Goal: Task Accomplishment & Management: Complete application form

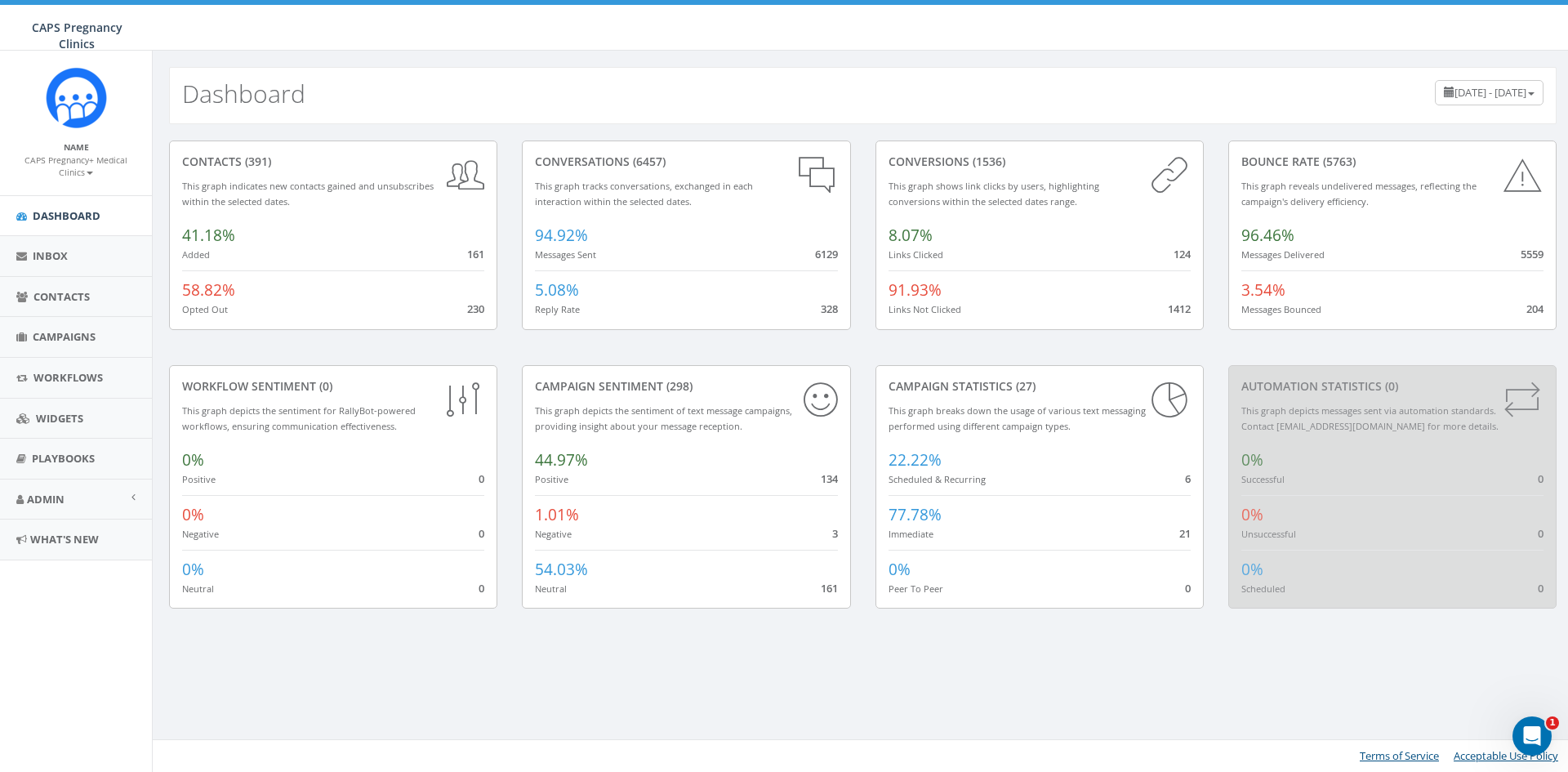
click at [250, 101] on h2 "Dashboard" at bounding box center [244, 94] width 123 height 27
click at [86, 258] on link "Inbox" at bounding box center [76, 256] width 152 height 40
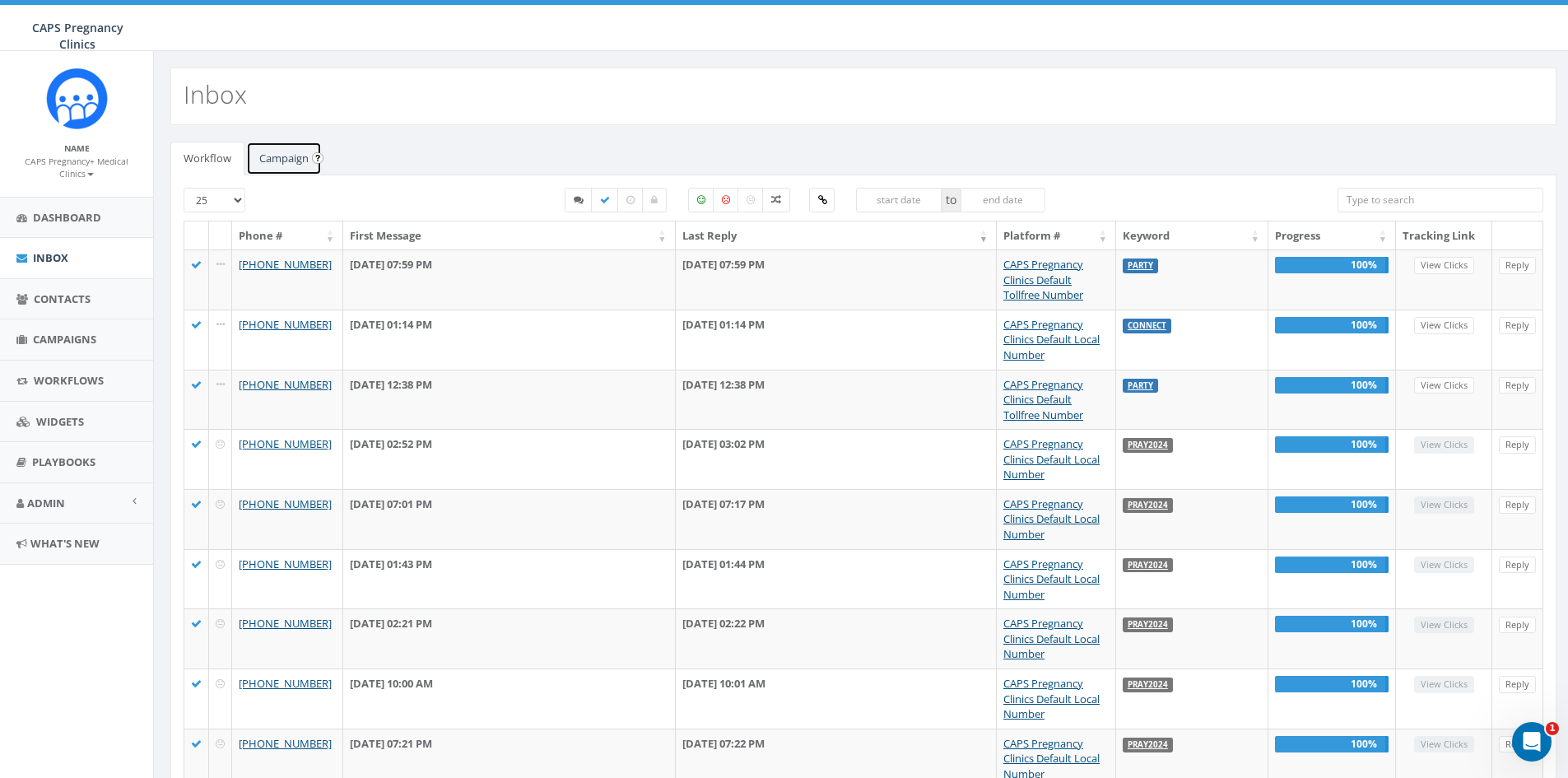
click at [281, 161] on link "Campaign" at bounding box center [284, 158] width 76 height 33
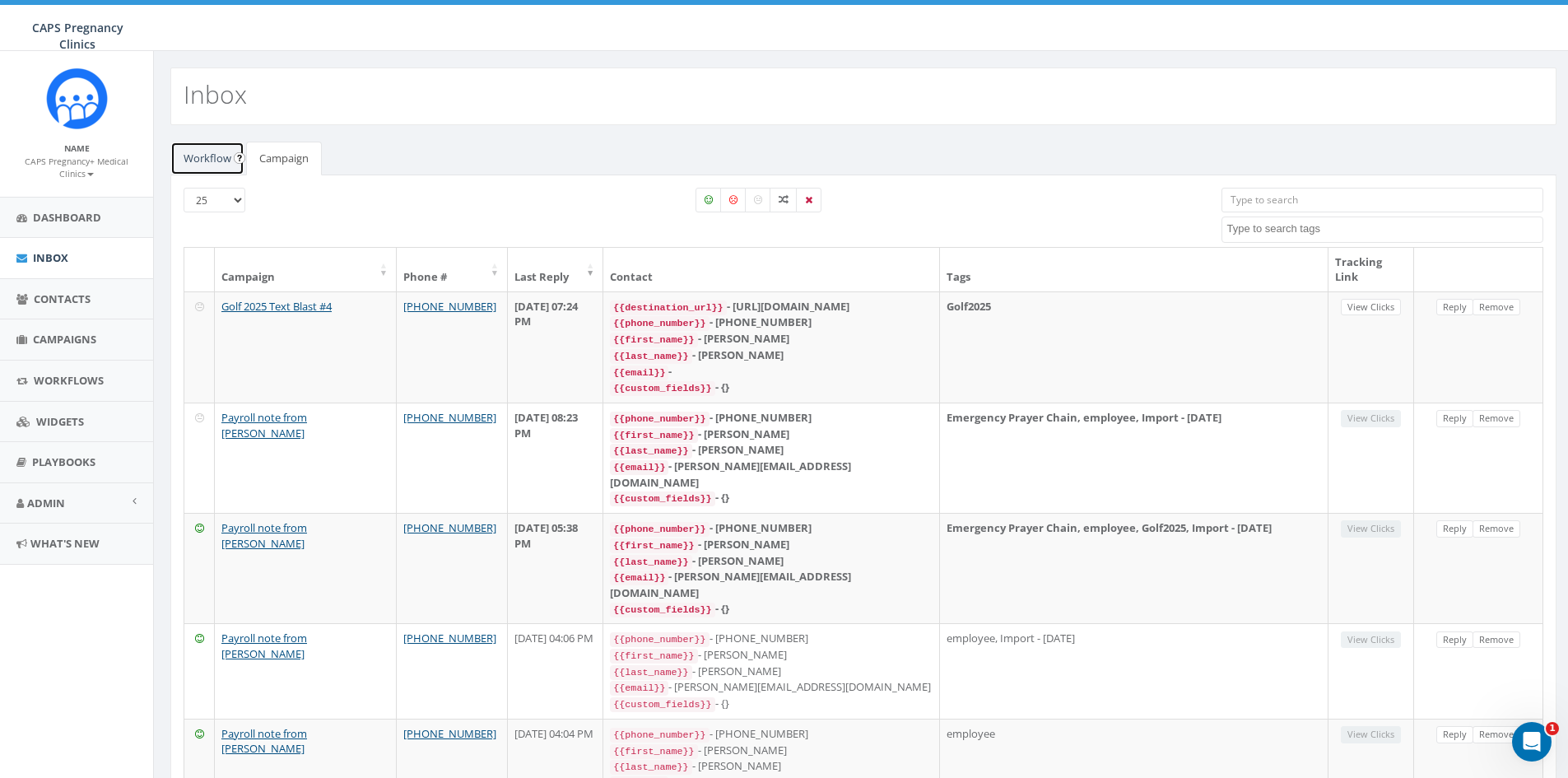
click at [210, 163] on link "Workflow" at bounding box center [207, 158] width 74 height 33
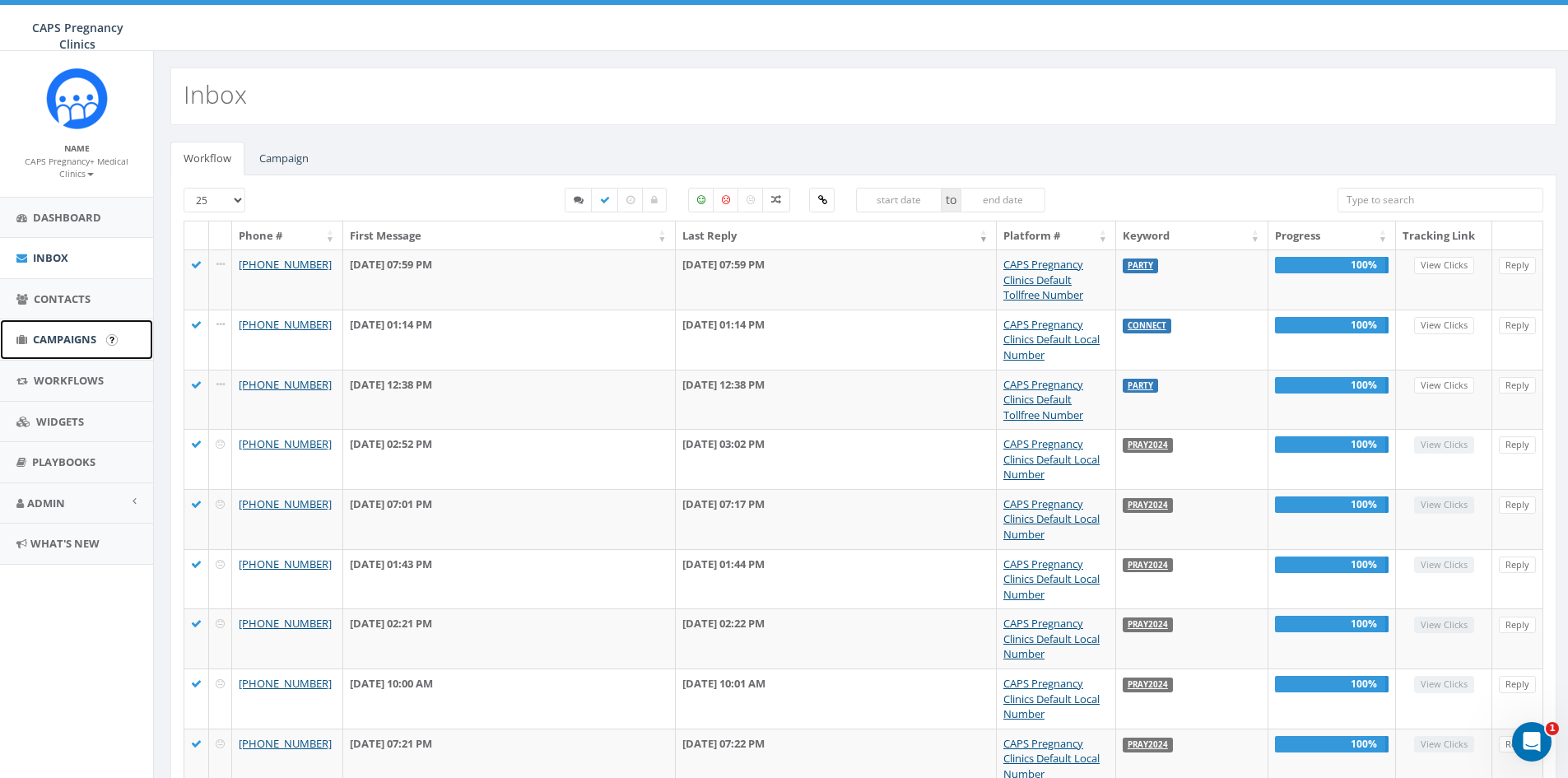
click at [69, 350] on link "Campaigns" at bounding box center [76, 339] width 153 height 40
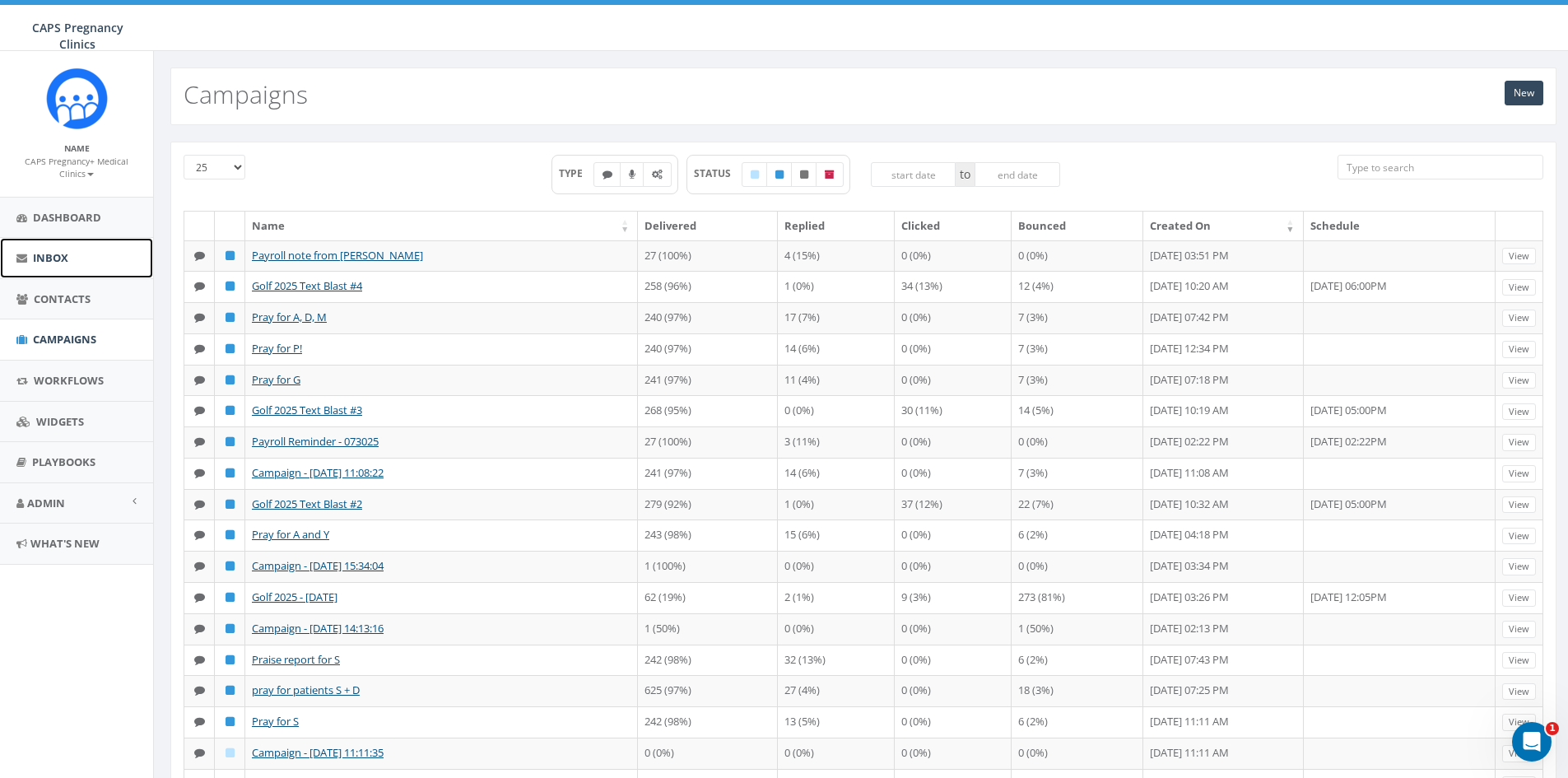
click at [94, 264] on link "Inbox" at bounding box center [76, 258] width 153 height 40
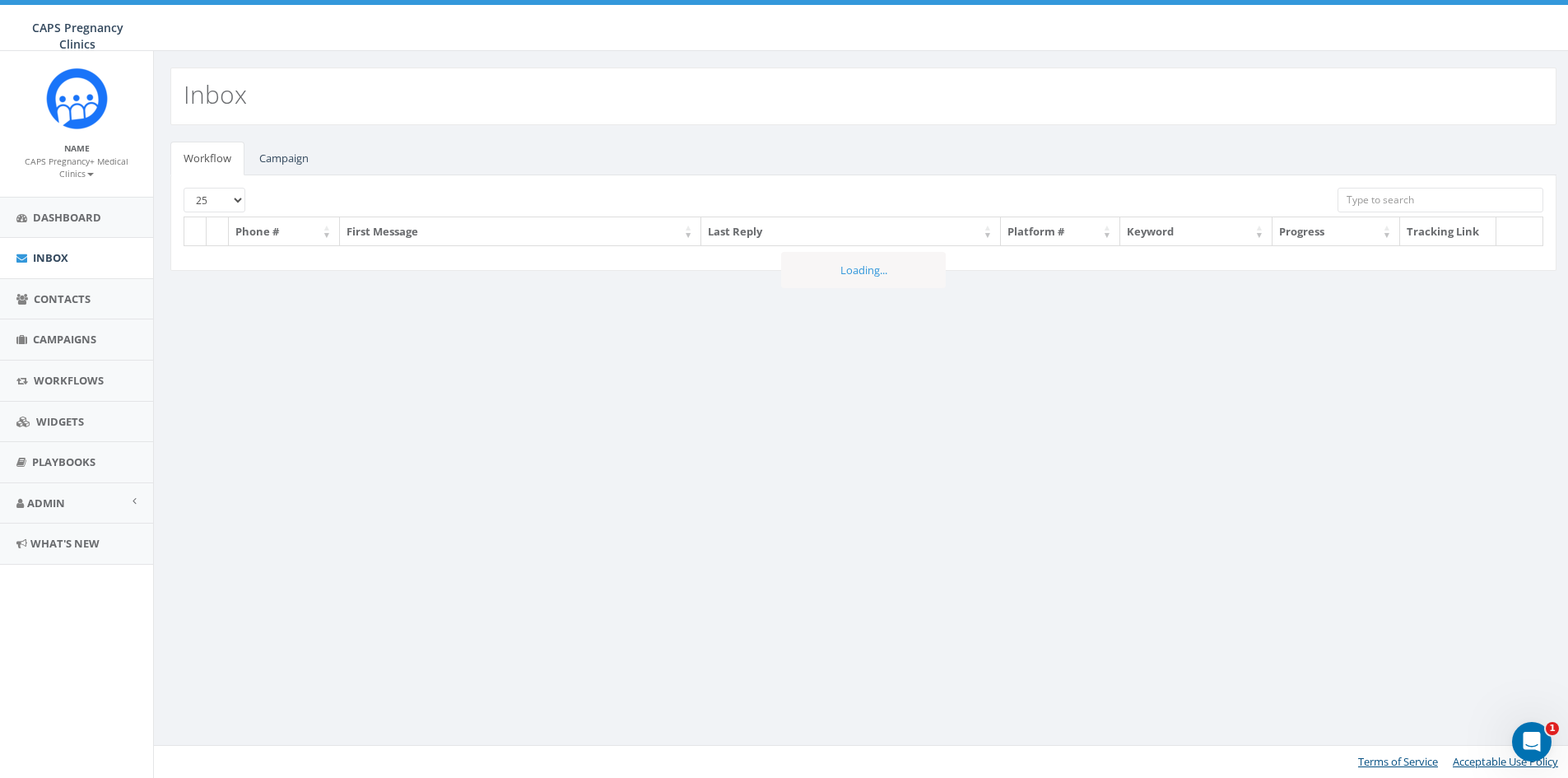
click at [244, 103] on h2 "Inbox" at bounding box center [216, 94] width 64 height 27
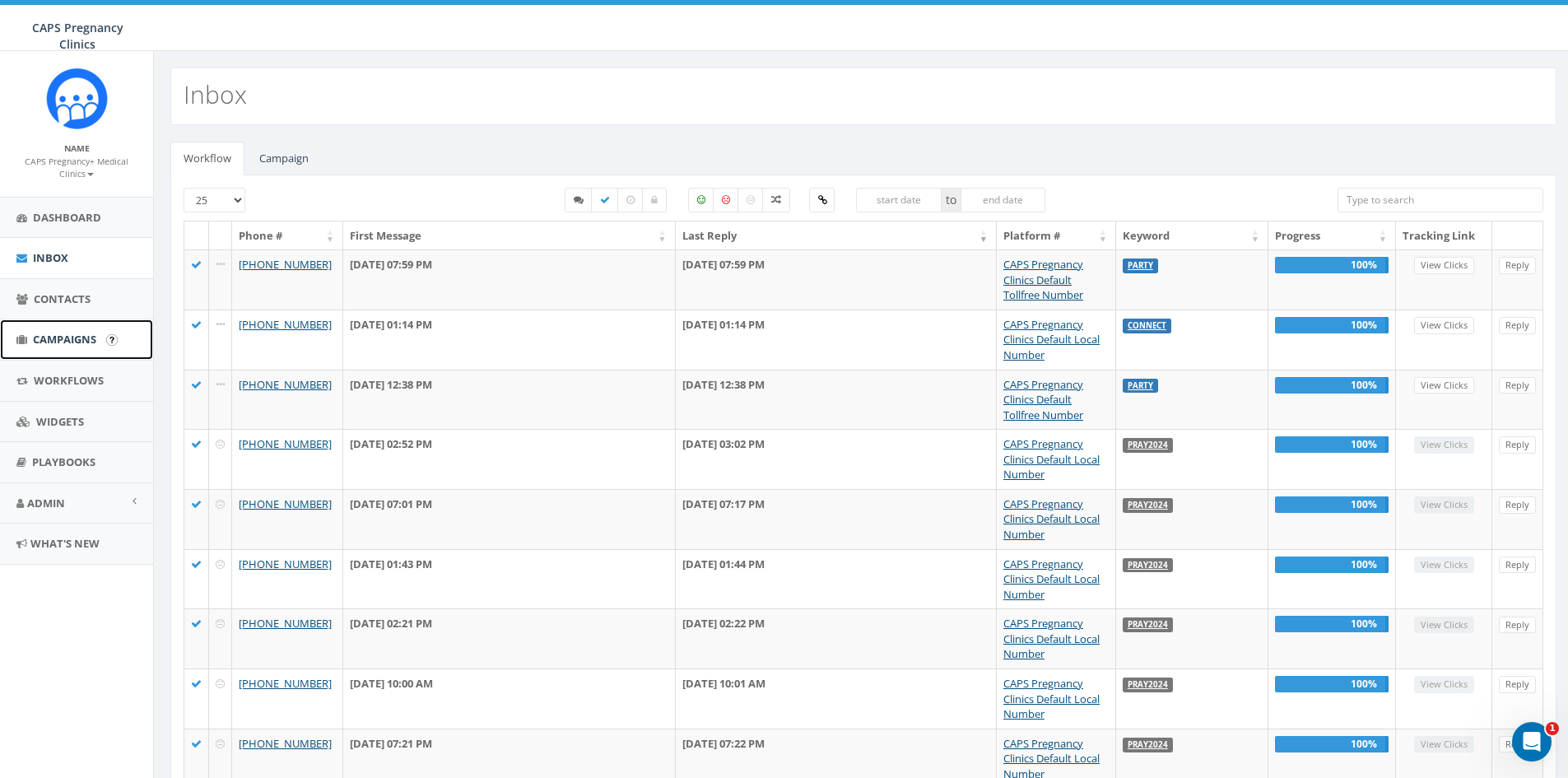
click at [44, 337] on span "Campaigns" at bounding box center [64, 338] width 64 height 15
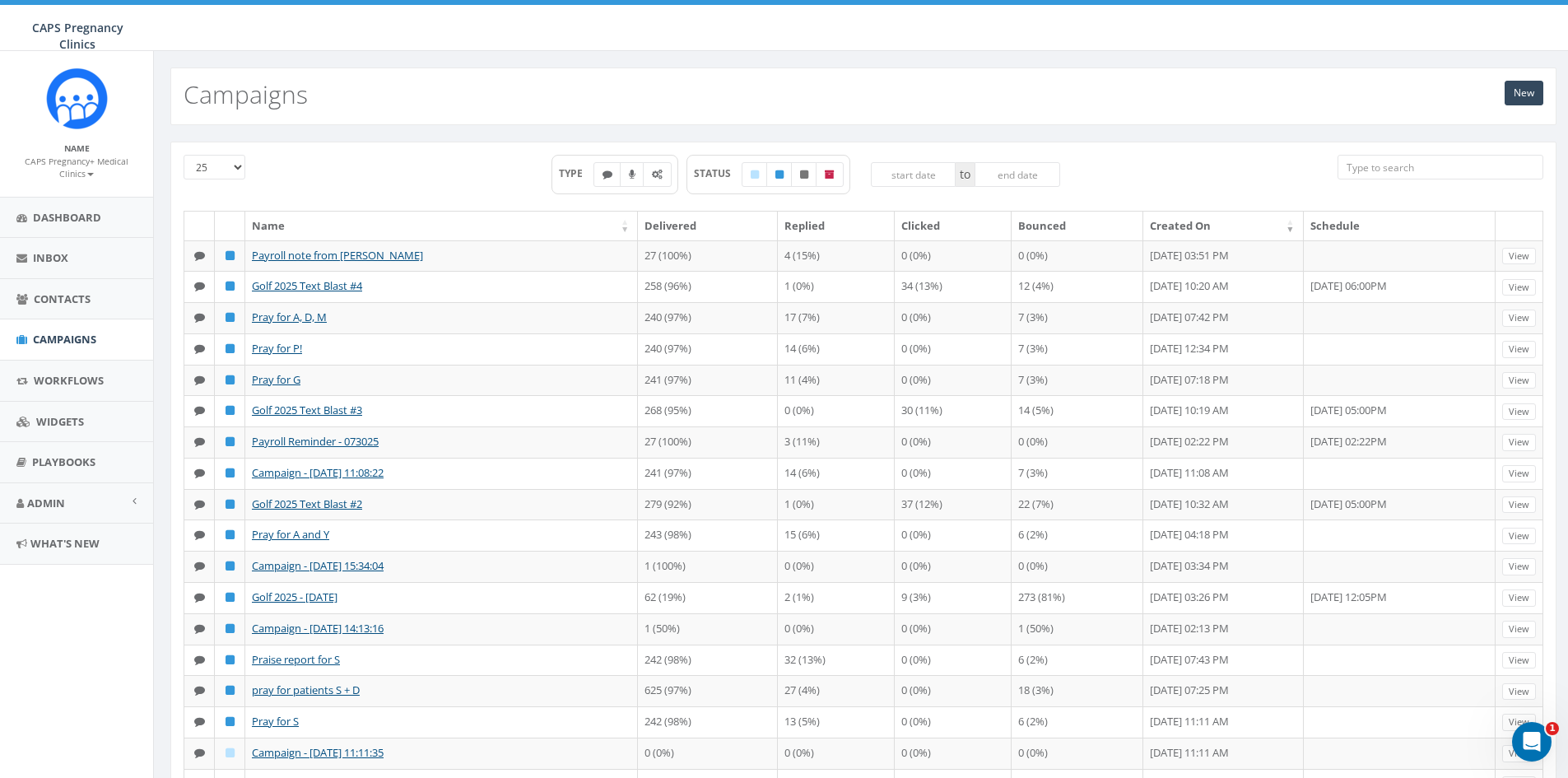
click at [1527, 109] on div "New Campaigns" at bounding box center [863, 96] width 1387 height 58
click at [1531, 94] on link "New" at bounding box center [1524, 93] width 39 height 25
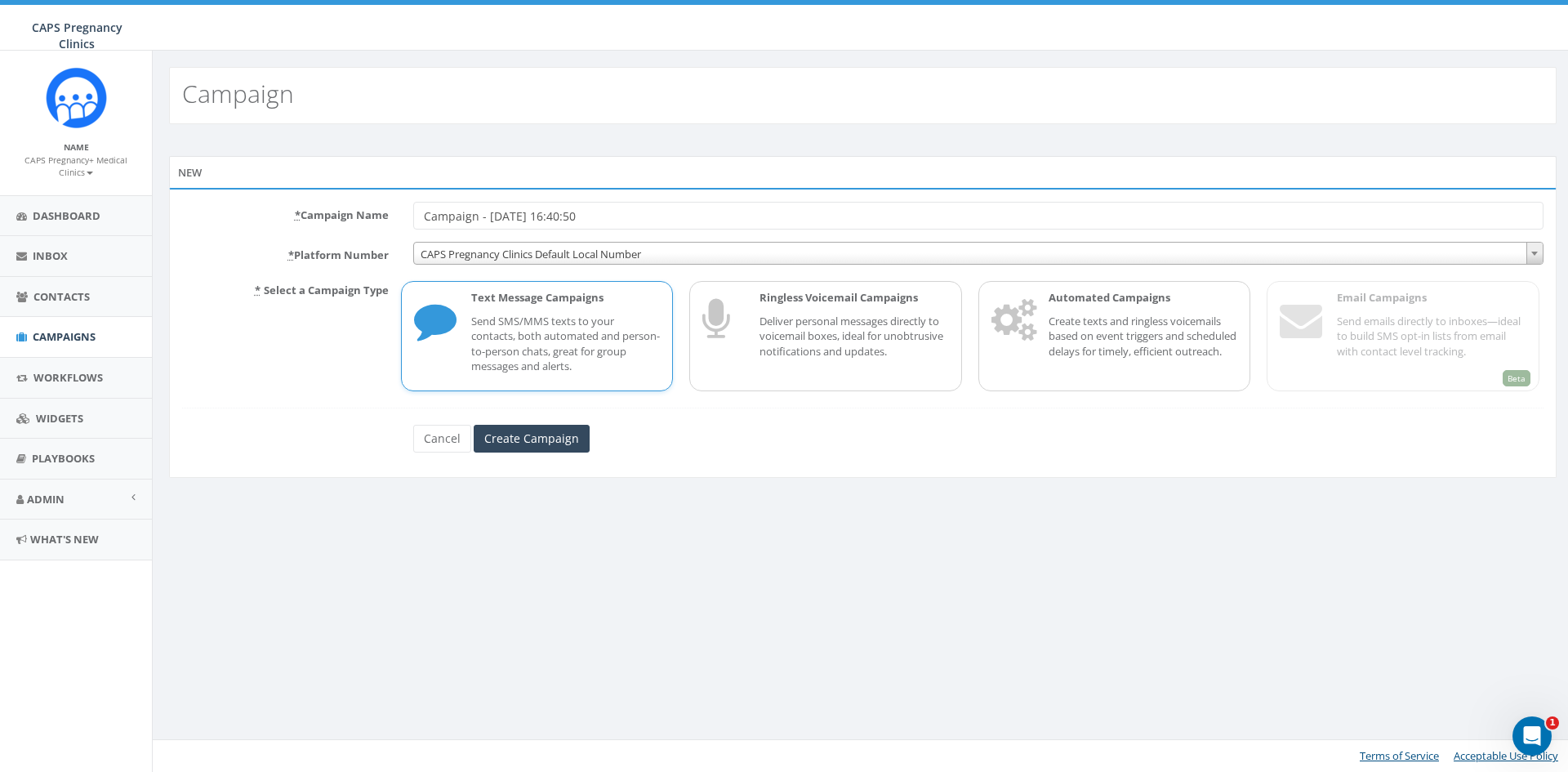
click at [540, 249] on span "CAPS Pregnancy Clinics Default Local Number" at bounding box center [978, 254] width 1129 height 23
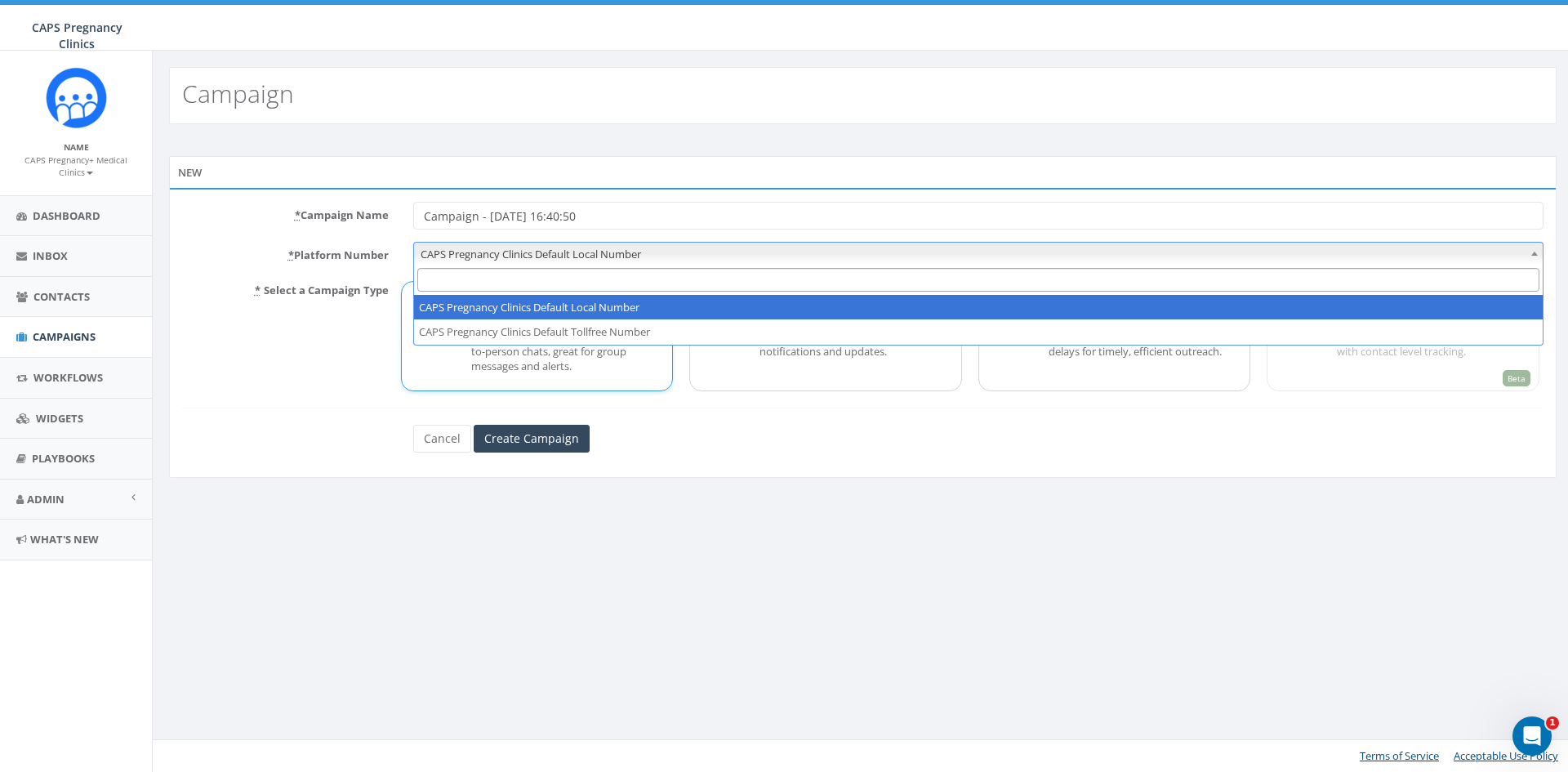
click at [540, 248] on span "CAPS Pregnancy Clinics Default Local Number" at bounding box center [978, 254] width 1129 height 23
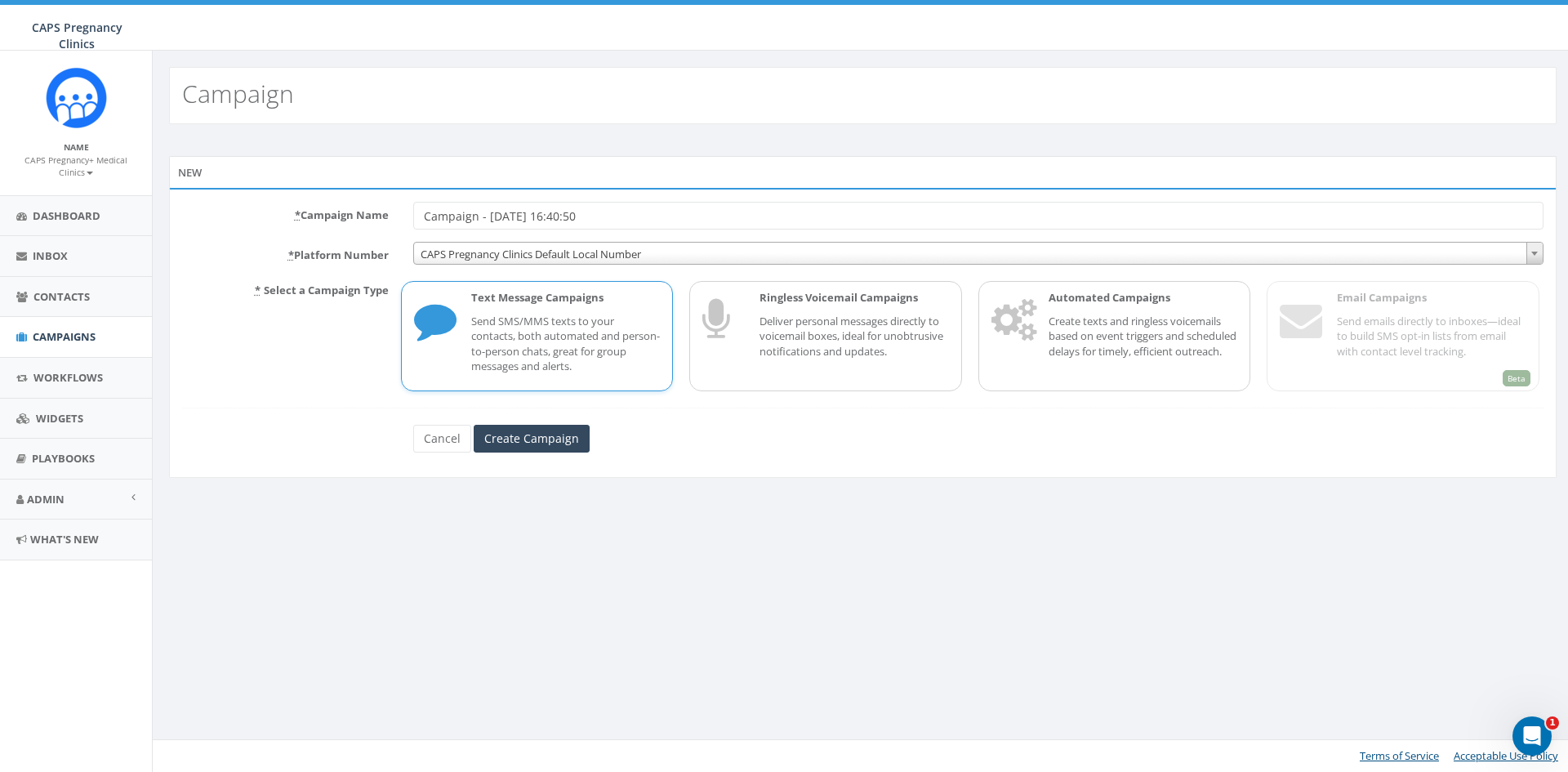
click at [601, 214] on input "Campaign - 08/14/2025, 16:40:50" at bounding box center [978, 216] width 1130 height 28
drag, startPoint x: 650, startPoint y: 213, endPoint x: 313, endPoint y: 208, distance: 337.0
click at [313, 208] on div "* Campaign Name Campaign - 08/14/2025, 16:40:50" at bounding box center [862, 216] width 1386 height 28
type input "Pray for M"
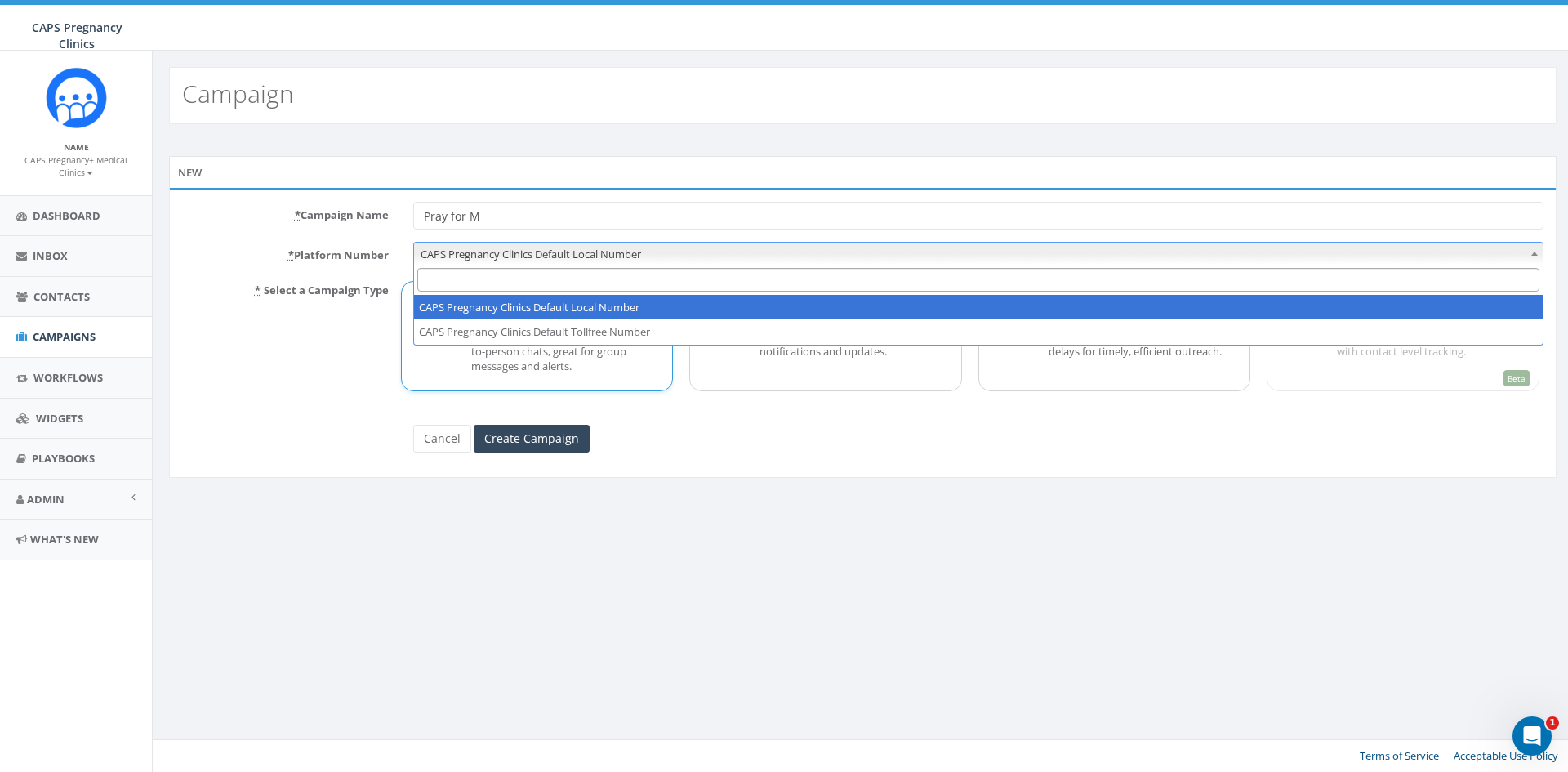
click at [594, 257] on span "CAPS Pregnancy Clinics Default Local Number" at bounding box center [978, 254] width 1129 height 23
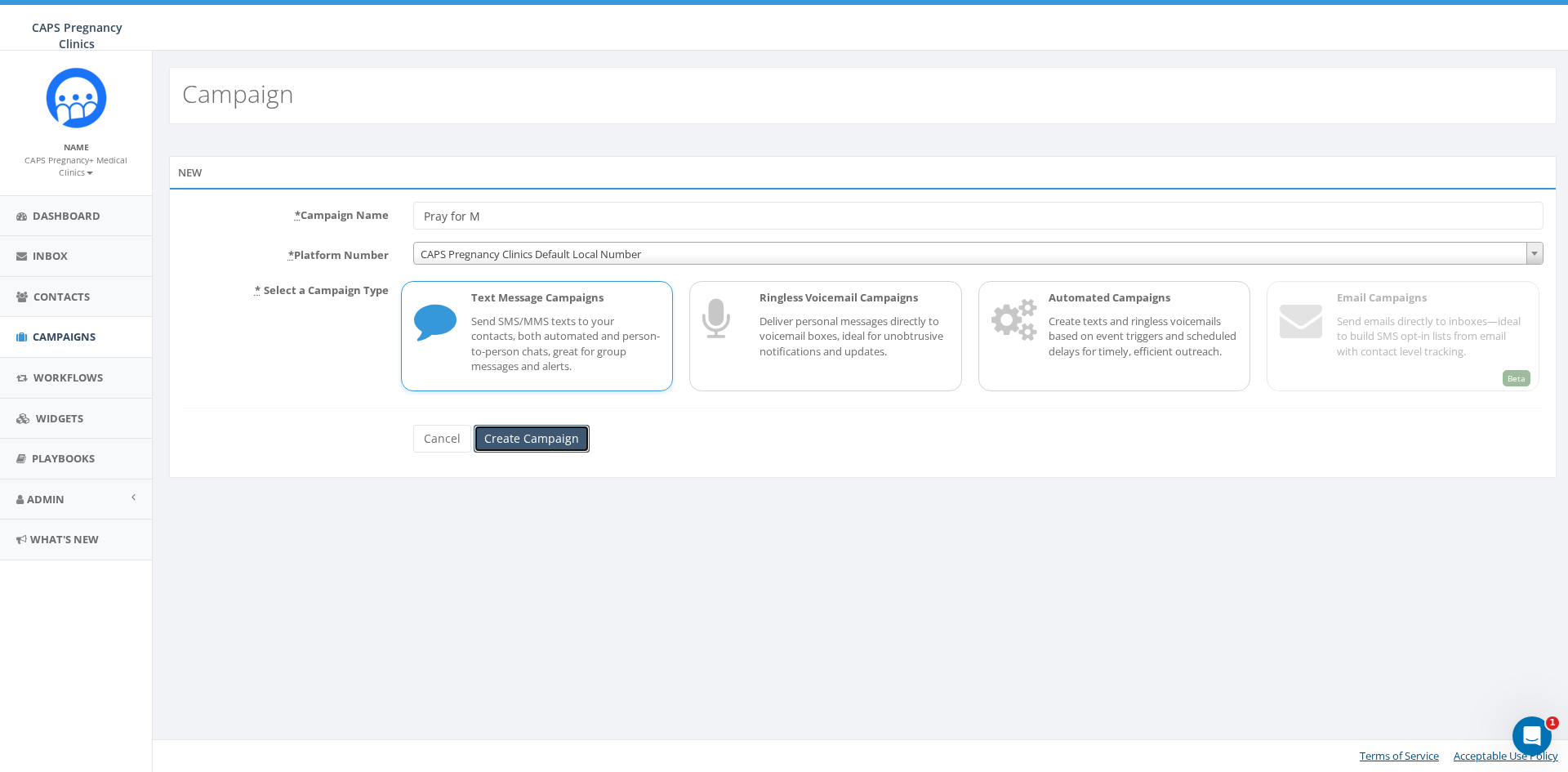
click at [524, 445] on input "Create Campaign" at bounding box center [531, 439] width 116 height 28
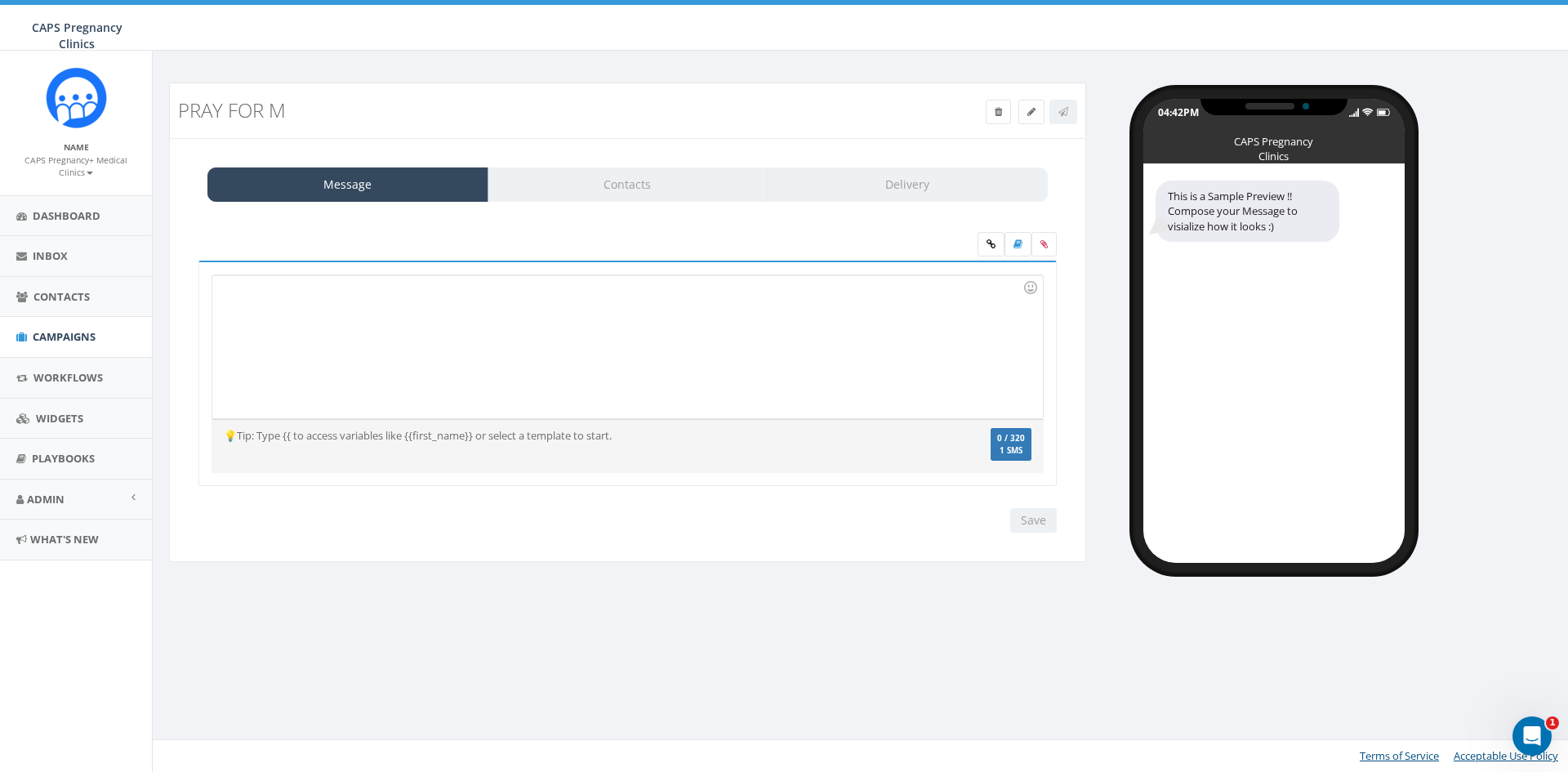
click at [640, 182] on div "Message Contacts Delivery" at bounding box center [628, 185] width 841 height 34
click at [406, 337] on div at bounding box center [627, 347] width 830 height 143
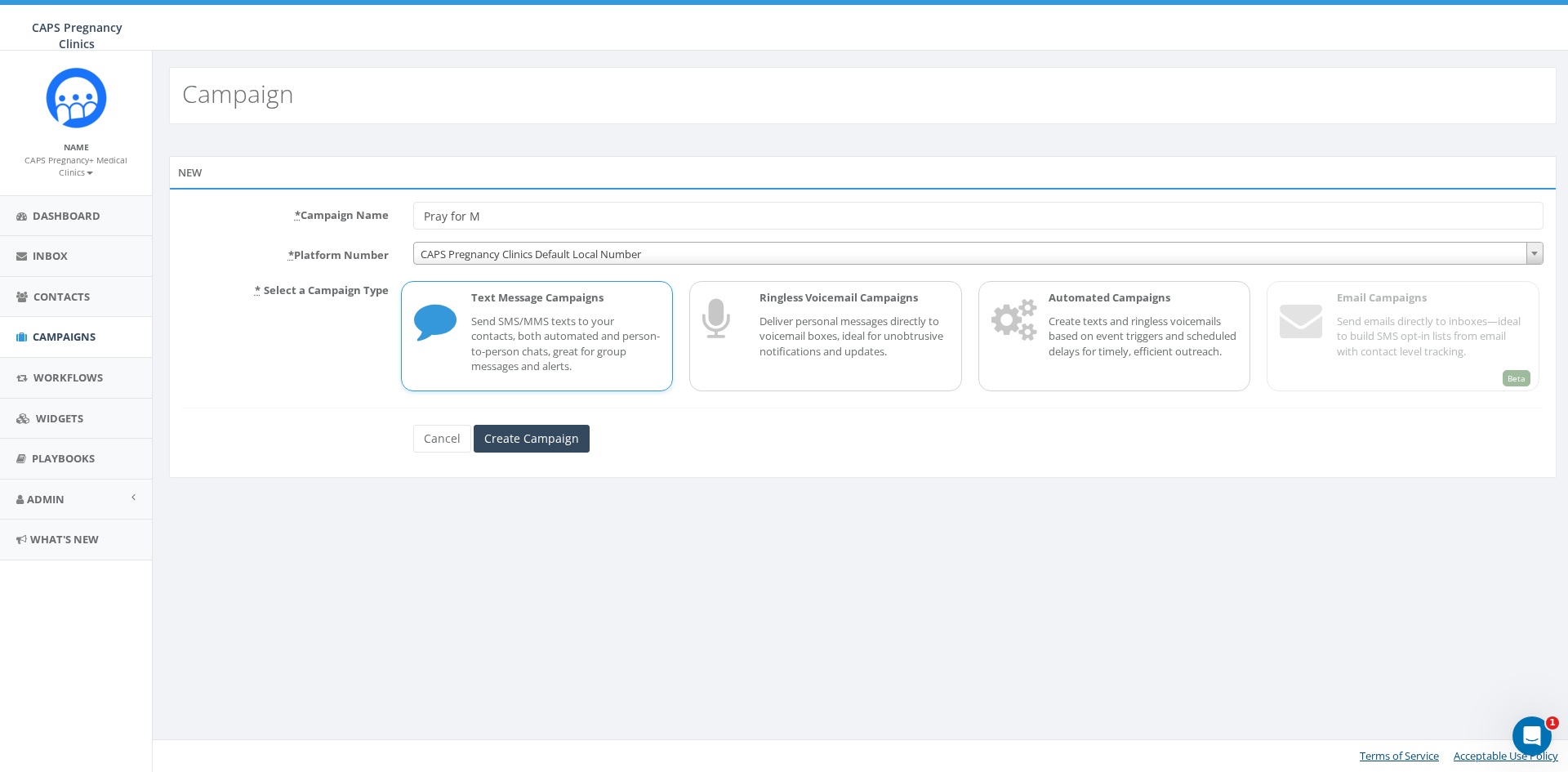
drag, startPoint x: 495, startPoint y: 221, endPoint x: 269, endPoint y: 183, distance: 229.2
click at [271, 193] on div "* Campaign Name Pray for M * Platform Number CAPS Pregnancy Clinics Default Loc…" at bounding box center [862, 333] width 1387 height 290
type input "Pray for CAPS patient M"
click at [501, 438] on input "Create Campaign" at bounding box center [531, 439] width 116 height 28
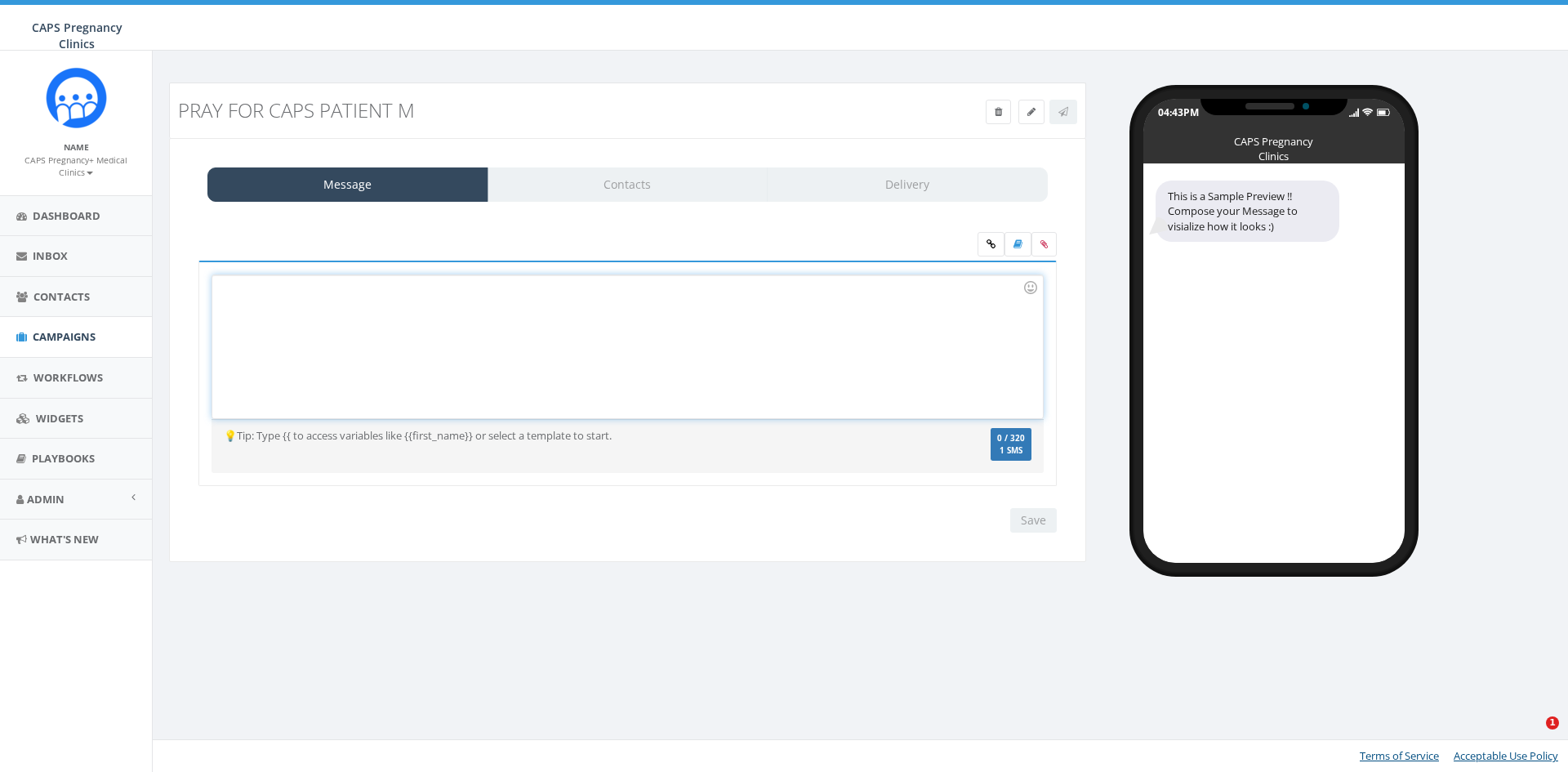
click at [424, 347] on div at bounding box center [627, 347] width 830 height 143
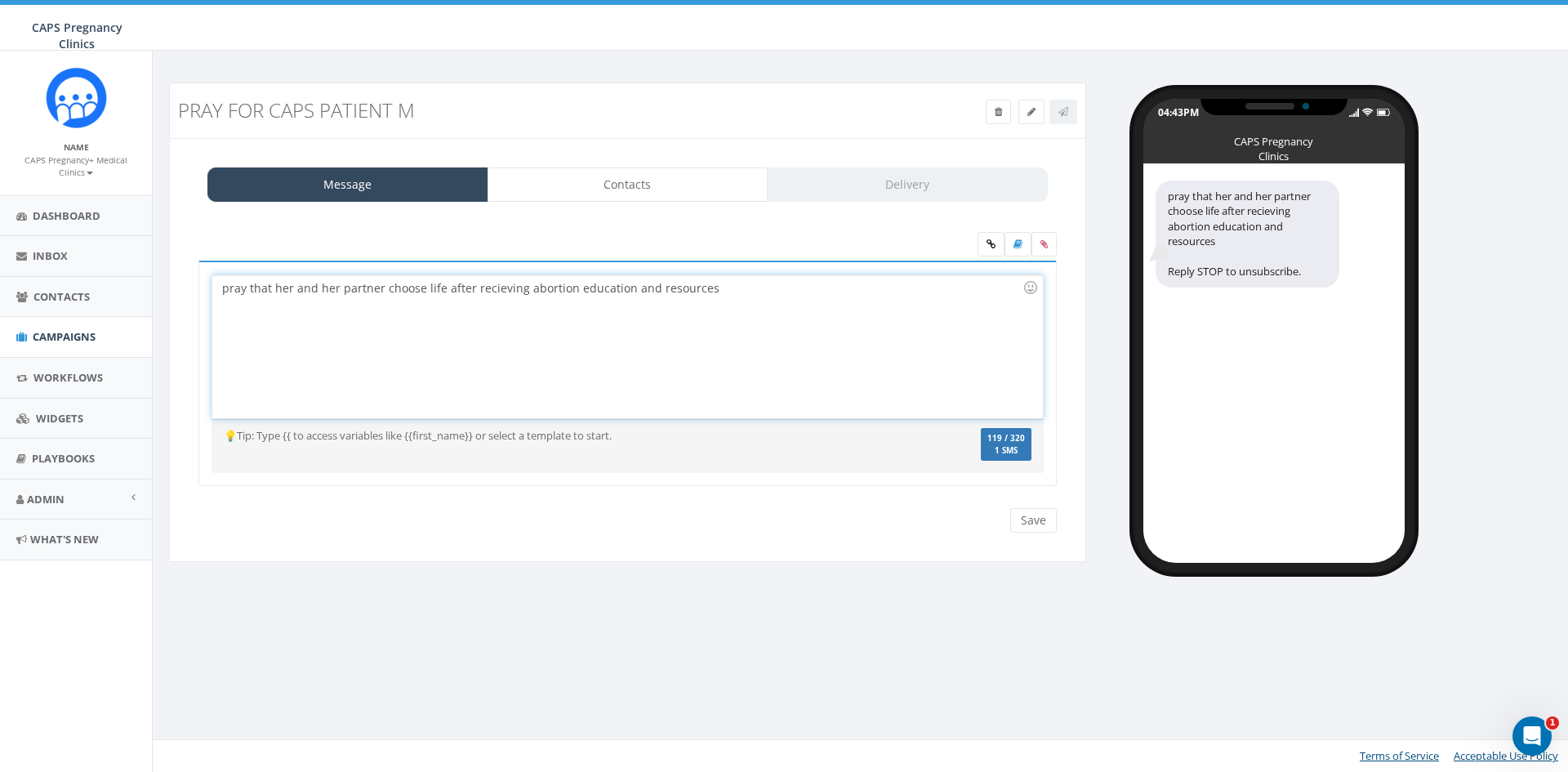
click at [384, 290] on div "pray that her and her partner choose life after recieving abortion education an…" at bounding box center [627, 347] width 830 height 143
click at [738, 289] on div "pray that her and her partner to choose life after recieving abortion education…" at bounding box center [627, 347] width 830 height 143
click at [762, 302] on div "pray that her and her partner to choose life after recieving abortion education…" at bounding box center [627, 347] width 830 height 143
click at [867, 180] on div "Message Contacts Delivery" at bounding box center [628, 185] width 841 height 34
click at [733, 311] on div "pray that her and her partner to choose life after recieving abortion education…" at bounding box center [627, 347] width 830 height 143
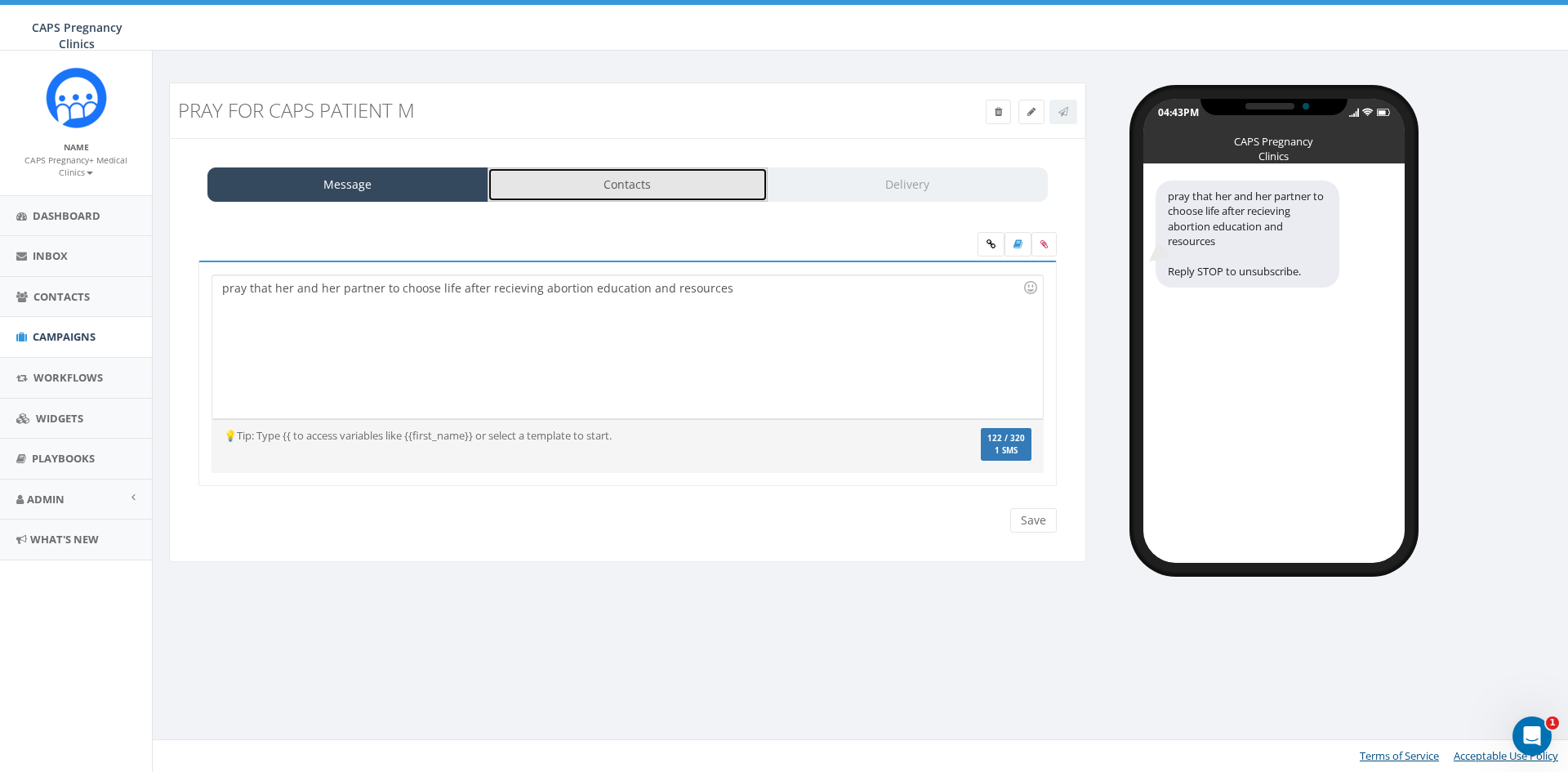
click at [585, 193] on link "Contacts" at bounding box center [628, 185] width 281 height 34
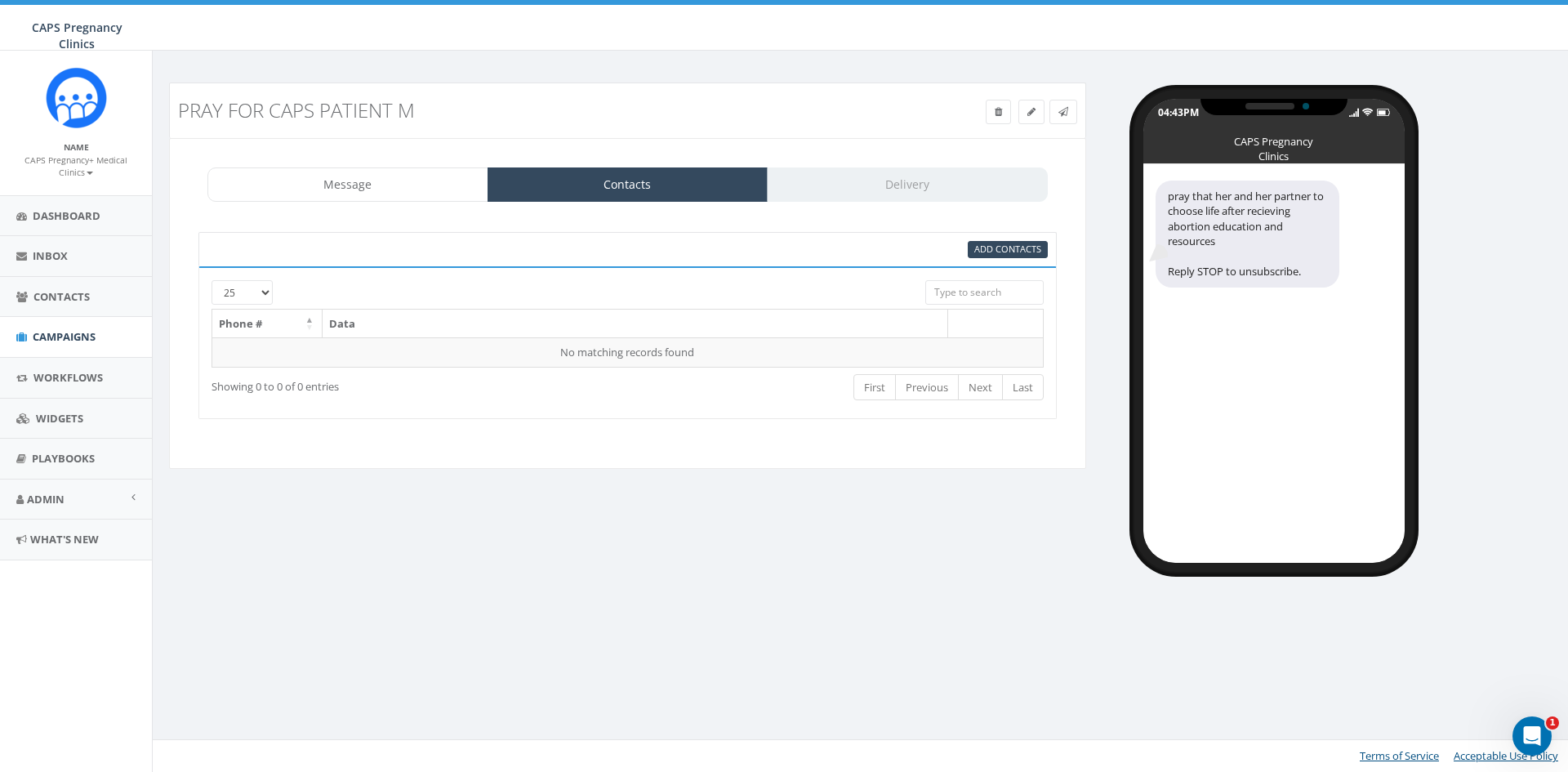
click at [822, 188] on div "Message Contacts Delivery" at bounding box center [628, 185] width 841 height 34
click at [484, 357] on td "No matching records found" at bounding box center [628, 352] width 831 height 30
click at [985, 296] on input "search" at bounding box center [984, 292] width 118 height 25
type input "caps"
drag, startPoint x: 968, startPoint y: 292, endPoint x: 842, endPoint y: 292, distance: 126.0
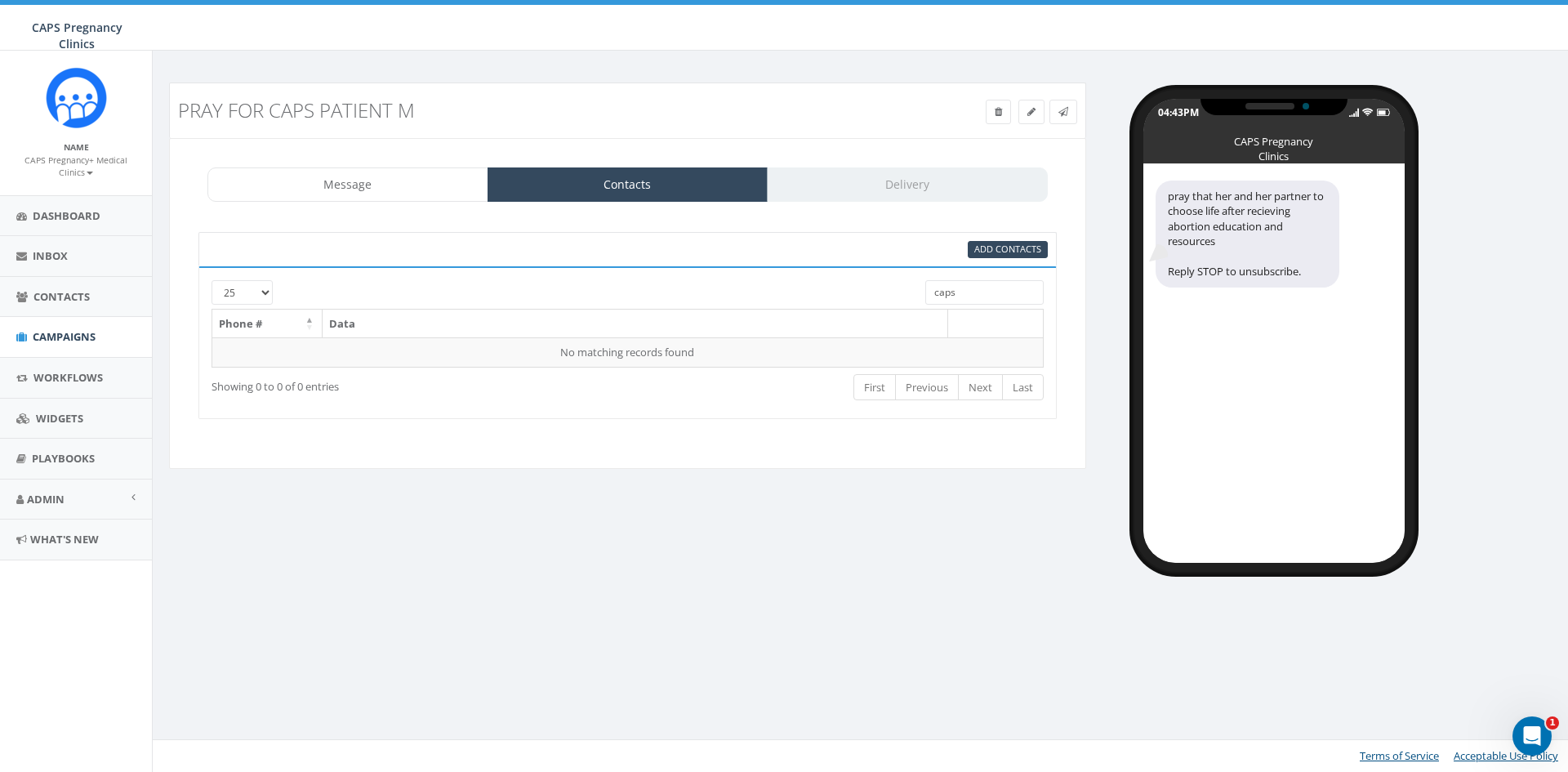
click at [842, 292] on div "25 50 100 caps" at bounding box center [628, 295] width 857 height 29
click at [1031, 248] on span "Add Contacts" at bounding box center [1008, 249] width 67 height 12
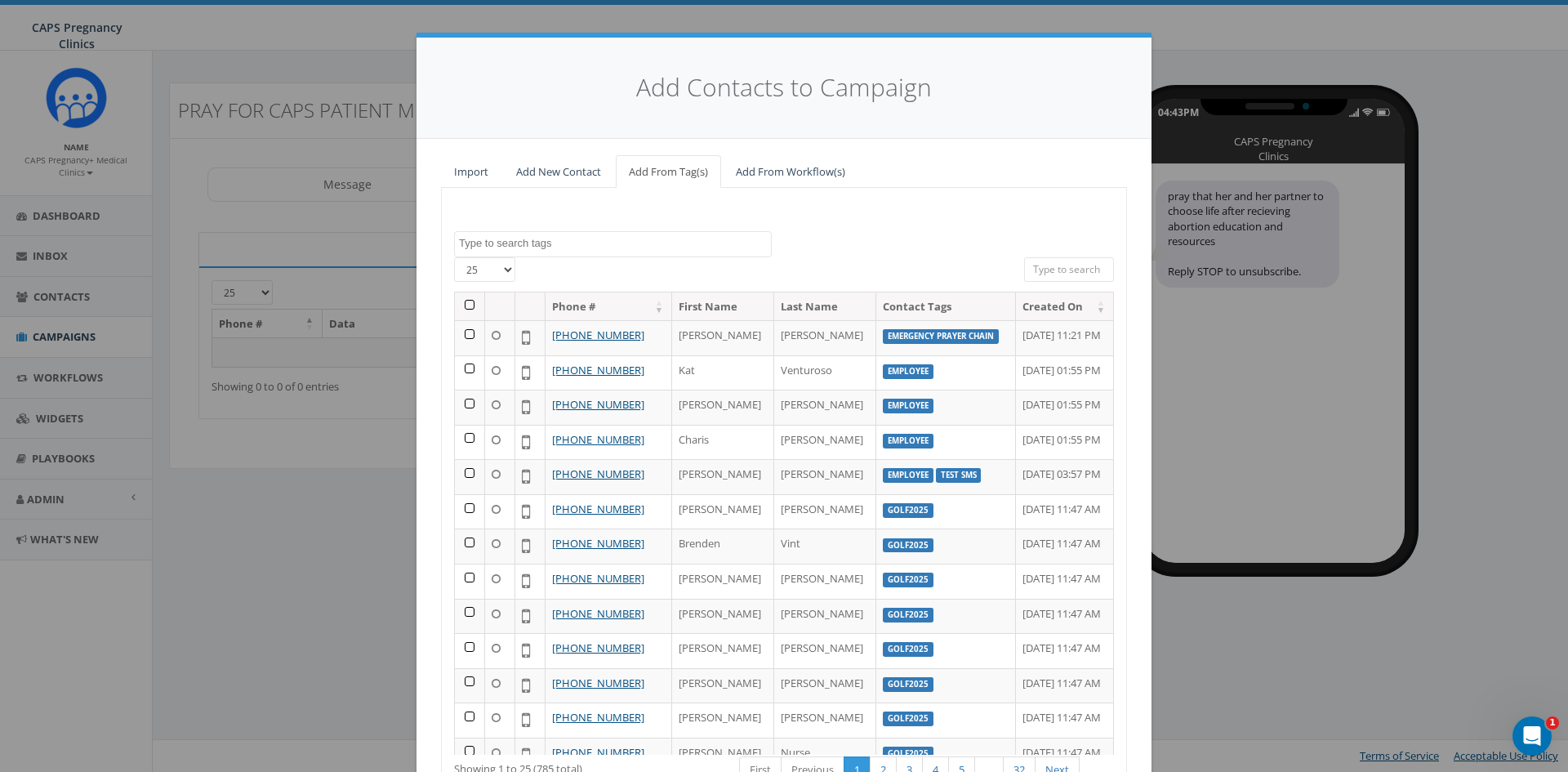
click at [537, 244] on textarea "Search" at bounding box center [615, 243] width 312 height 14
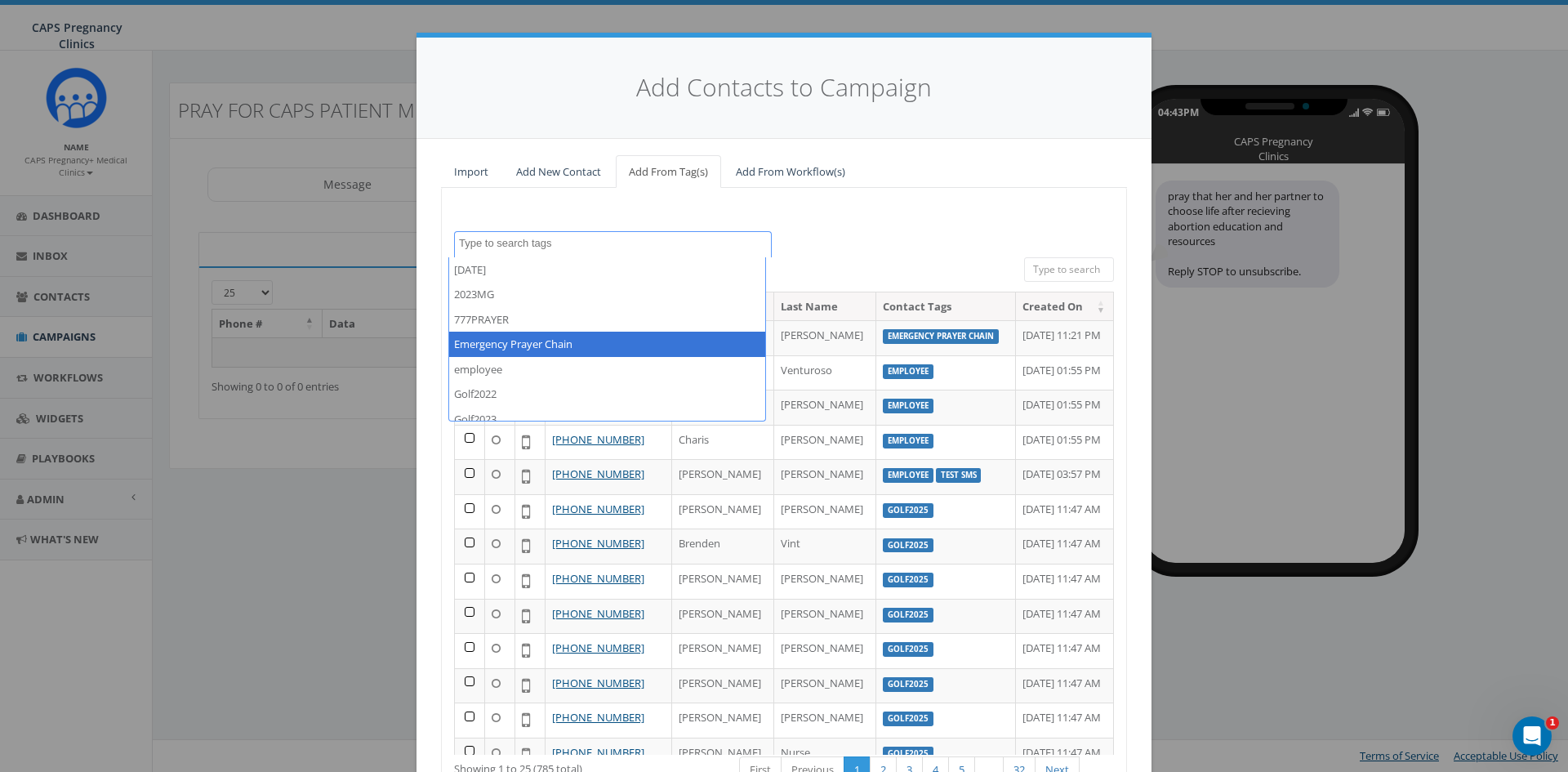
select select "Emergency Prayer Chain"
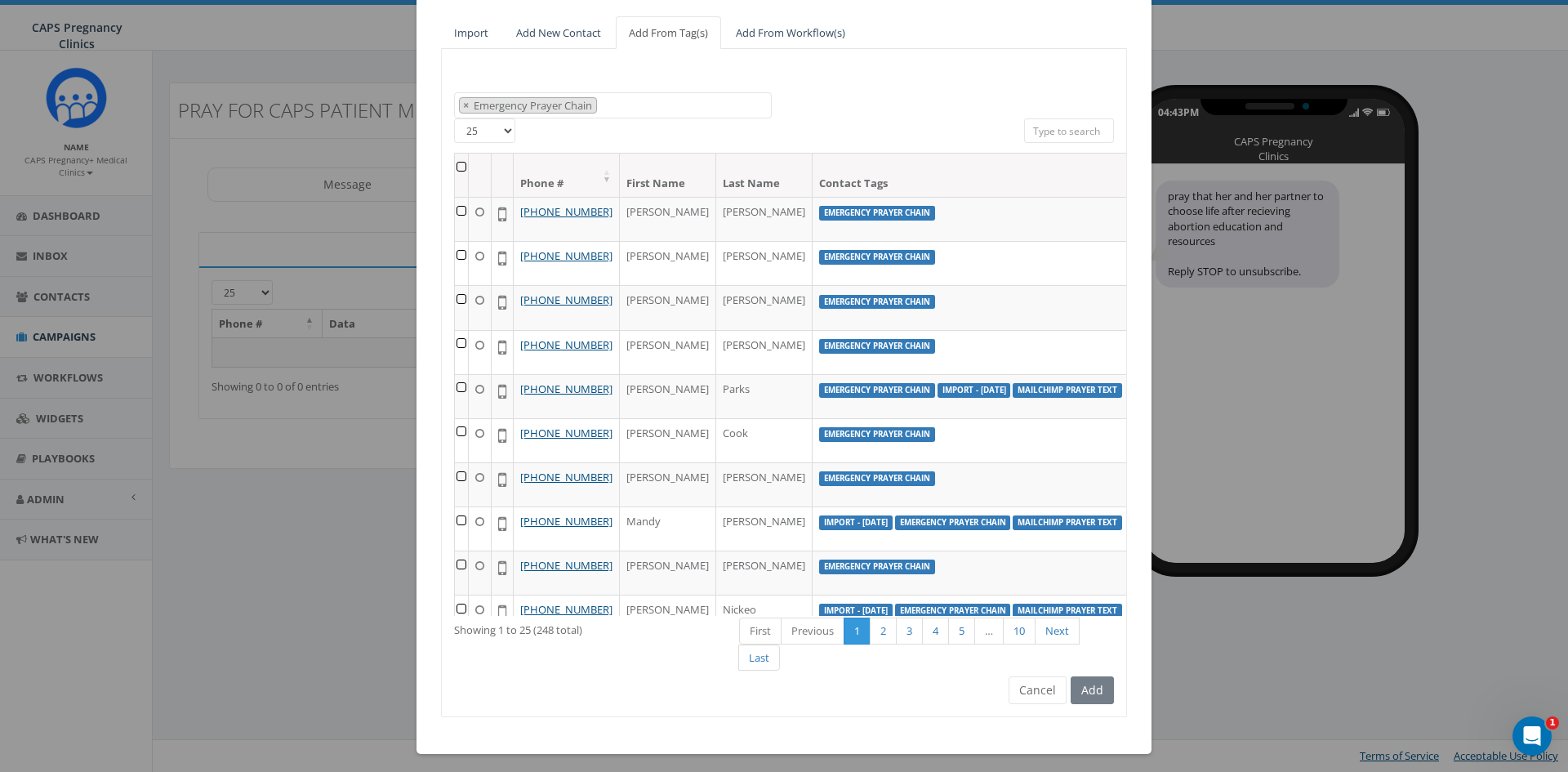
scroll to position [146, 0]
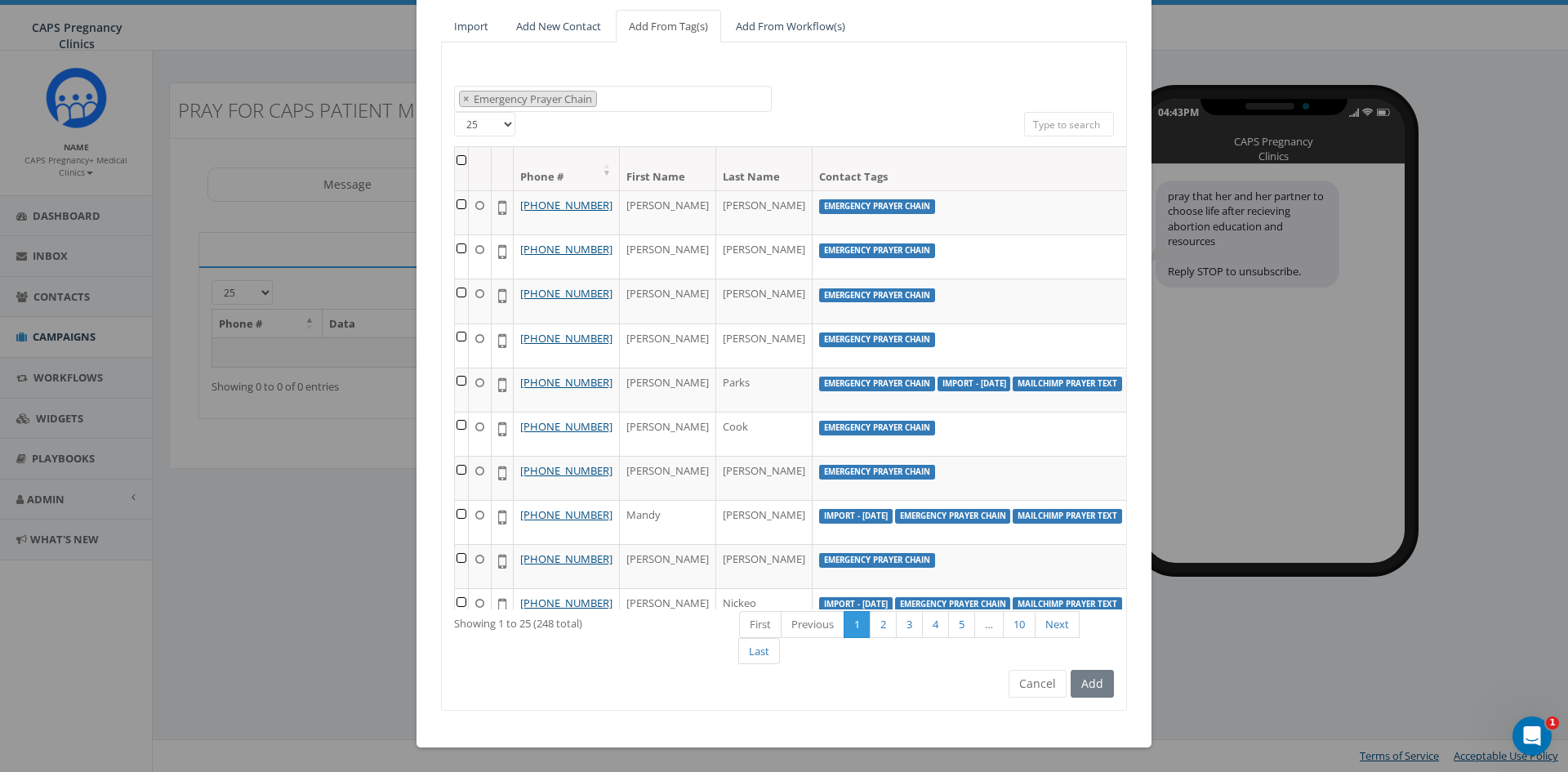
click at [1079, 684] on div "Add" at bounding box center [1090, 683] width 48 height 28
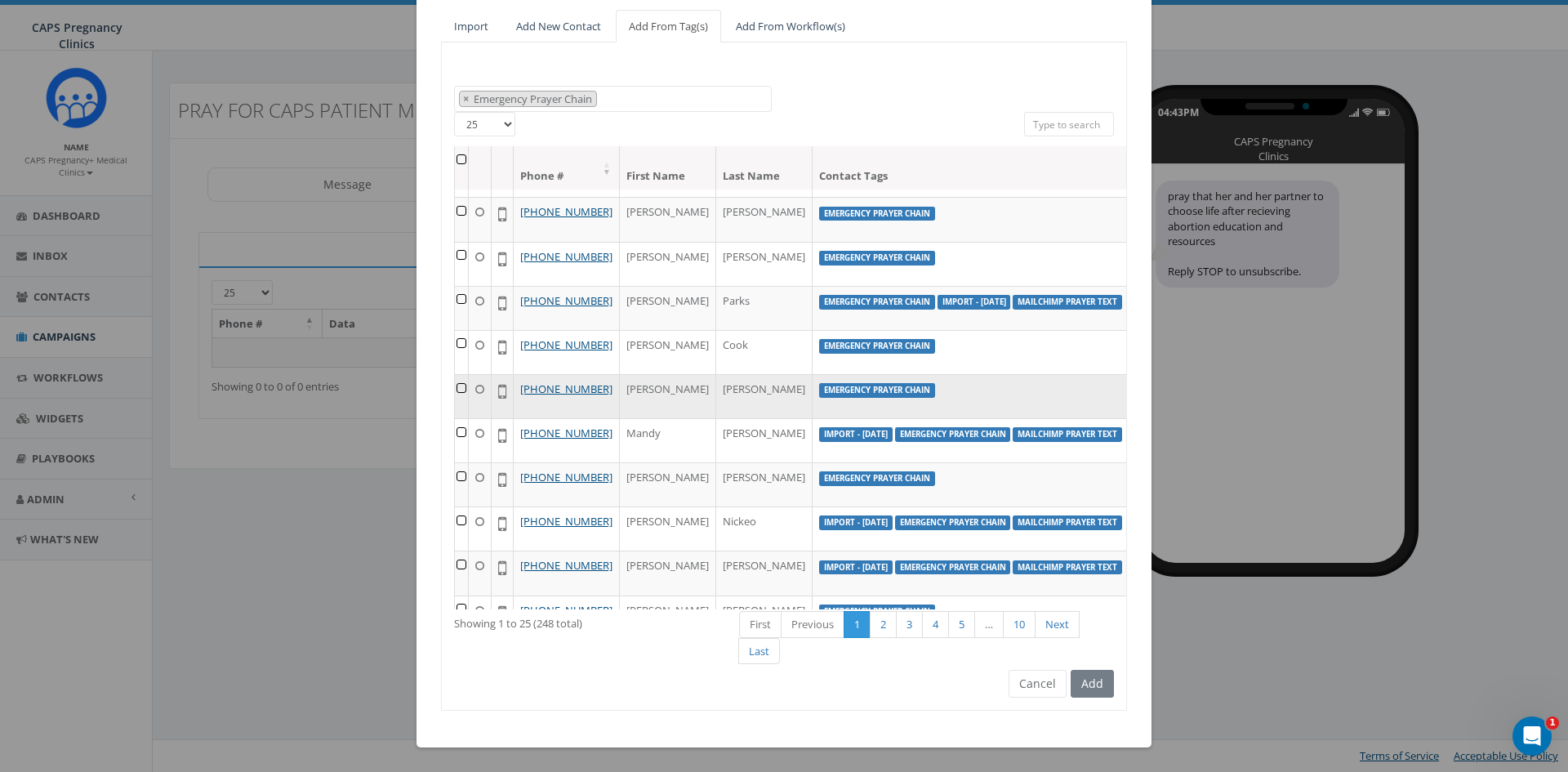
scroll to position [0, 0]
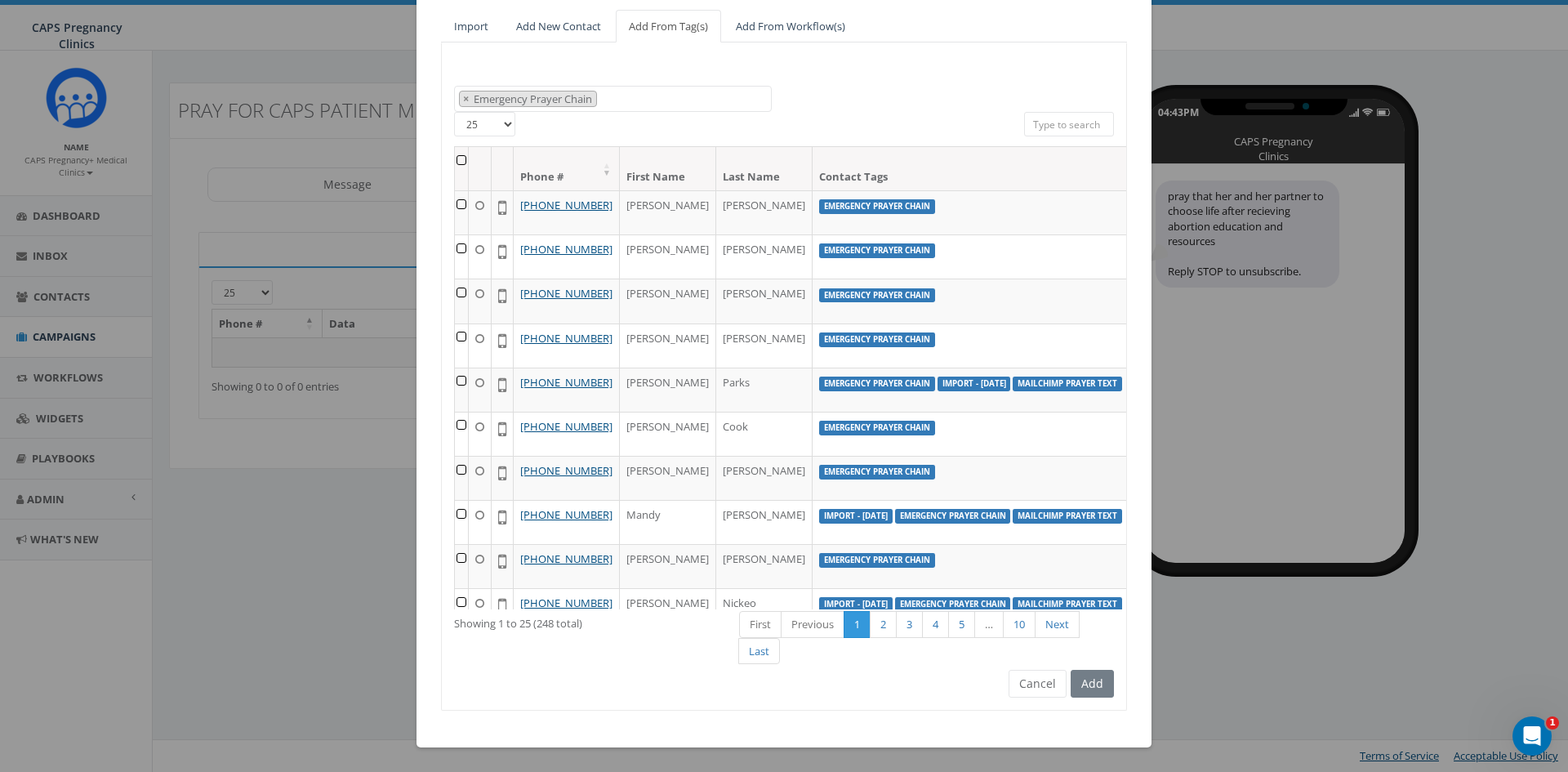
click at [456, 157] on th at bounding box center [462, 169] width 14 height 43
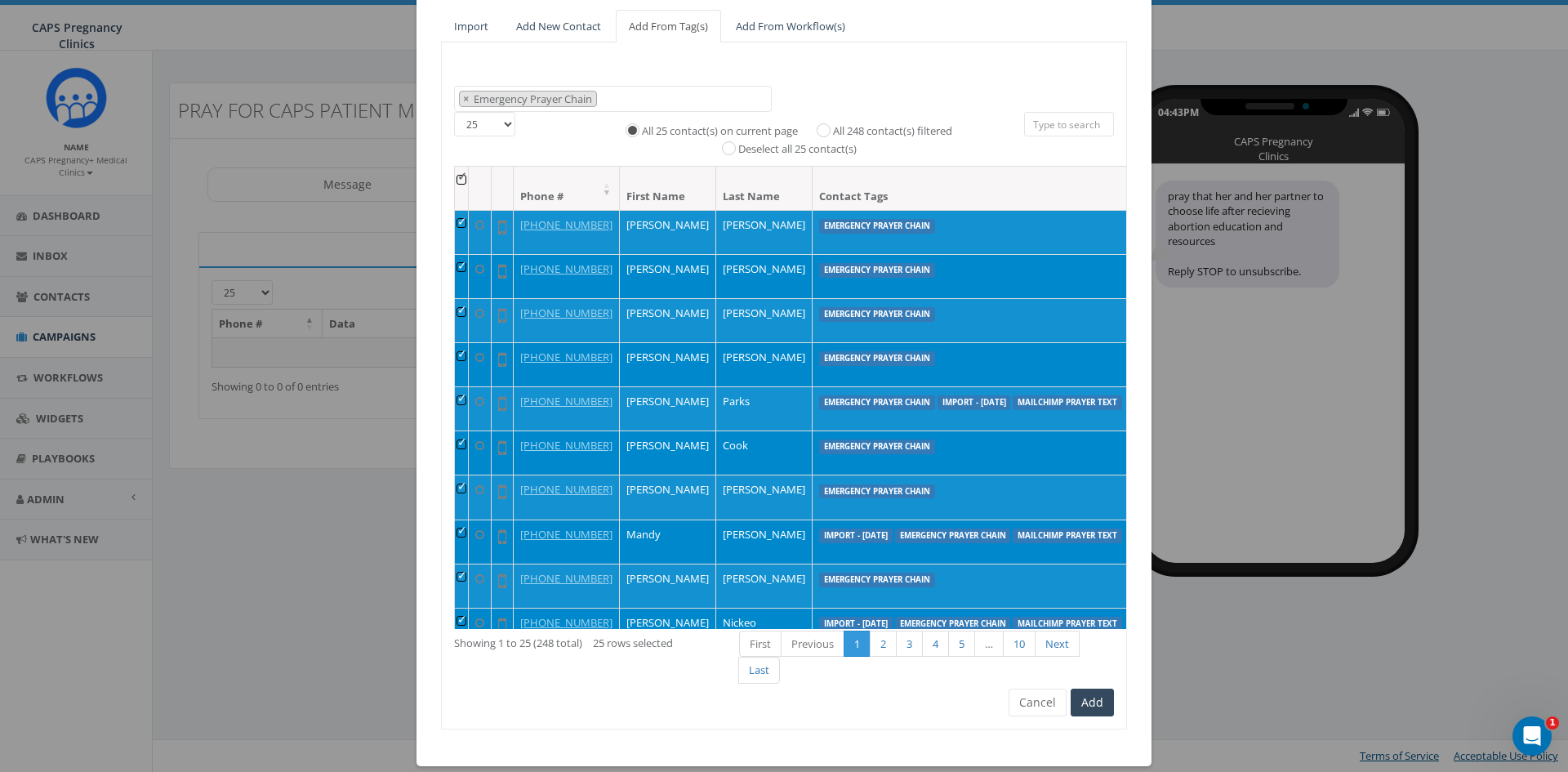
click at [504, 128] on select "25 50 100" at bounding box center [485, 124] width 61 height 25
select select "100"
click at [454, 112] on select "25 50 100" at bounding box center [485, 124] width 61 height 25
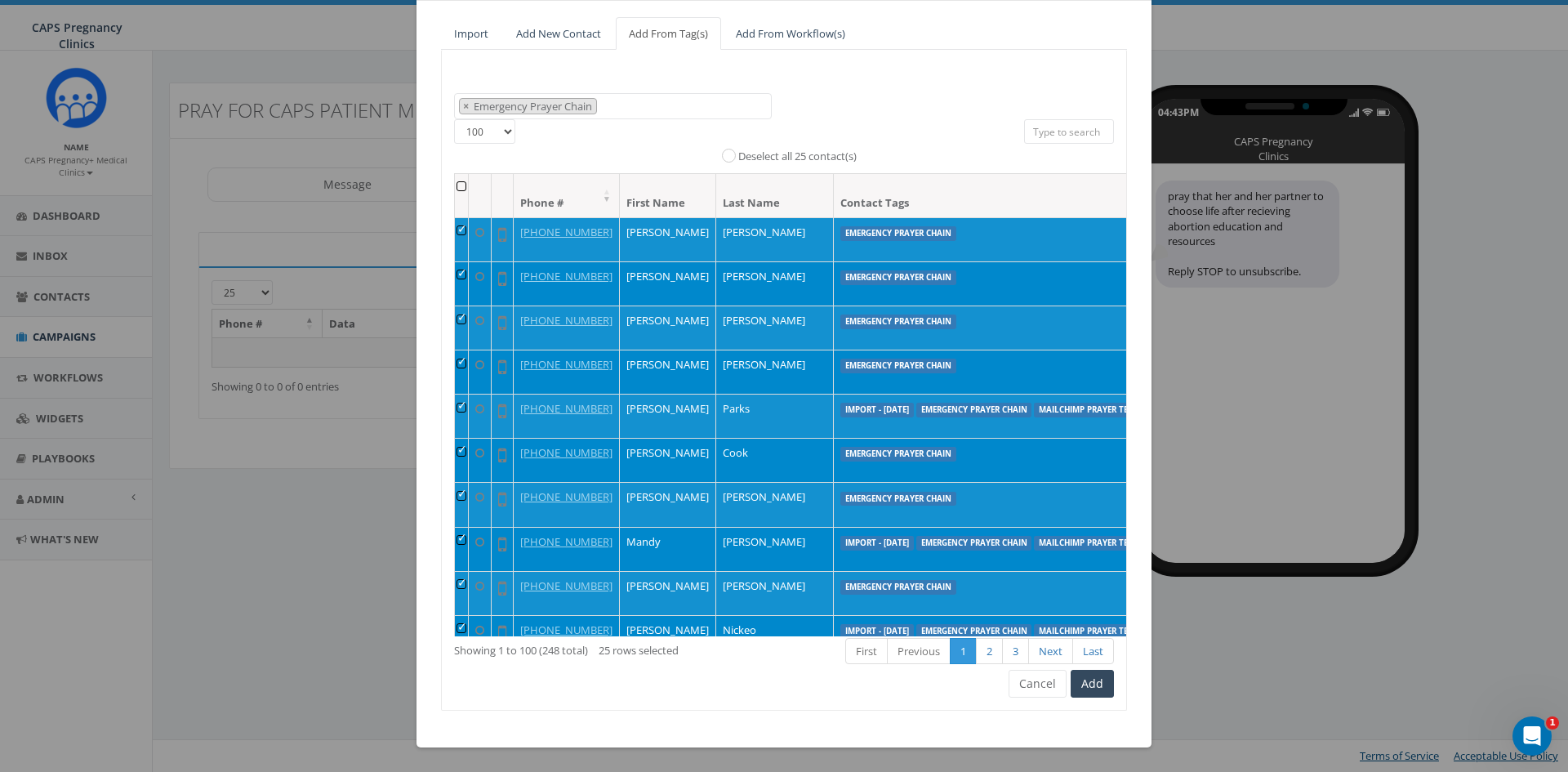
click at [455, 185] on th at bounding box center [462, 195] width 14 height 43
click at [836, 133] on label "All 248 contact(s) filtered" at bounding box center [896, 138] width 119 height 16
click at [825, 133] on input "All 248 contact(s) filtered" at bounding box center [830, 135] width 10 height 10
radio input "true"
click at [1098, 688] on button "Add" at bounding box center [1092, 683] width 43 height 28
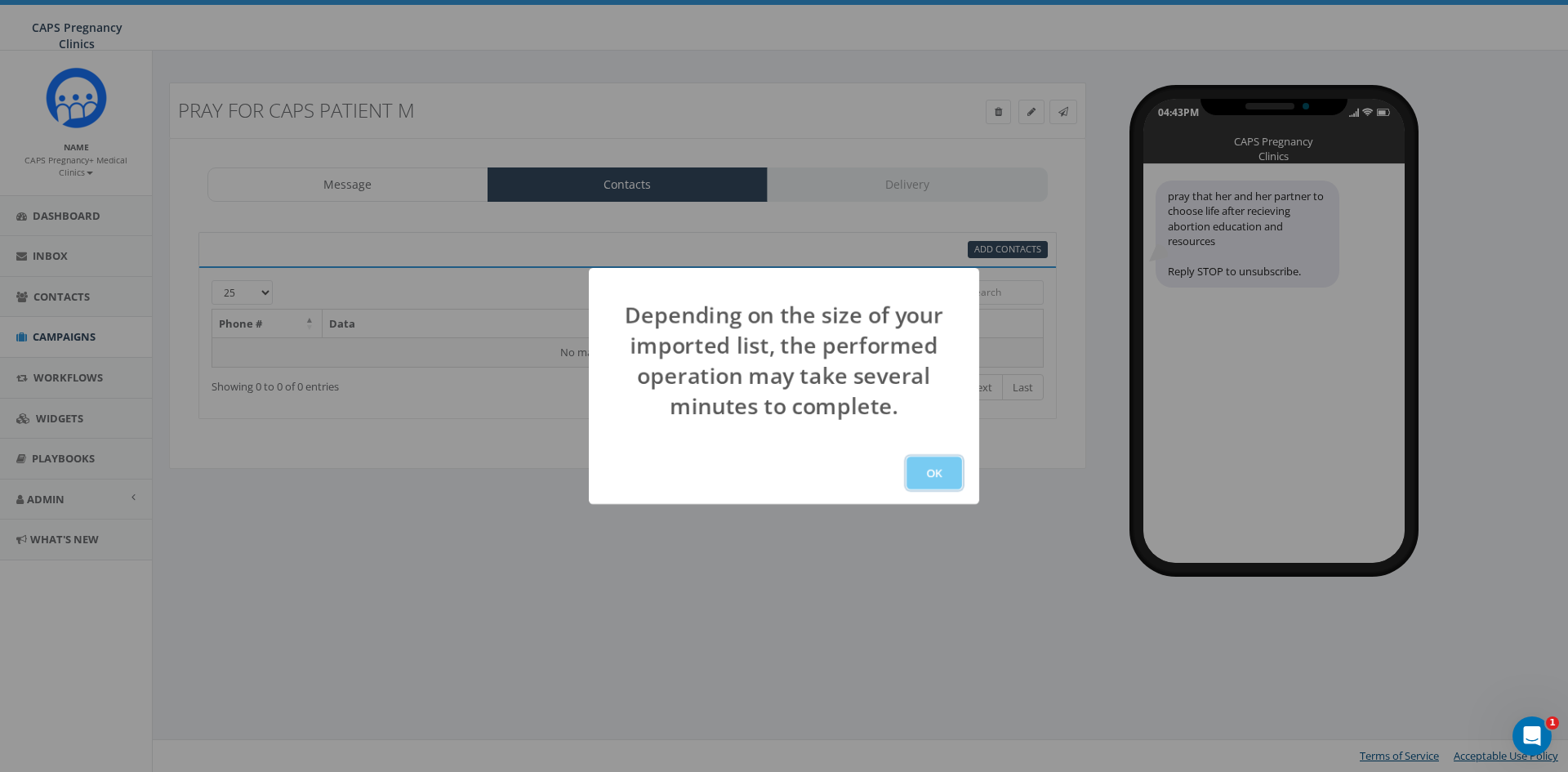
click at [939, 480] on button "OK" at bounding box center [933, 473] width 55 height 32
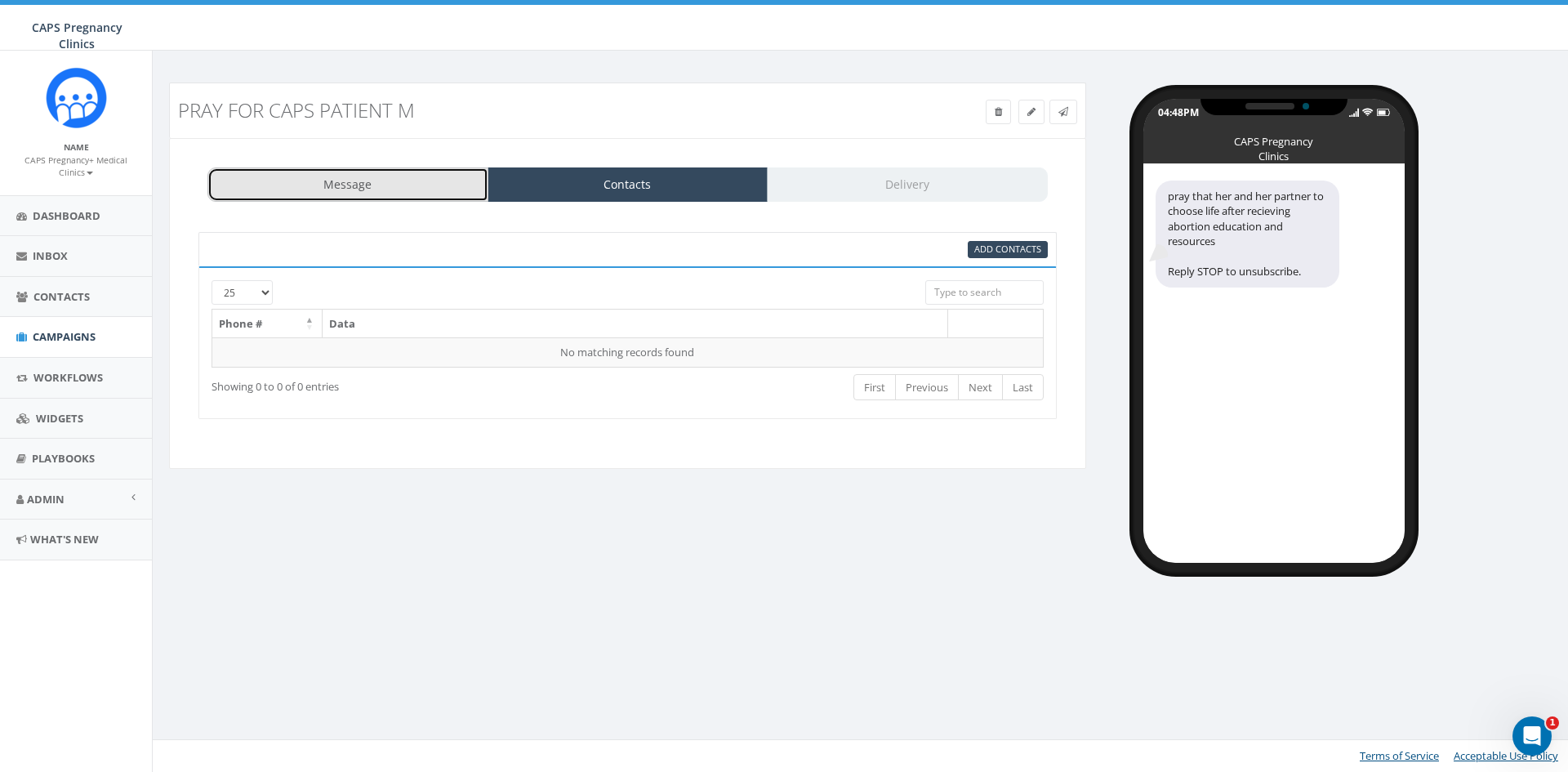
click at [418, 193] on link "Message" at bounding box center [348, 185] width 281 height 34
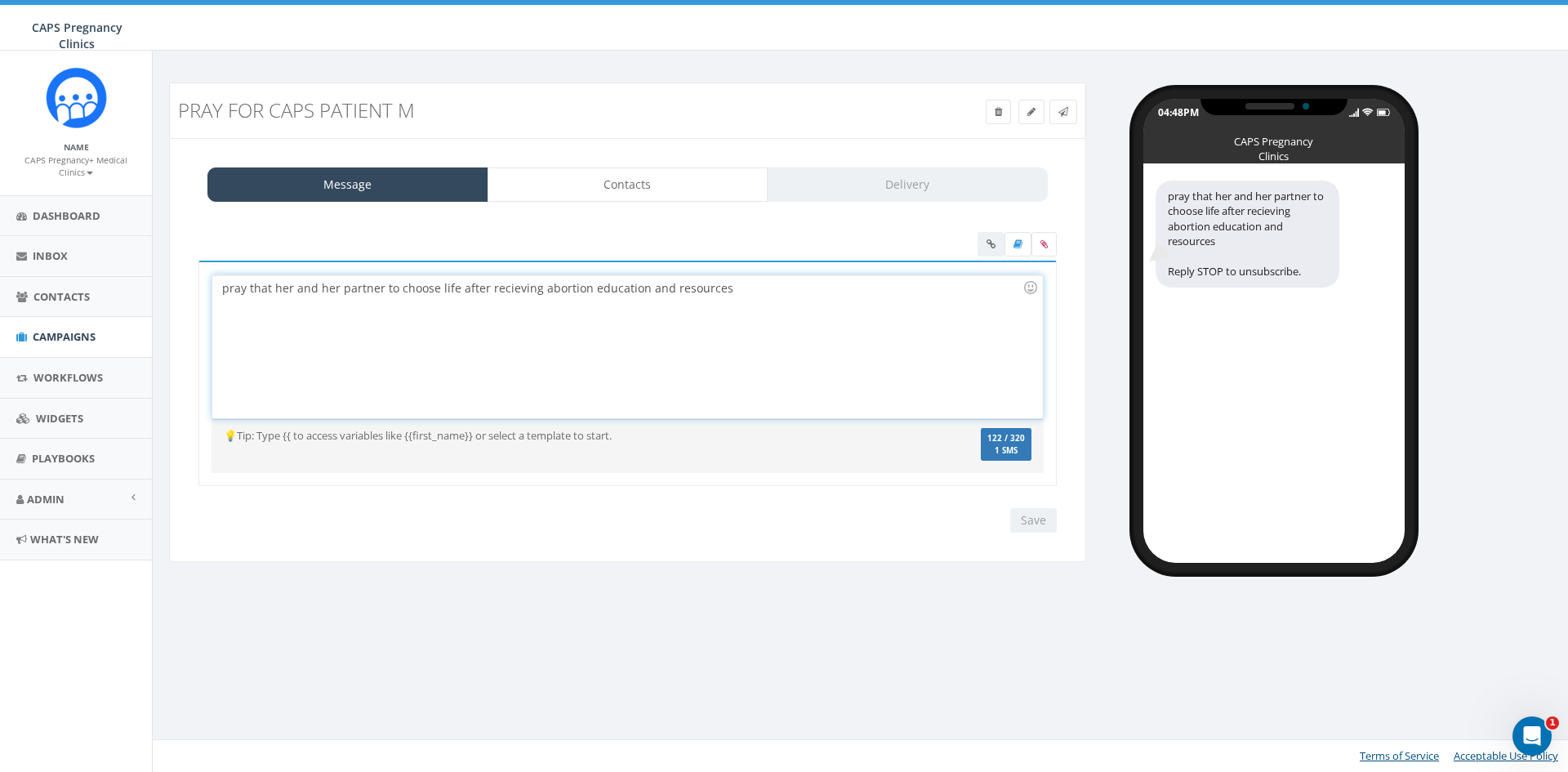
click at [434, 287] on div "pray that her and her partner to choose life after recieving abortion education…" at bounding box center [627, 347] width 830 height 143
click at [398, 285] on div "pray that her and her partner to choose life after recieving abortion education…" at bounding box center [627, 347] width 830 height 143
click at [418, 285] on div "pray that her and her partner choose life after recieving abortion education an…" at bounding box center [627, 347] width 830 height 143
click at [531, 306] on div "pray that her and her partner chooses life after recieving abortion education a…" at bounding box center [627, 347] width 830 height 143
click at [760, 298] on div "pray that her and her partner chooses life after recieving abortion education a…" at bounding box center [627, 347] width 830 height 143
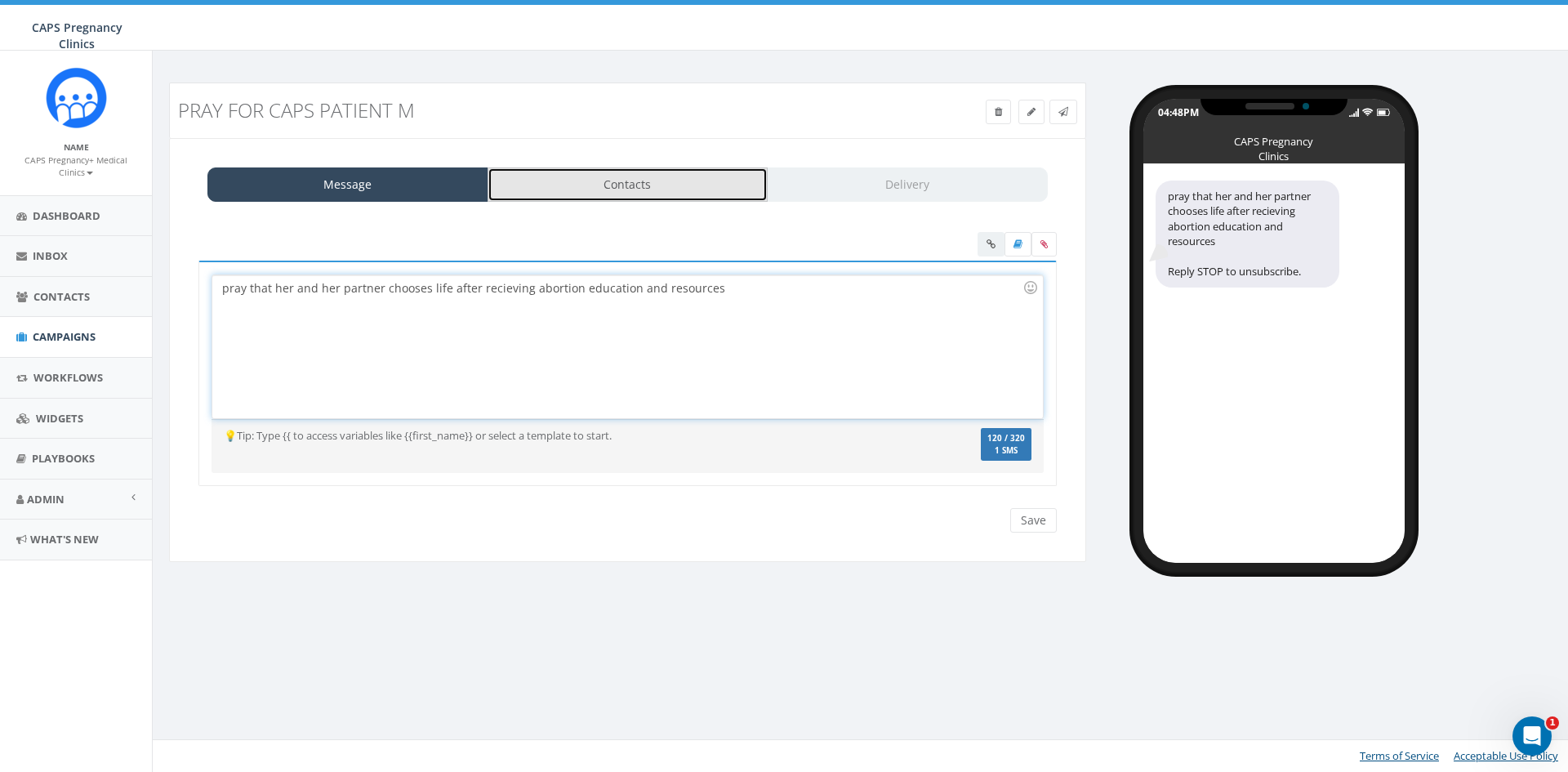
click at [668, 191] on link "Contacts" at bounding box center [628, 185] width 281 height 34
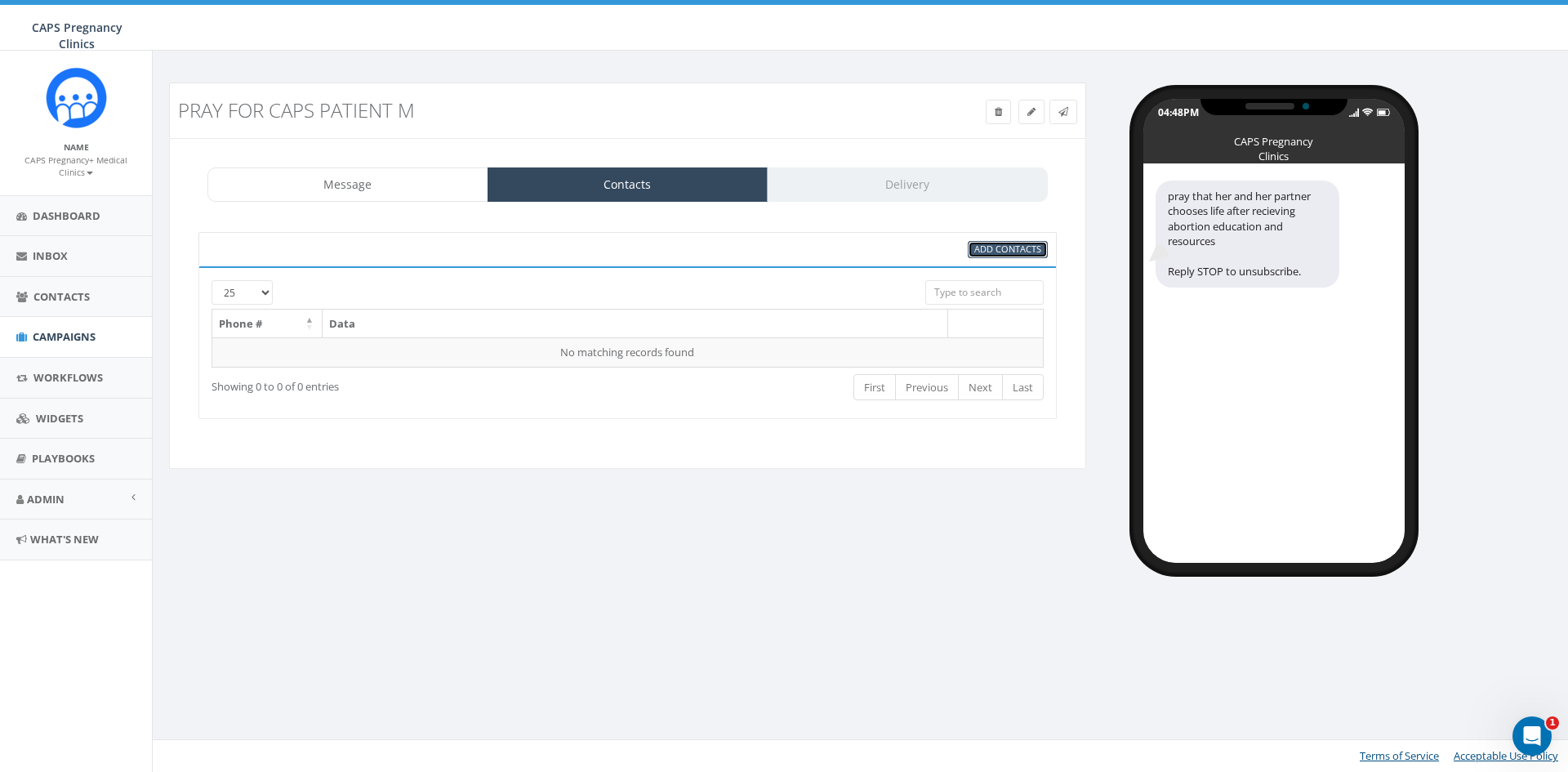
click at [999, 249] on span "Add Contacts" at bounding box center [1008, 249] width 67 height 12
select select
select select "100"
click at [550, 494] on div "Pray for CAPS patient M Test Message Status: Message Contacts Delivery pray tha…" at bounding box center [863, 323] width 1412 height 481
click at [977, 292] on input "search" at bounding box center [984, 292] width 118 height 25
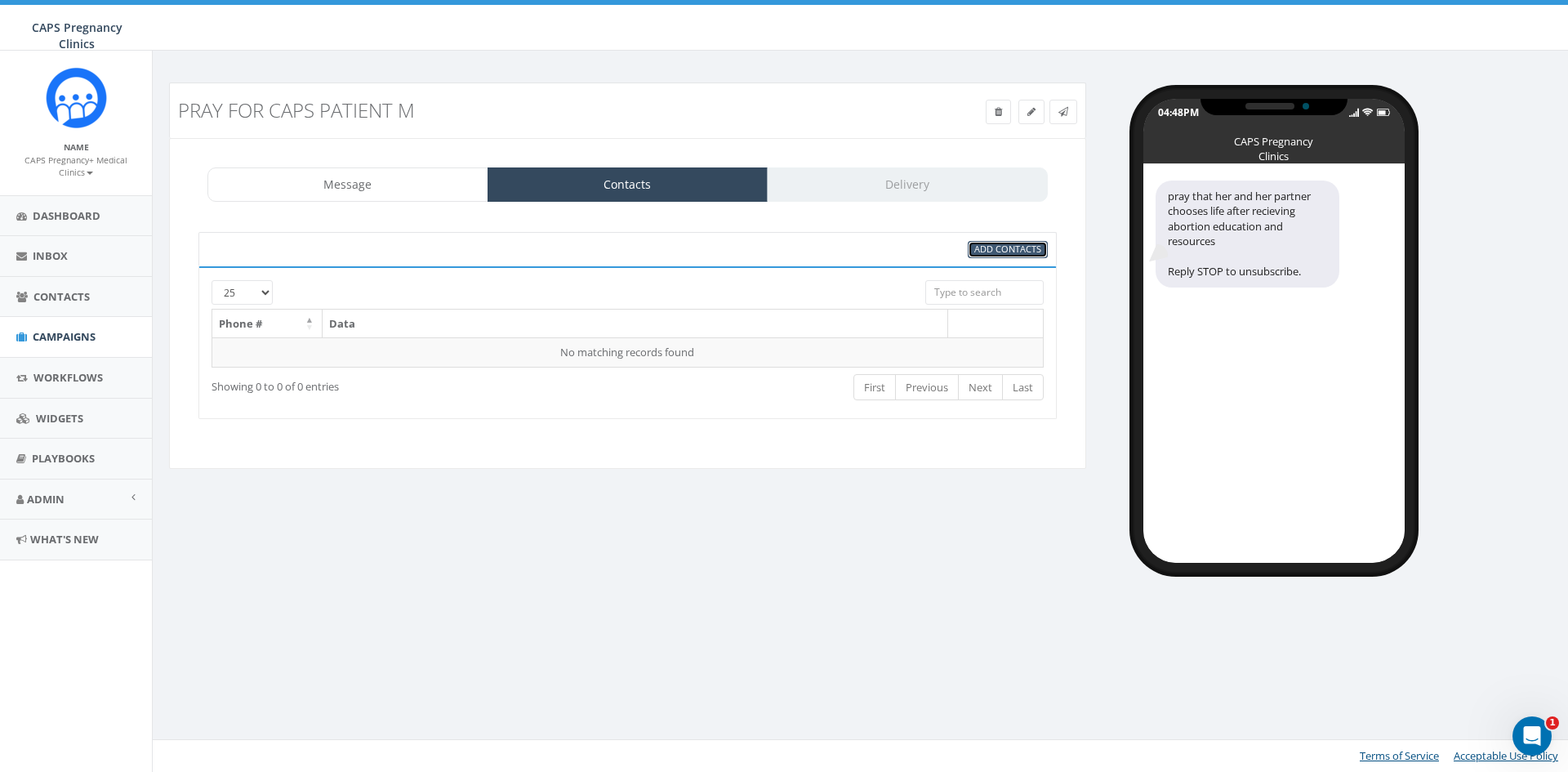
click at [1009, 255] on span "Add Contacts" at bounding box center [1008, 249] width 67 height 12
select select
select select "100"
click at [1009, 255] on span "Add Contacts" at bounding box center [1008, 249] width 67 height 12
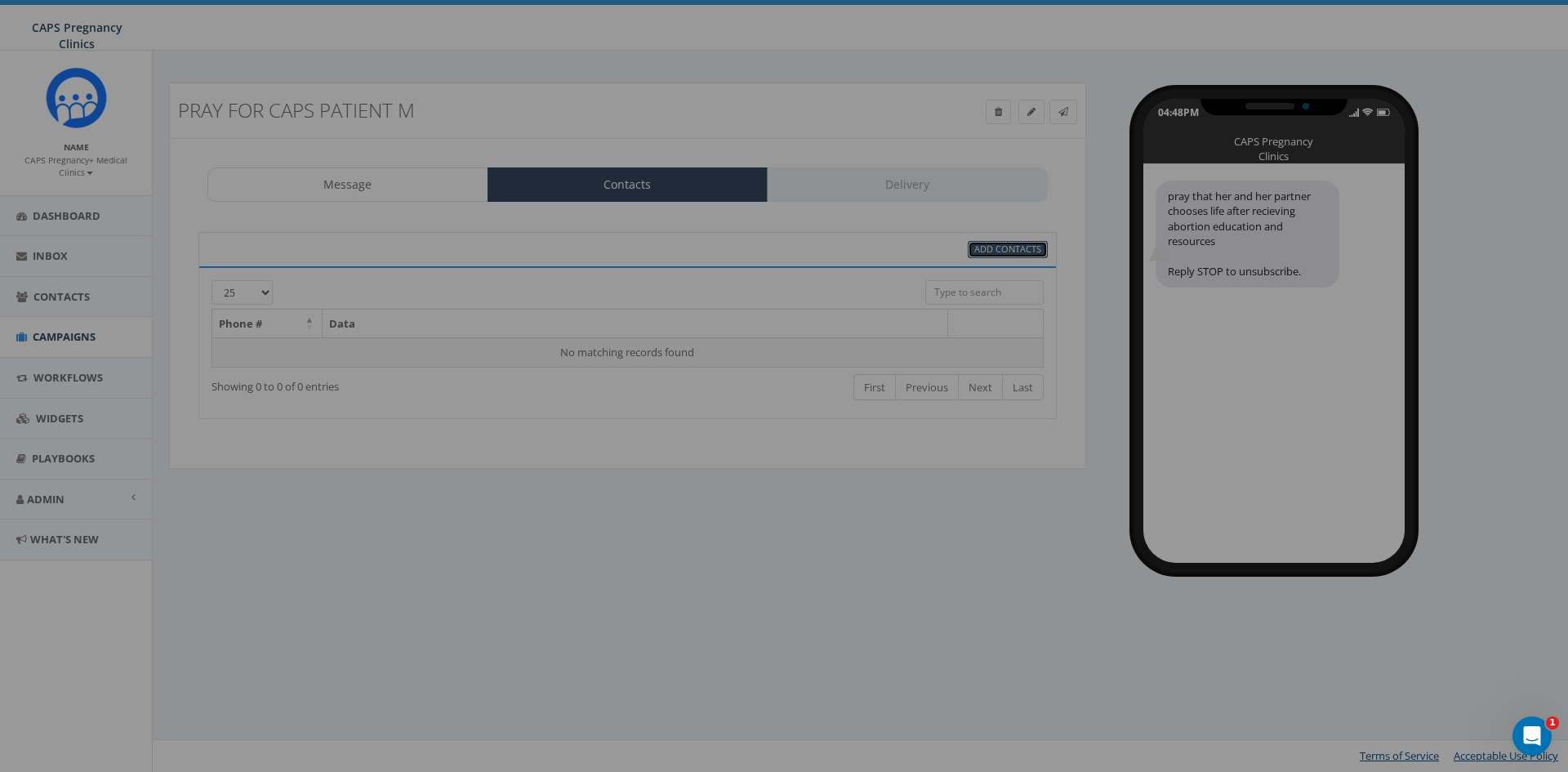
select select
select select "100"
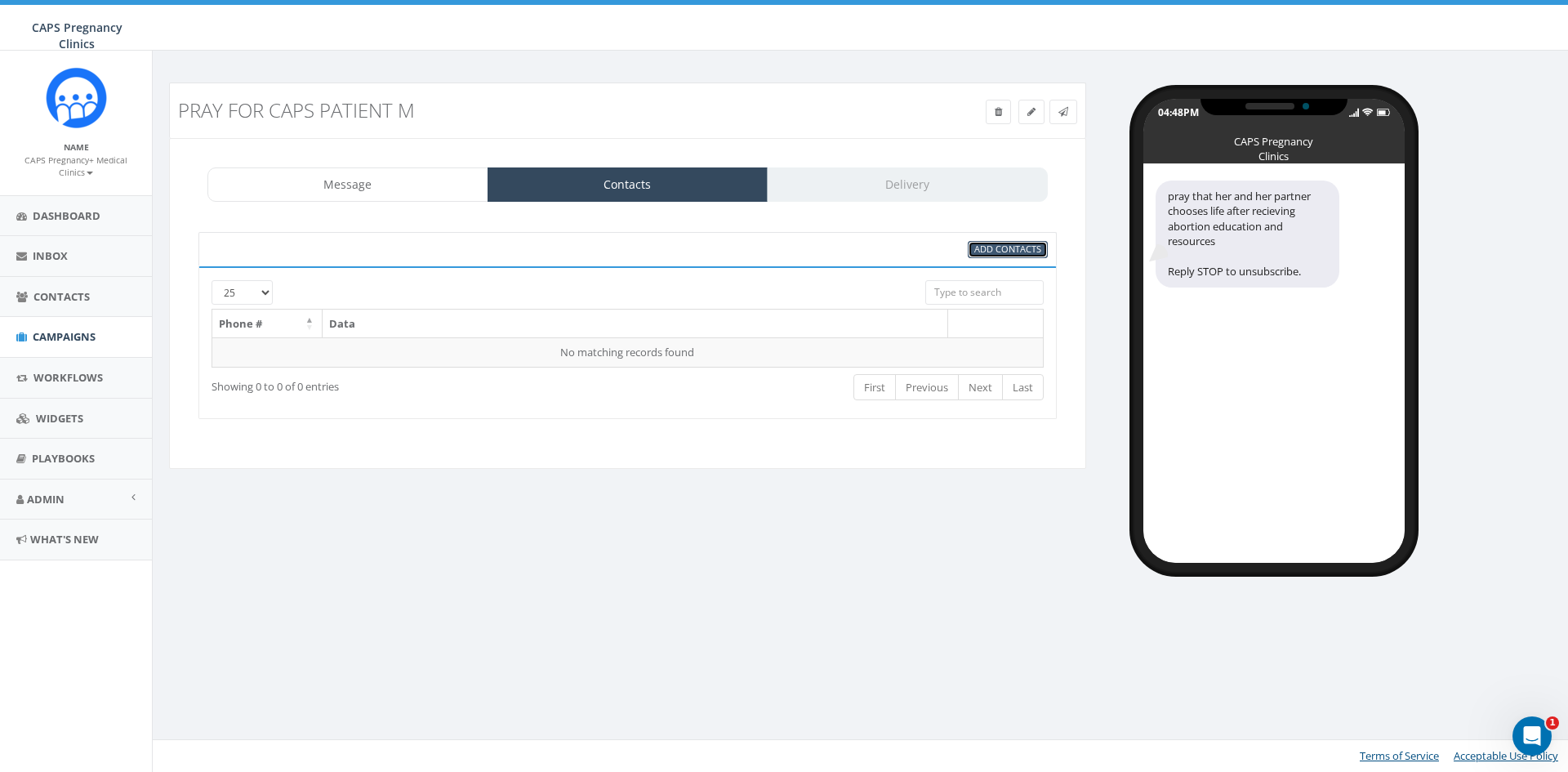
click at [1009, 255] on span "Add Contacts" at bounding box center [1008, 249] width 67 height 12
select select
select select "100"
click at [396, 434] on div "95% Add Contacts 25 50 100 Phone # Data No matching records found Loading... Sh…" at bounding box center [628, 326] width 891 height 220
click at [254, 289] on select "25 50 100" at bounding box center [242, 292] width 61 height 25
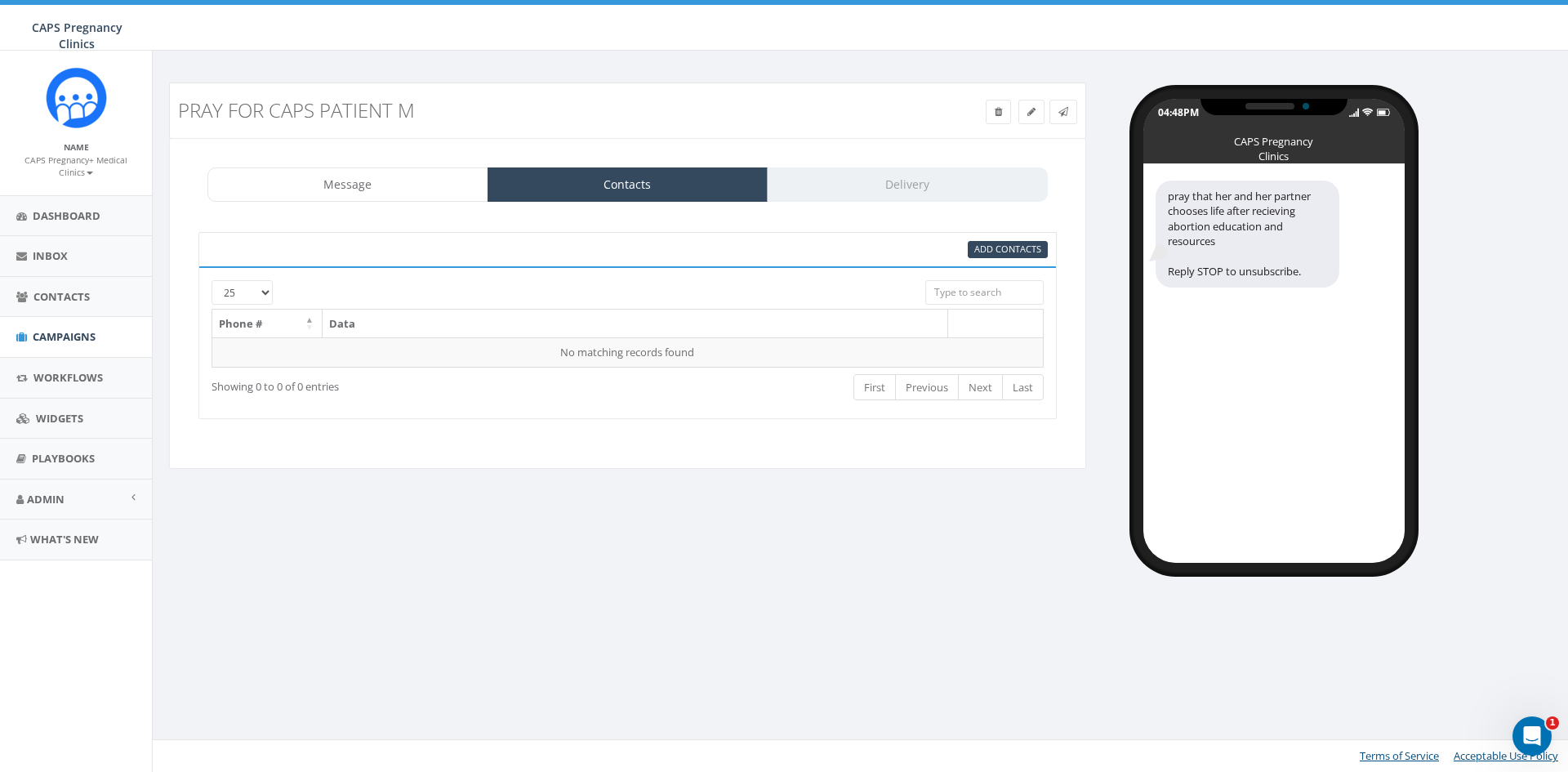
select select "100"
click at [211, 280] on select "25 50 100" at bounding box center [242, 292] width 61 height 25
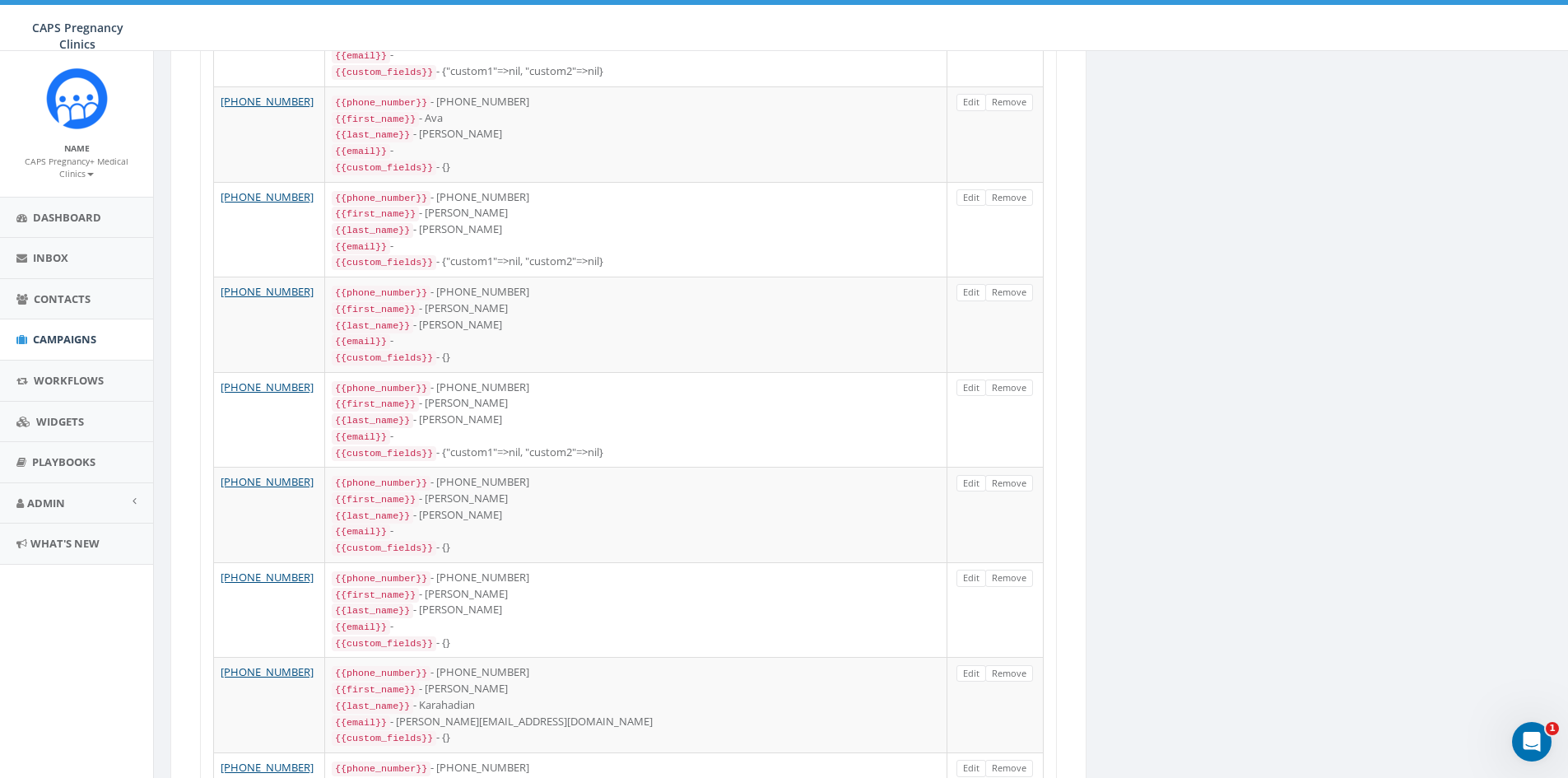
scroll to position [8822, 0]
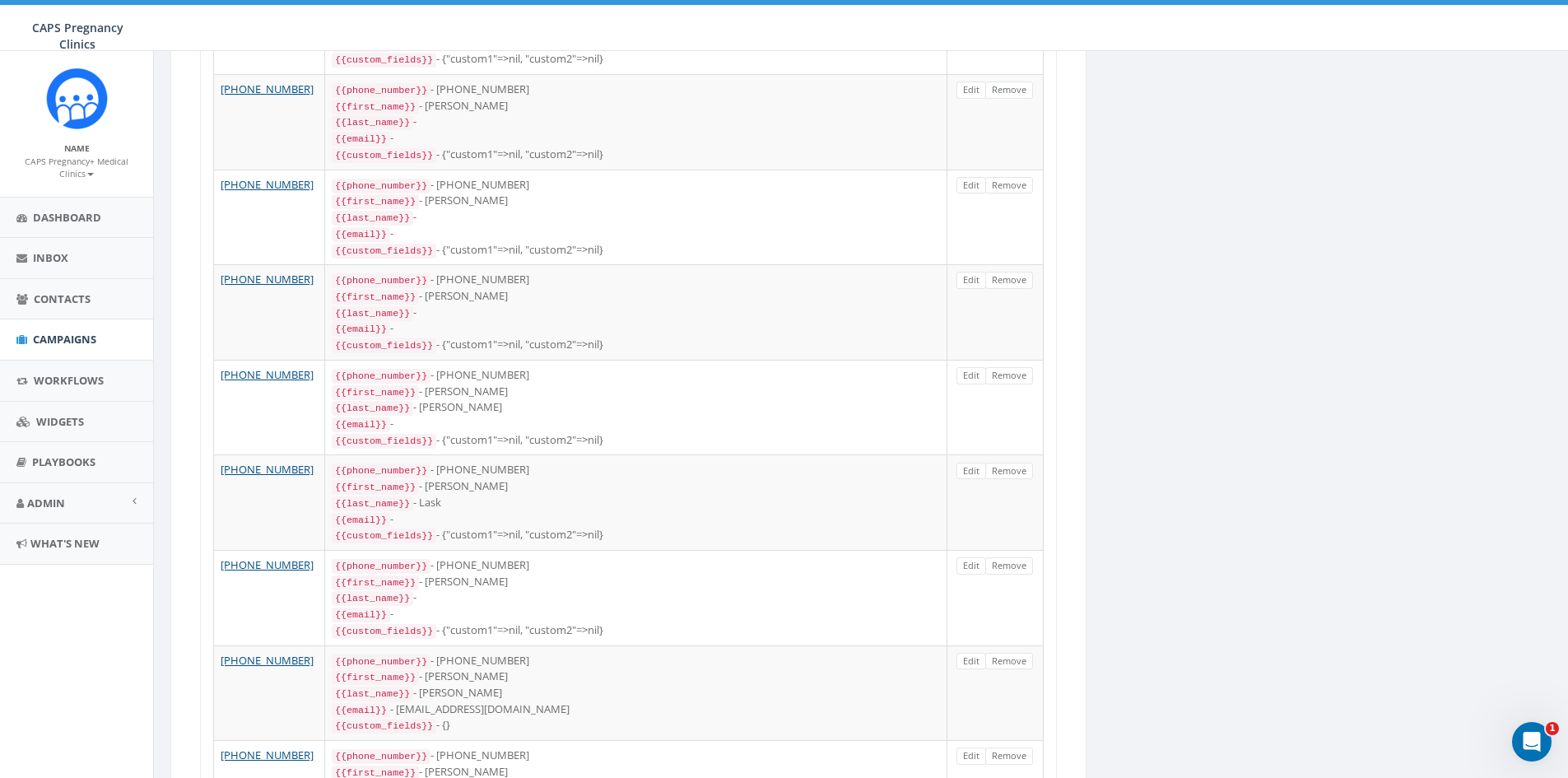
drag, startPoint x: 1562, startPoint y: 672, endPoint x: 1555, endPoint y: 653, distance: 20.2
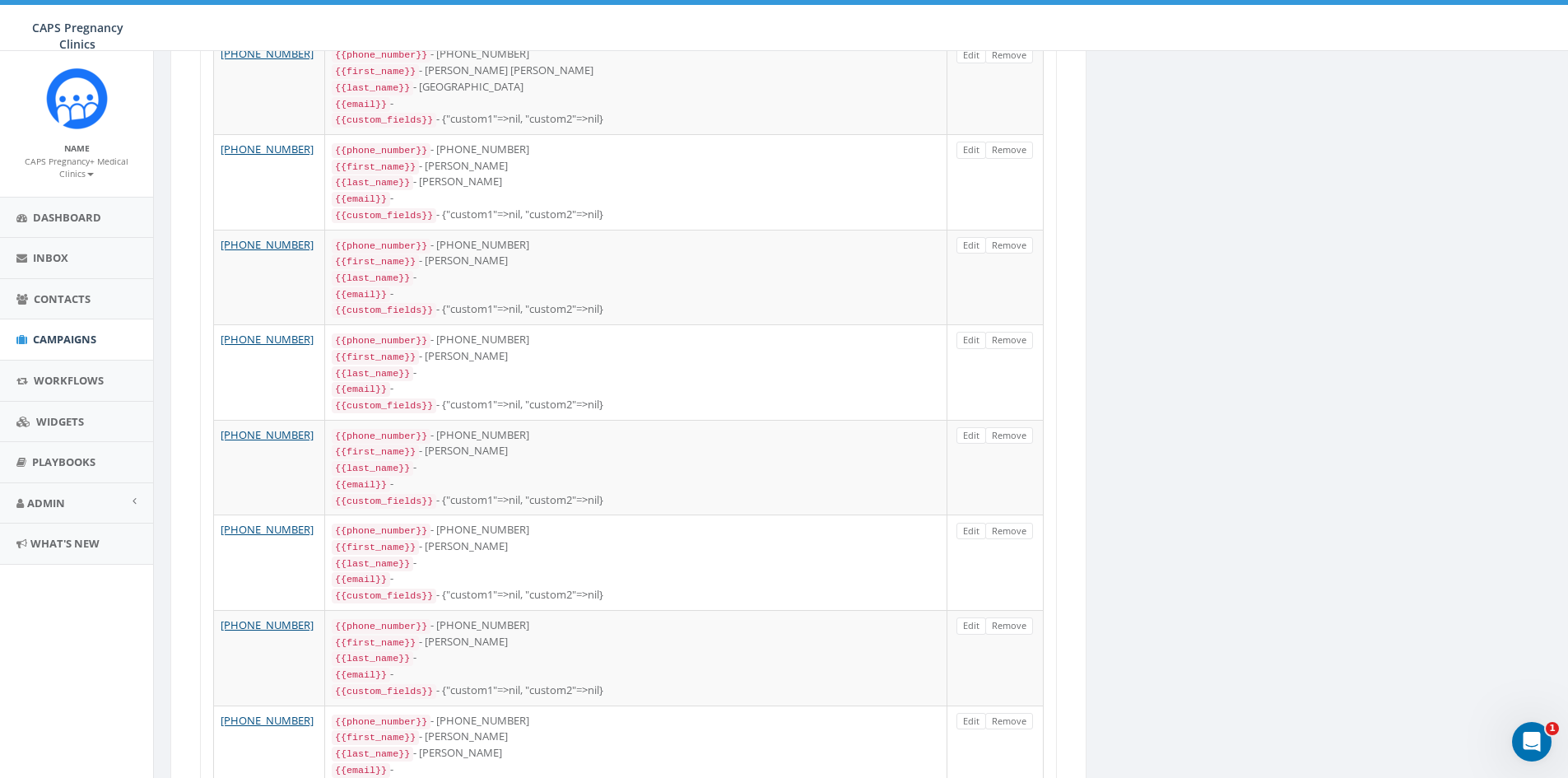
scroll to position [0, 0]
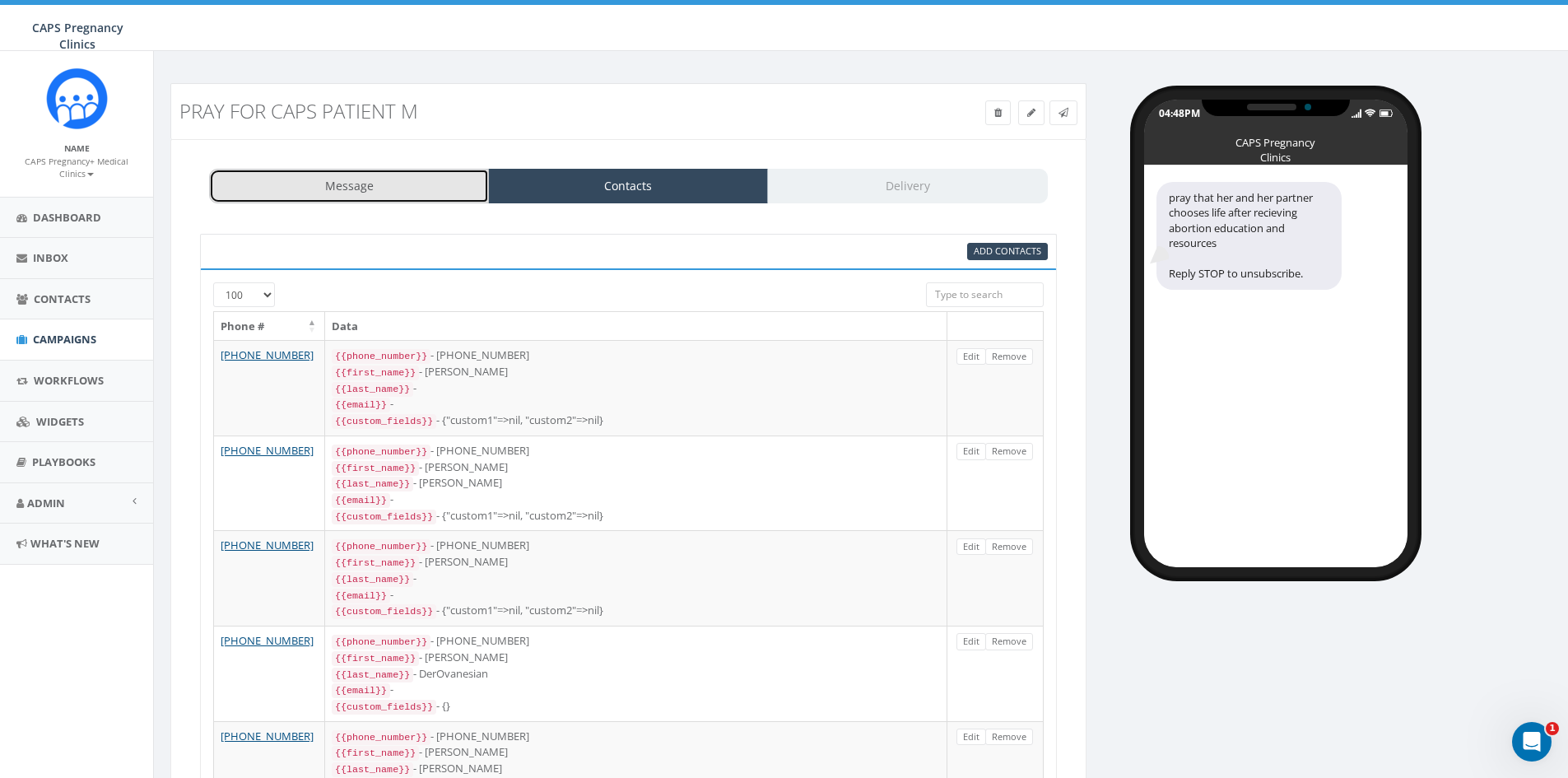
click at [390, 185] on link "Message" at bounding box center [349, 186] width 280 height 34
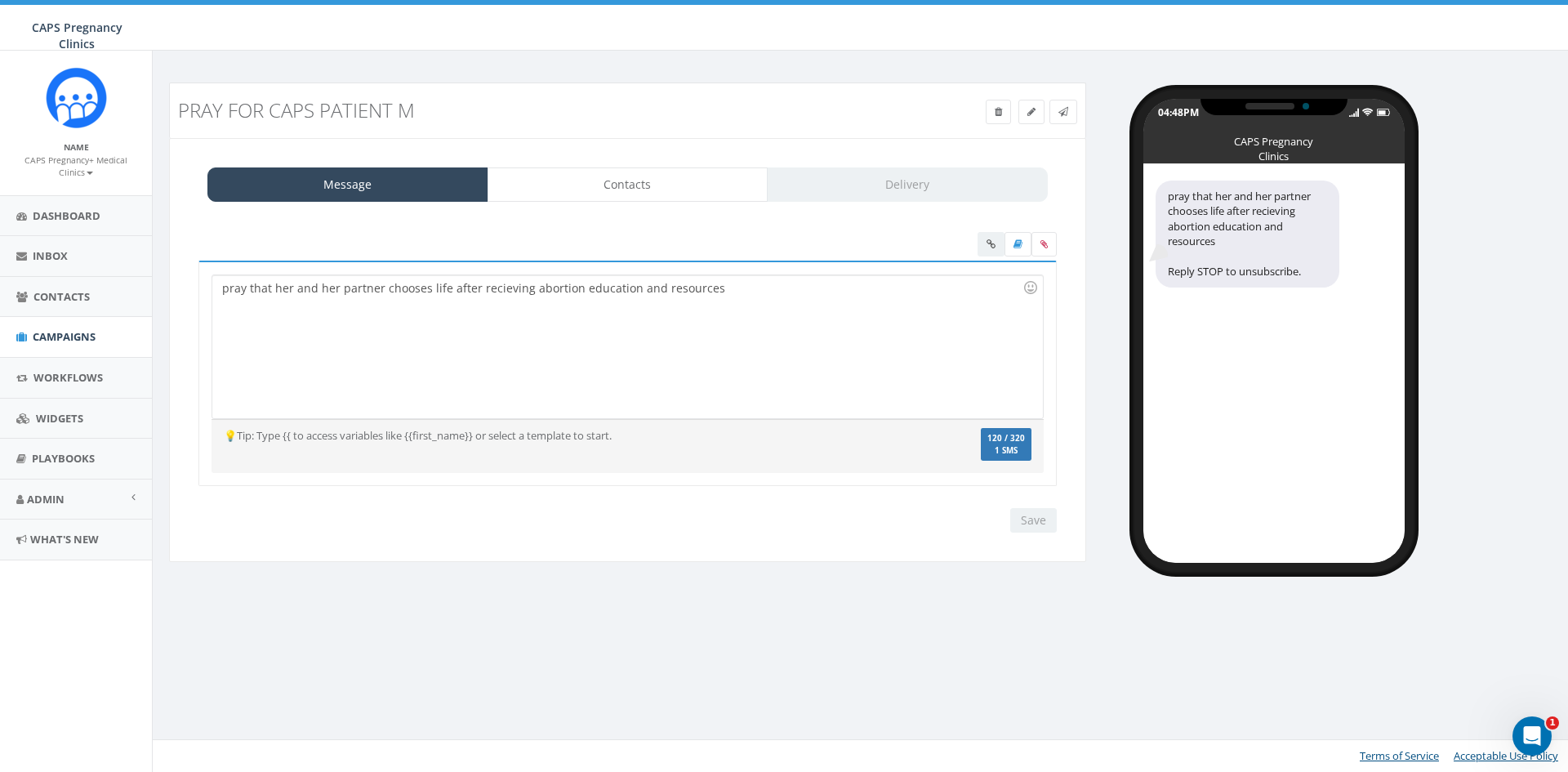
click at [756, 302] on div "pray that her and her partner chooses life after recieving abortion education a…" at bounding box center [627, 347] width 830 height 143
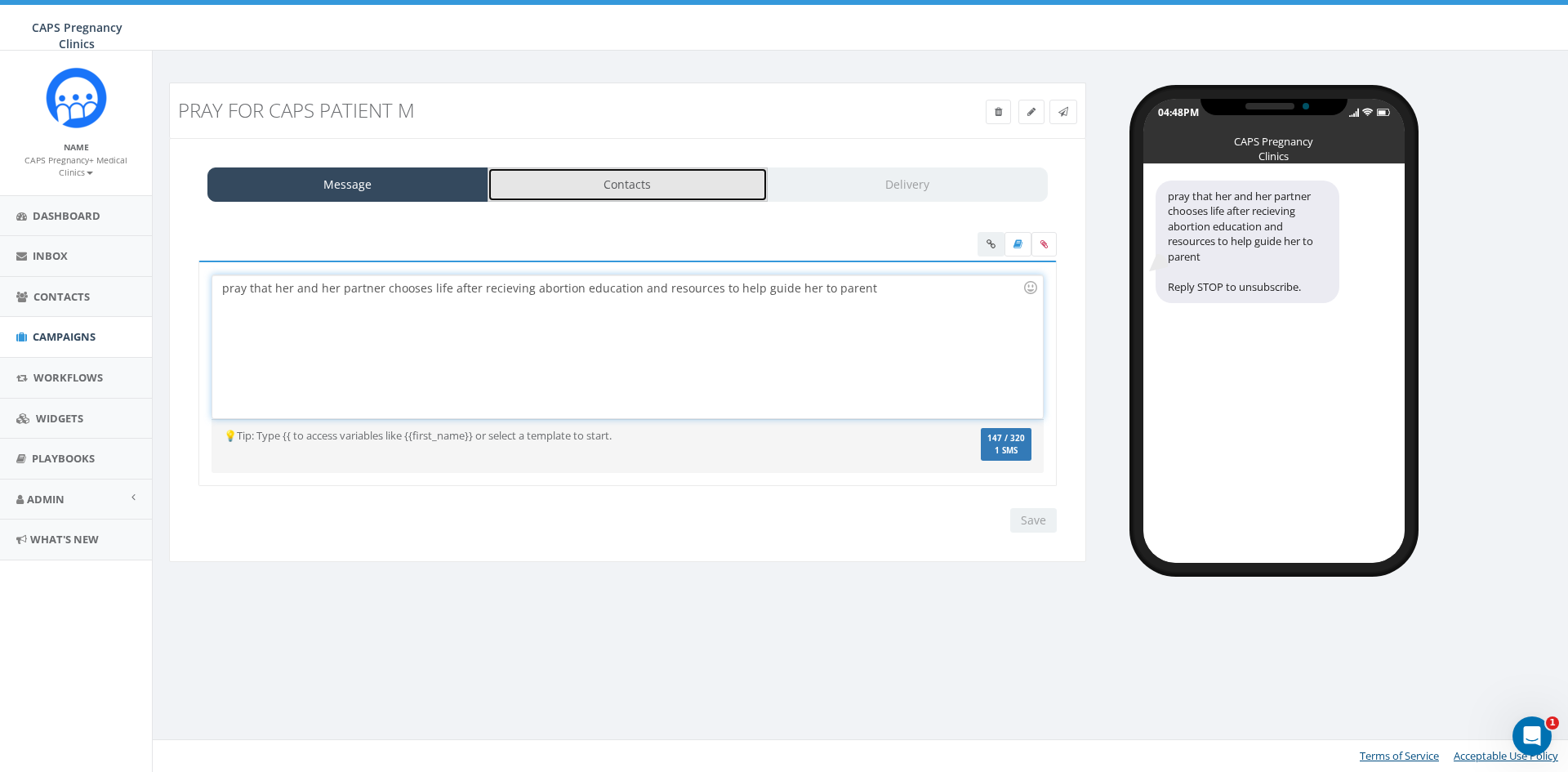
click at [671, 175] on link "Contacts" at bounding box center [628, 185] width 281 height 34
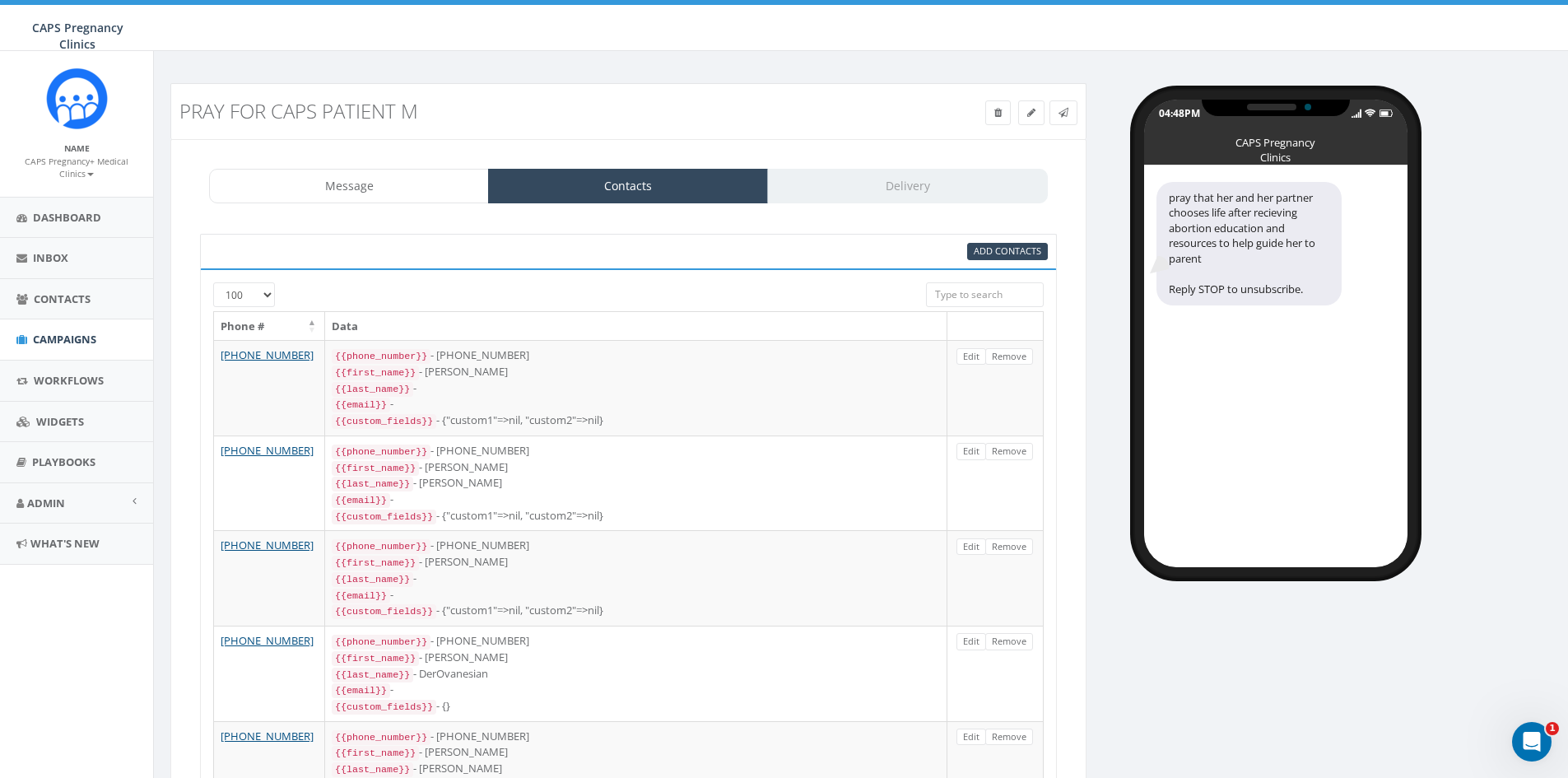
click at [855, 190] on div "Message Contacts Delivery" at bounding box center [629, 186] width 839 height 34
click at [691, 189] on link "Contacts" at bounding box center [629, 186] width 280 height 34
click at [880, 194] on div "Message Contacts Delivery" at bounding box center [629, 186] width 839 height 34
click at [312, 173] on link "Message" at bounding box center [349, 186] width 280 height 34
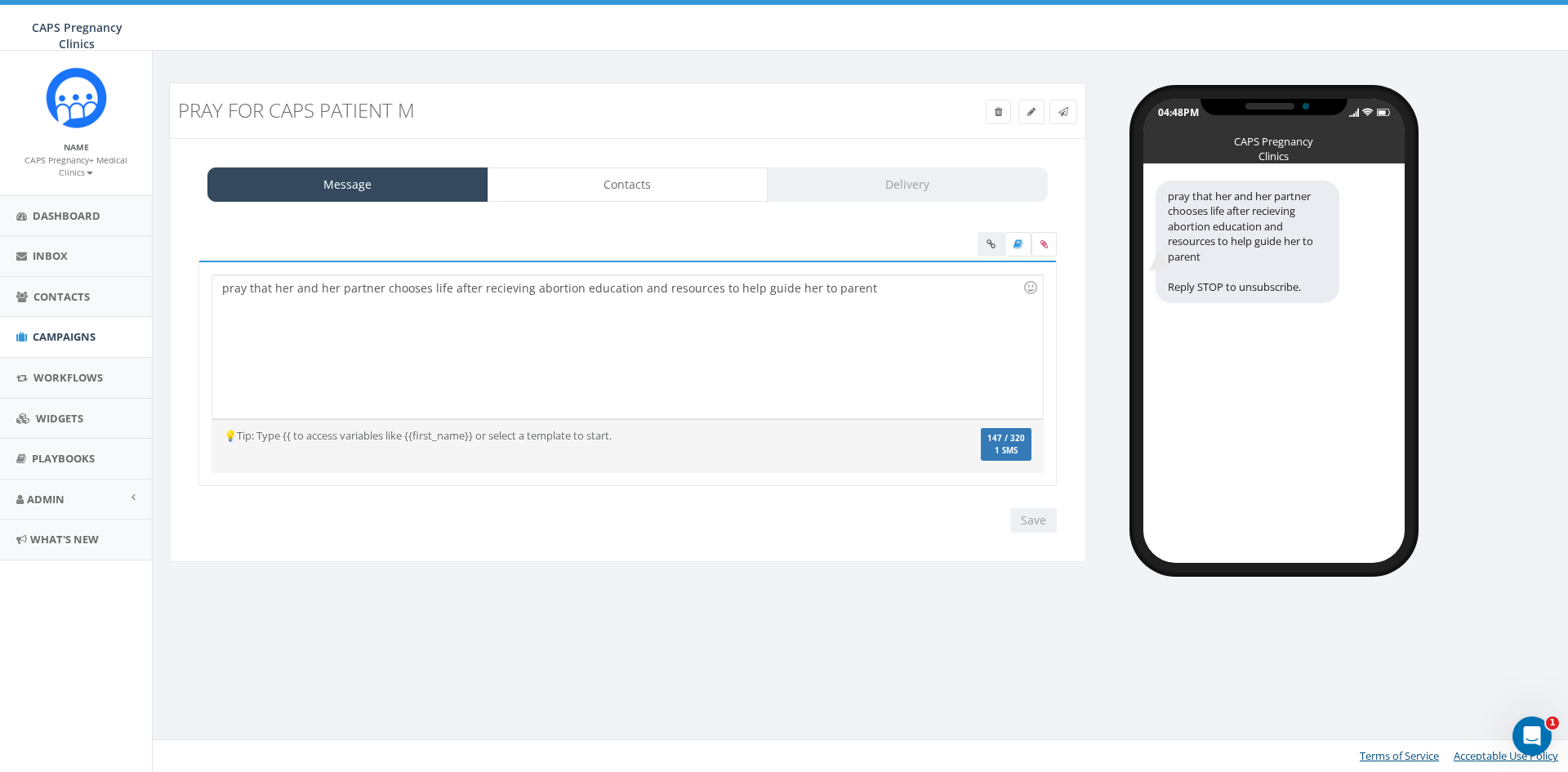
click at [1031, 522] on div "Save Next" at bounding box center [1029, 520] width 55 height 25
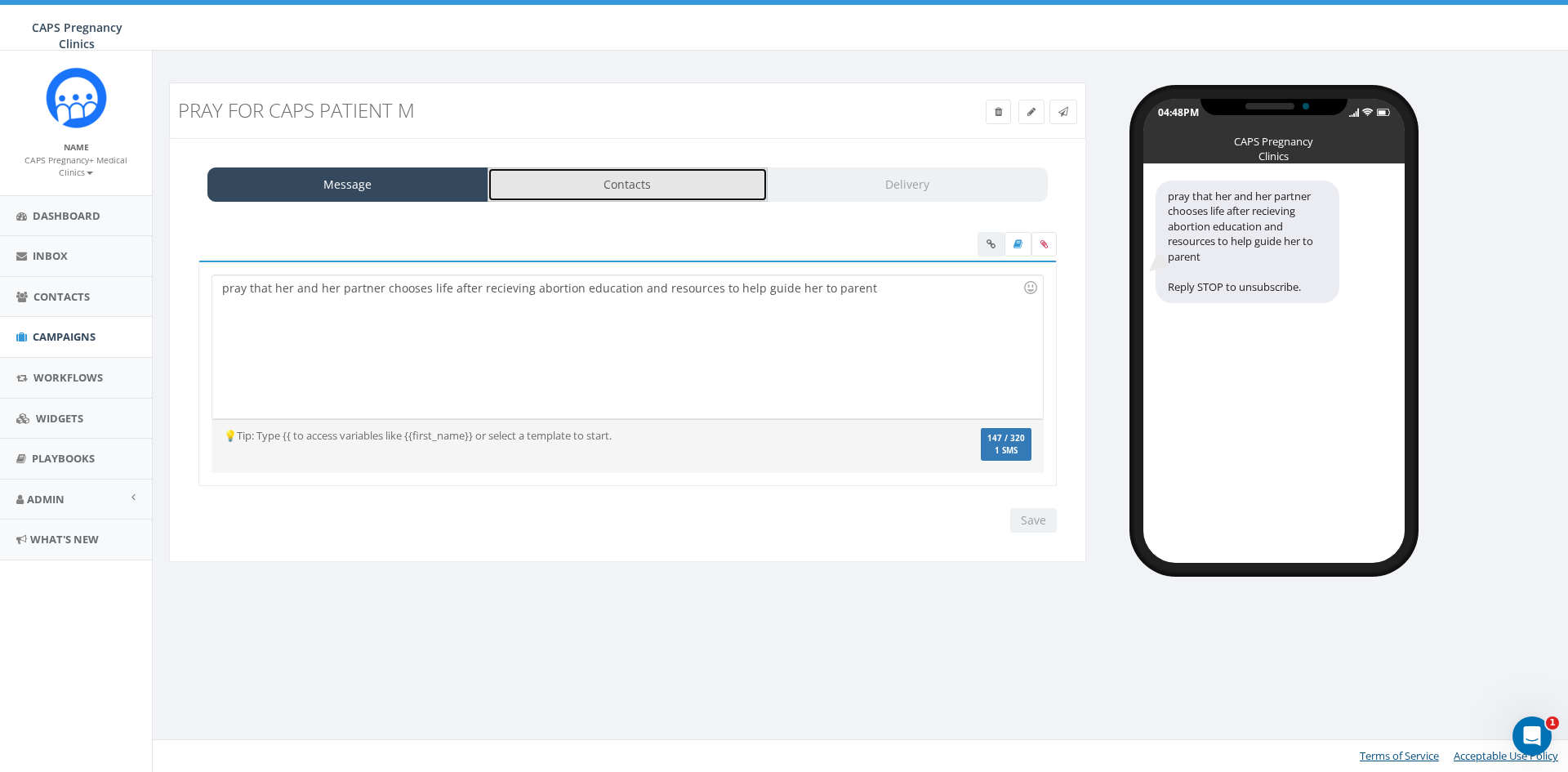
click at [762, 187] on link "Contacts" at bounding box center [628, 185] width 281 height 34
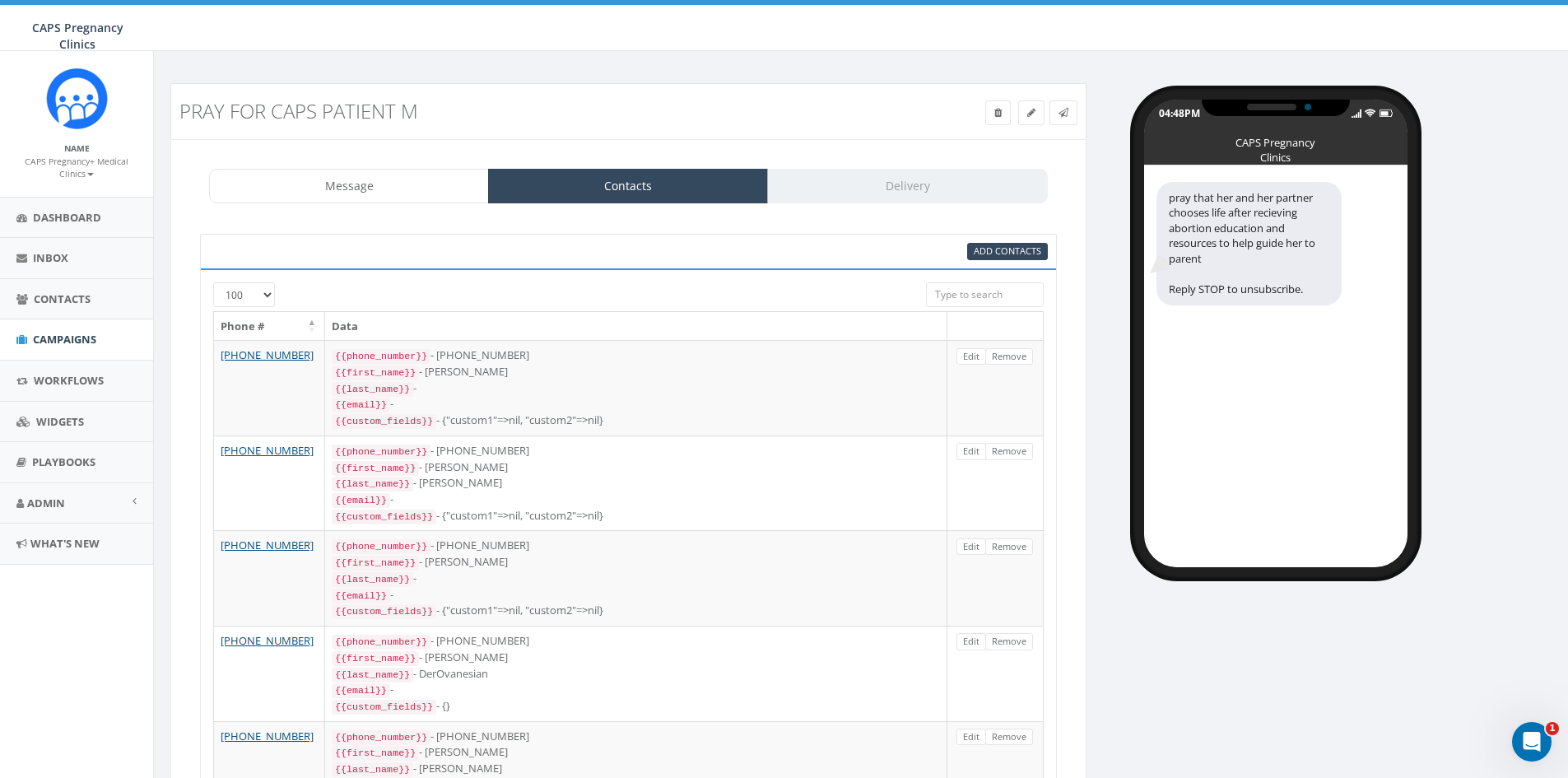
click at [999, 185] on div "Message Contacts Delivery" at bounding box center [629, 186] width 839 height 34
click at [1067, 105] on link at bounding box center [1063, 112] width 28 height 25
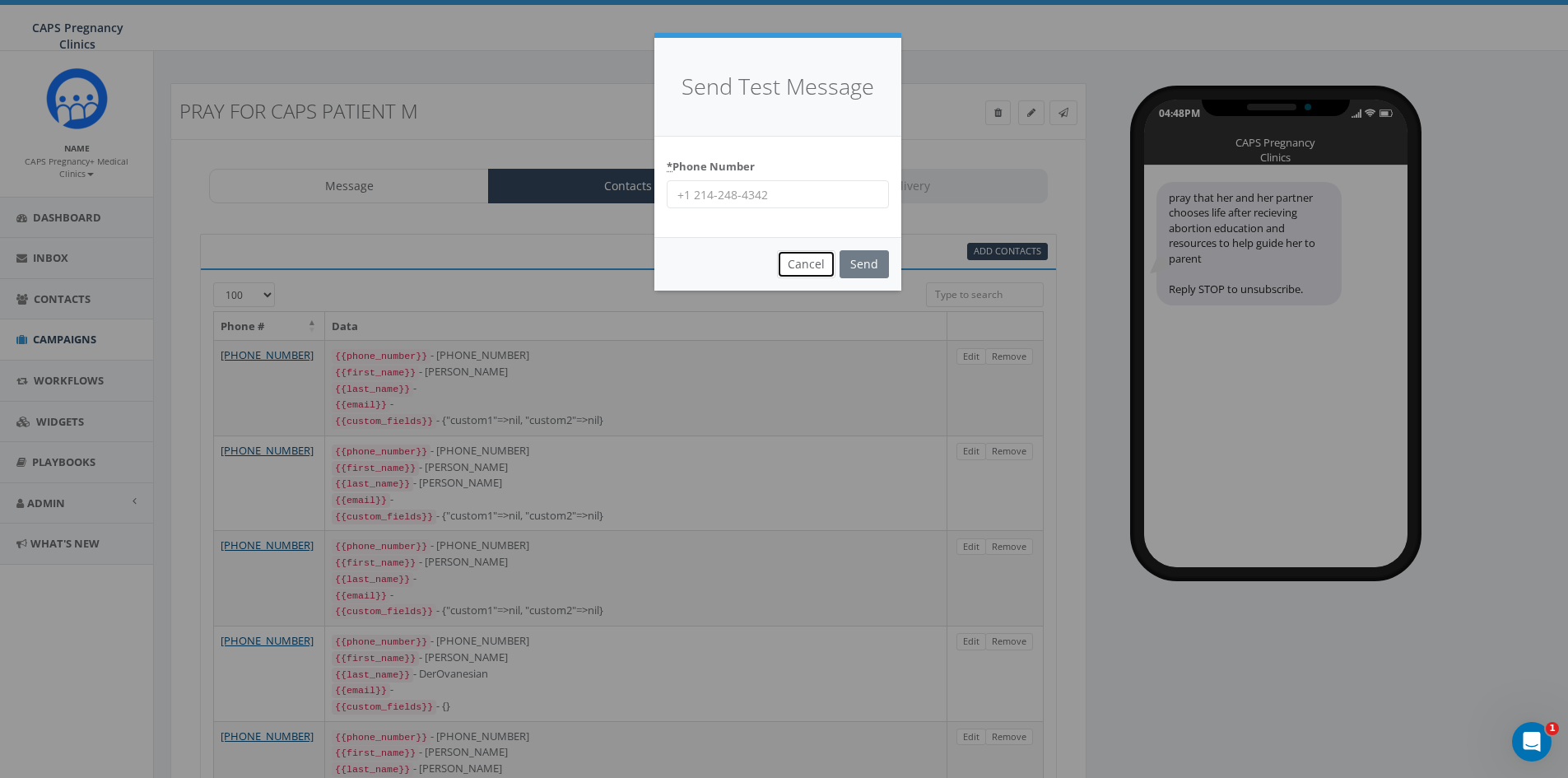
click at [798, 268] on button "Cancel" at bounding box center [806, 264] width 58 height 28
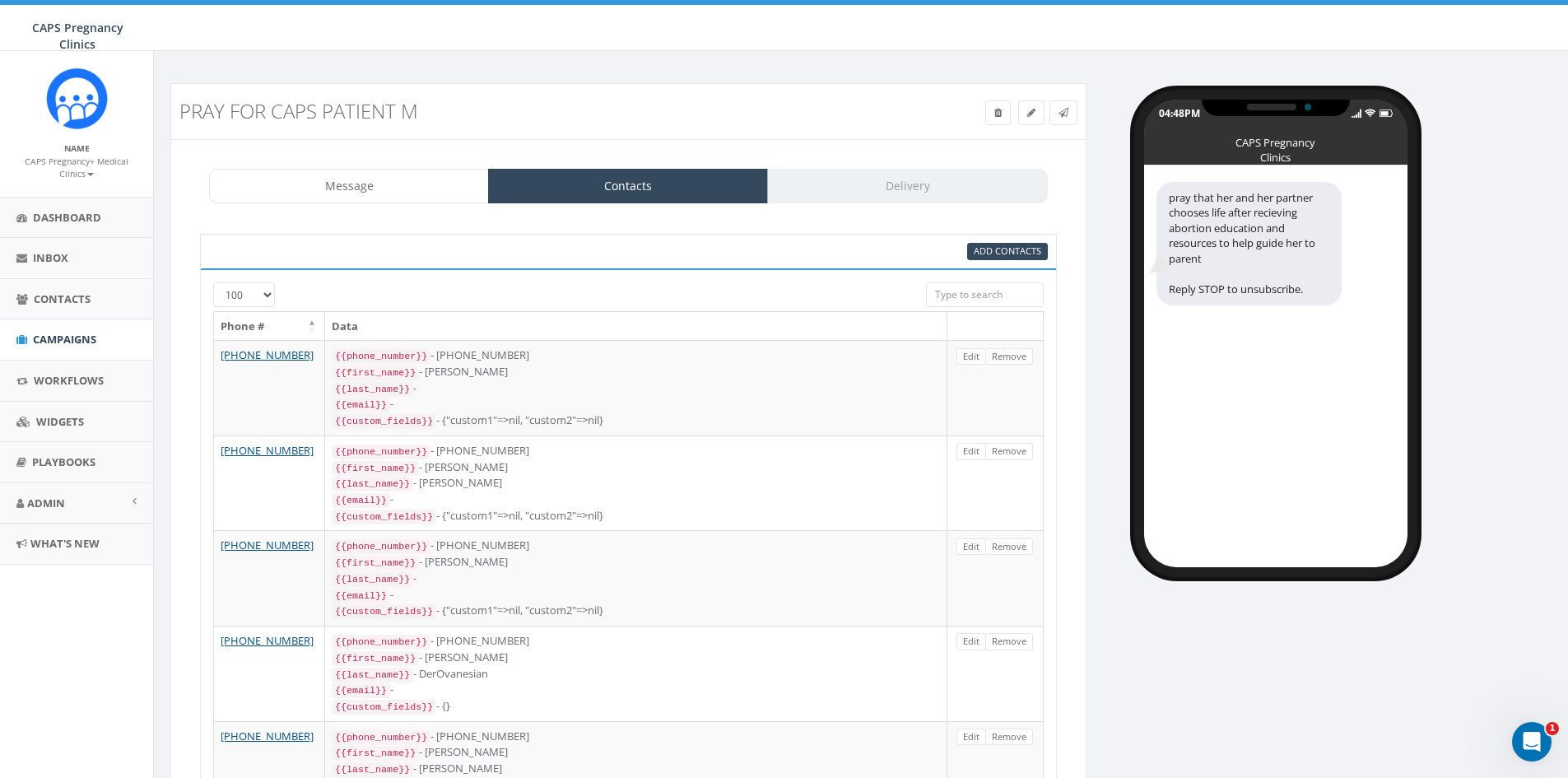
click at [937, 195] on div "Message Contacts Delivery" at bounding box center [629, 186] width 839 height 34
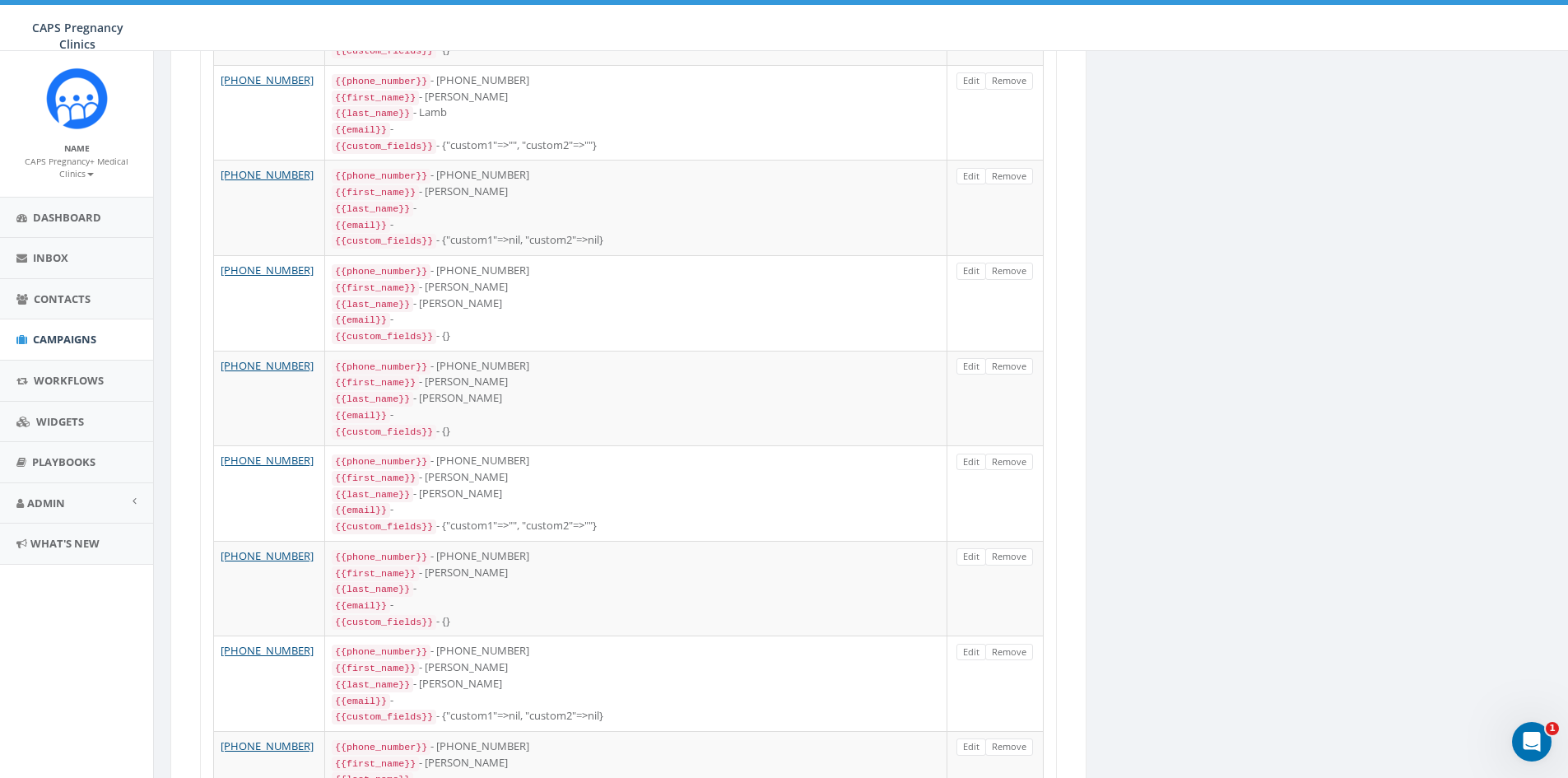
scroll to position [4073, 0]
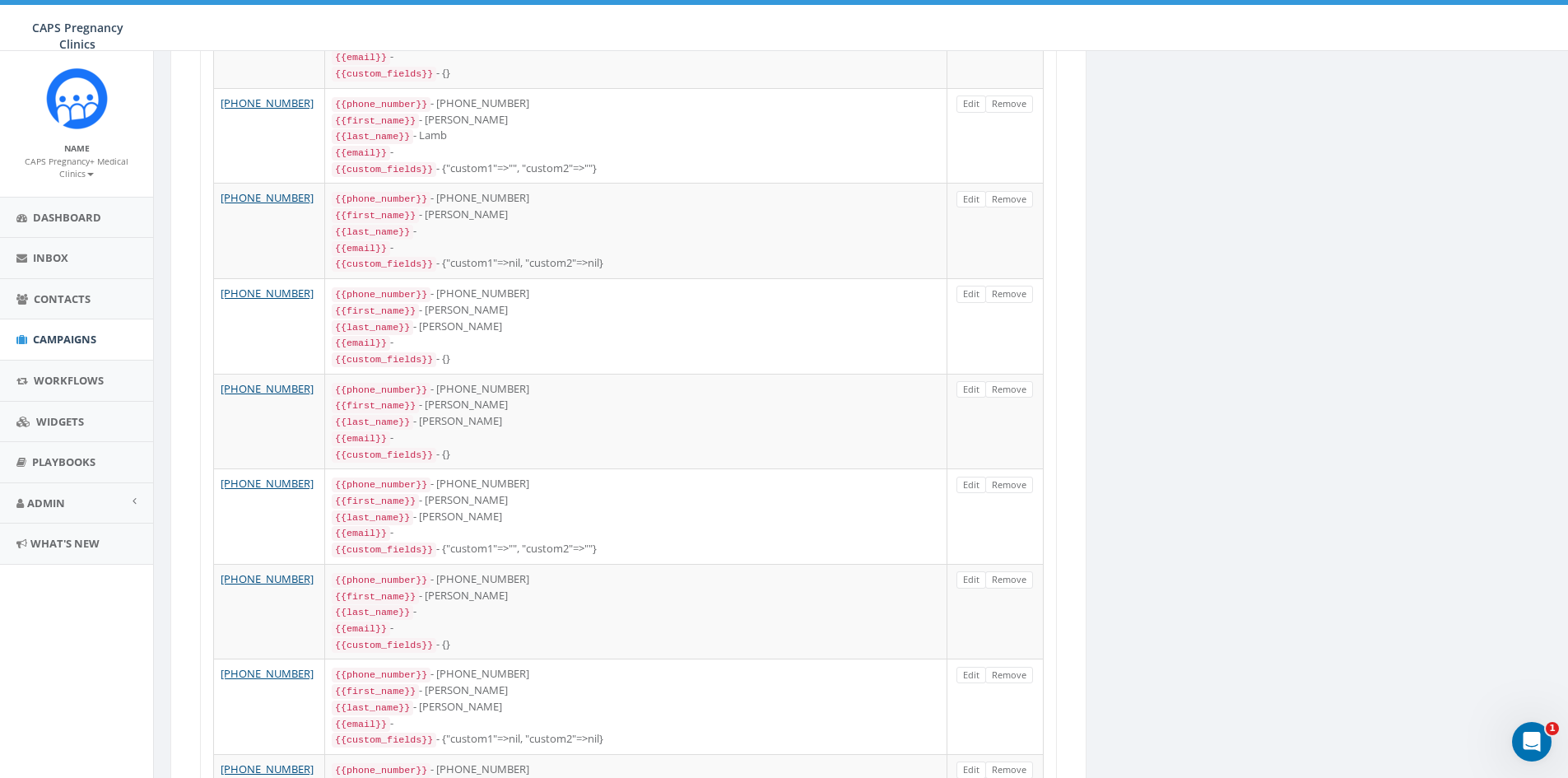
drag, startPoint x: 1568, startPoint y: 579, endPoint x: 1569, endPoint y: 117, distance: 462.0
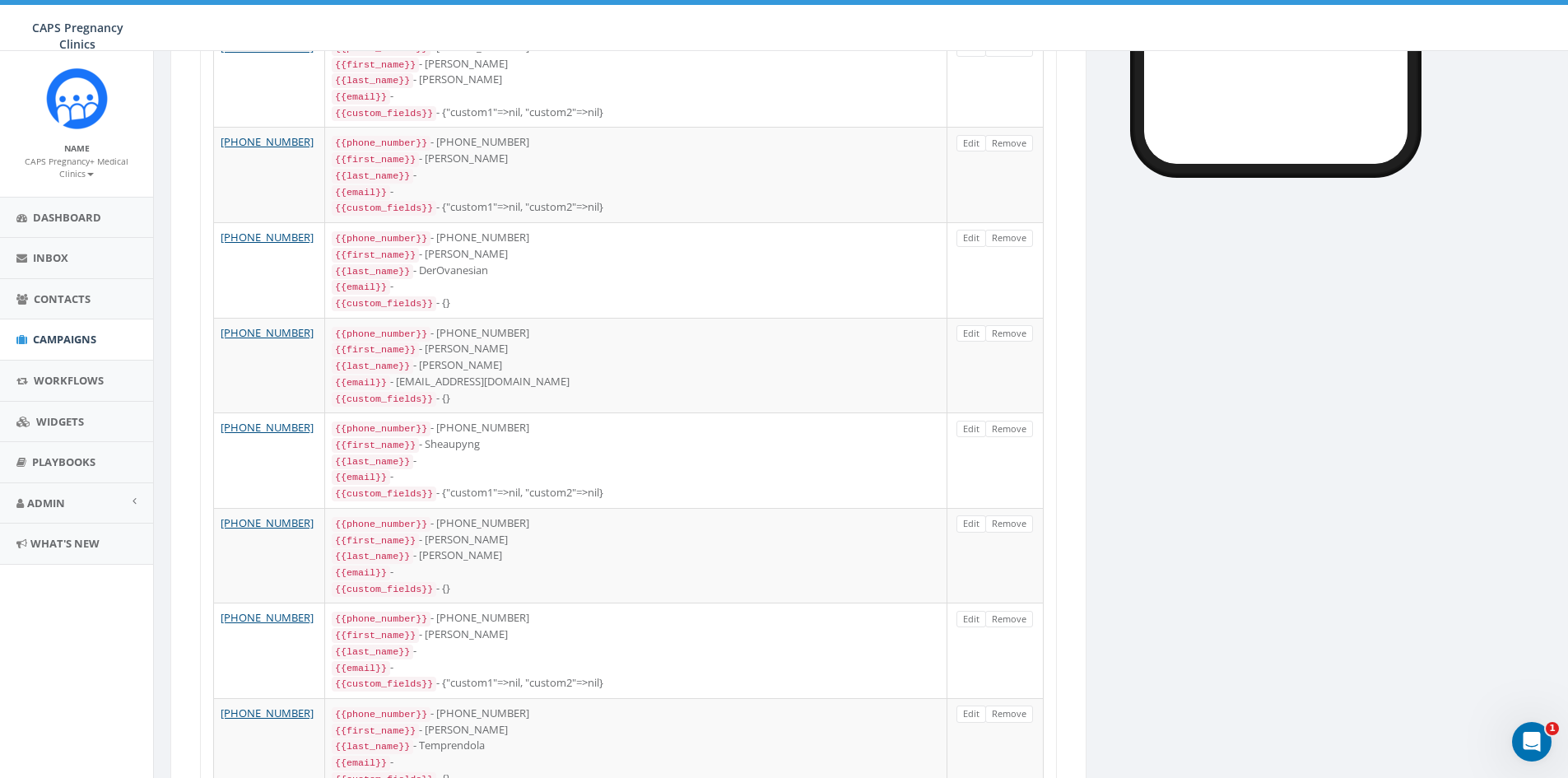
scroll to position [0, 0]
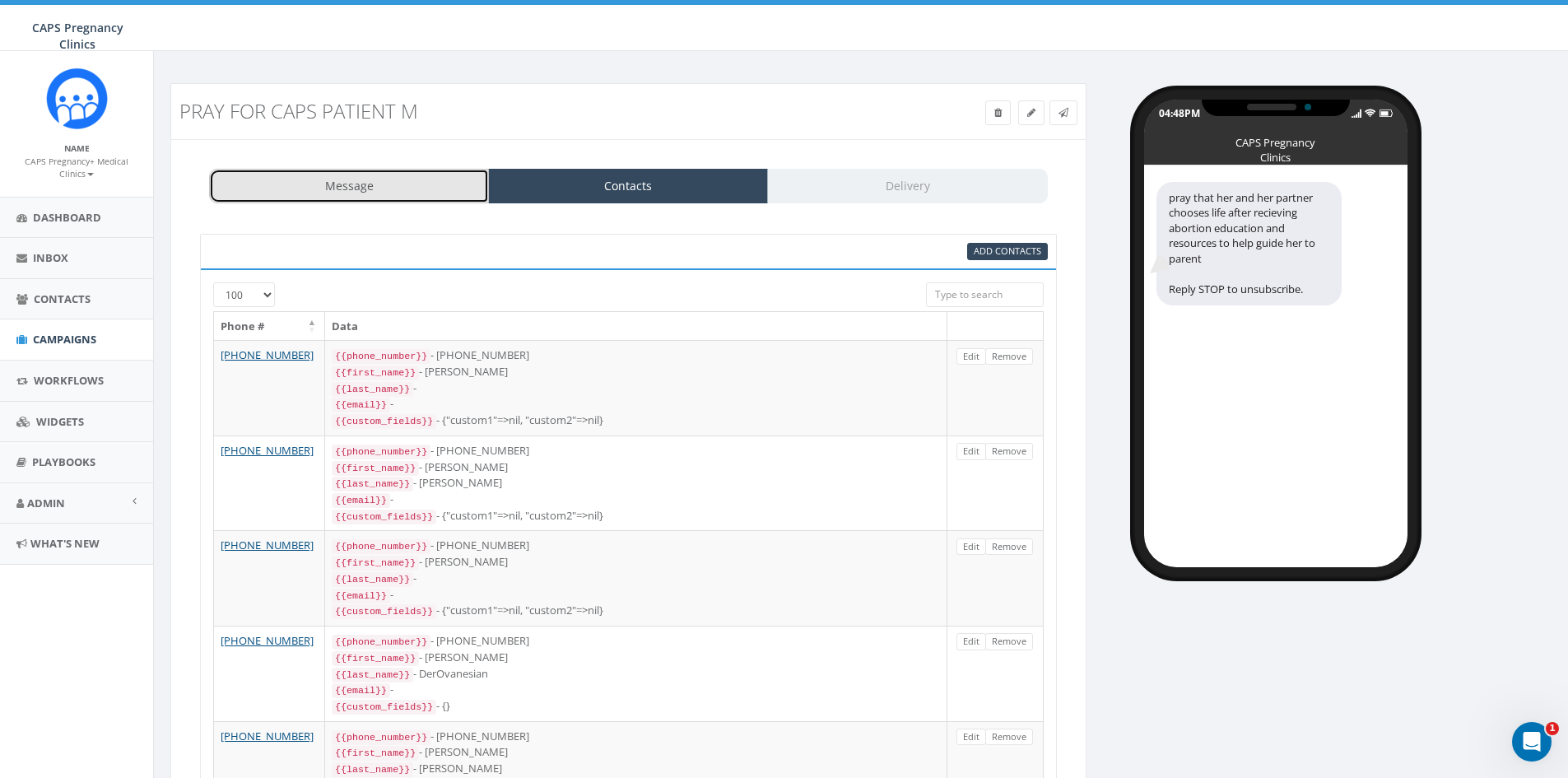
click at [349, 184] on link "Message" at bounding box center [349, 186] width 280 height 34
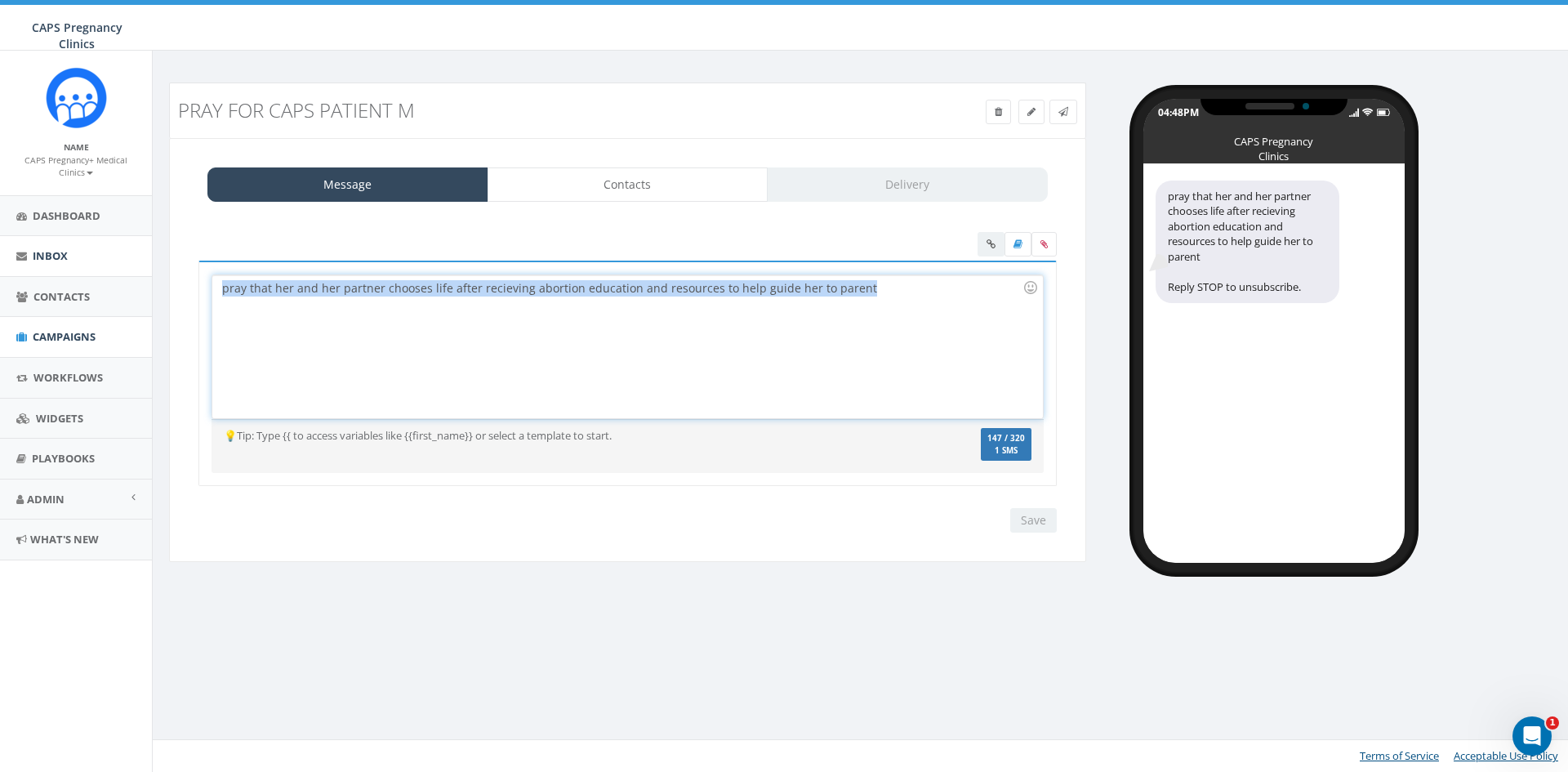
drag, startPoint x: 746, startPoint y: 302, endPoint x: 104, endPoint y: 254, distance: 643.8
click at [104, 254] on body "CAPS Pregnancy Clinics CAPS Pregnancy Clinics Profile Sign Out 16.81 % of Avail…" at bounding box center [784, 386] width 1568 height 772
copy div "pray that her and her partner chooses life after recieving abortion education a…"
click at [533, 384] on div "pray that her and her partner chooses life after recieving abortion education a…" at bounding box center [627, 347] width 830 height 143
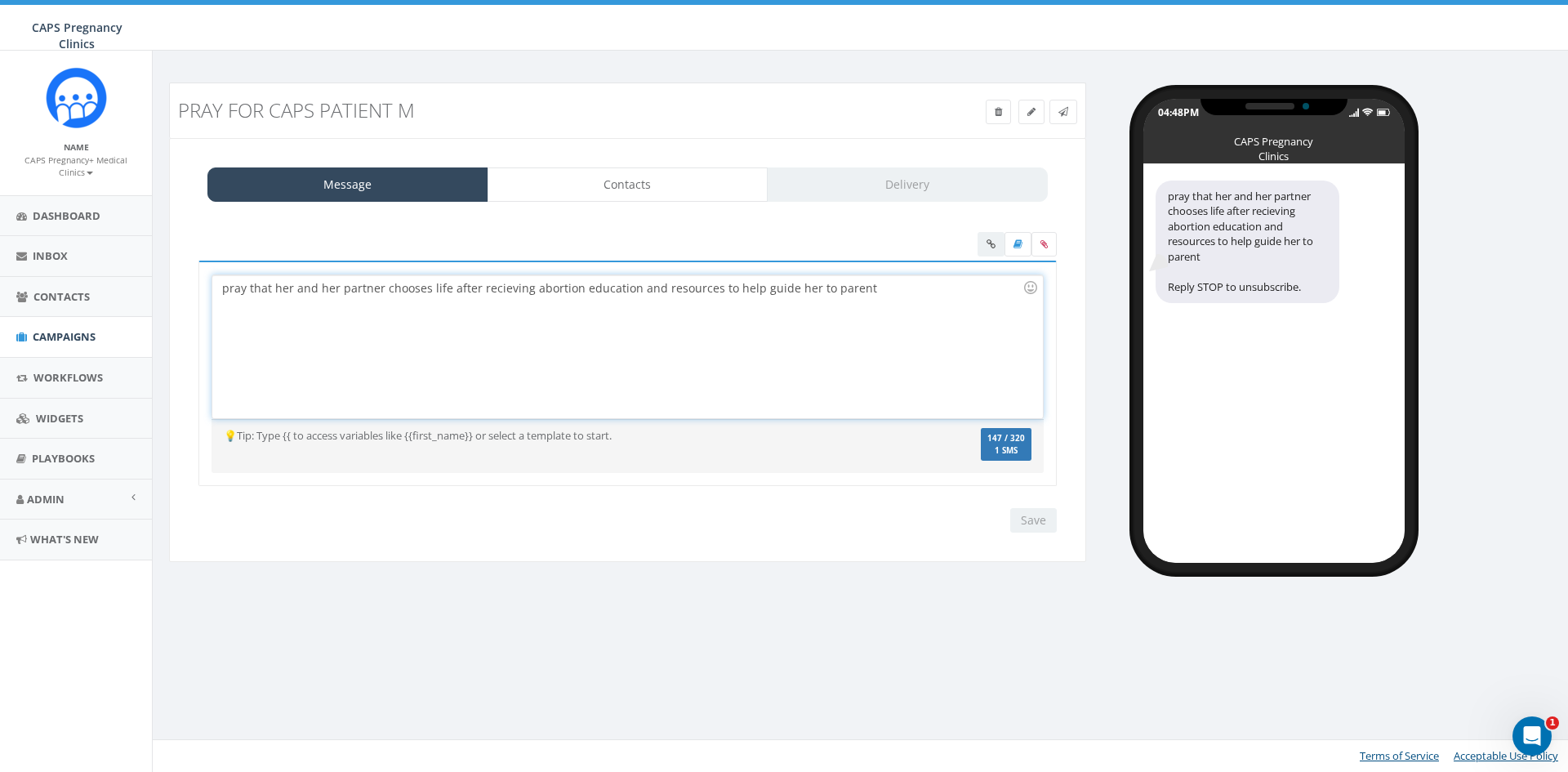
click at [997, 409] on div "pray that her and her partner chooses life after recieving abortion education a…" at bounding box center [627, 347] width 830 height 143
click at [1002, 455] on span "1 SMS" at bounding box center [1006, 451] width 37 height 9
click at [1033, 527] on div "Save Next" at bounding box center [1029, 520] width 55 height 25
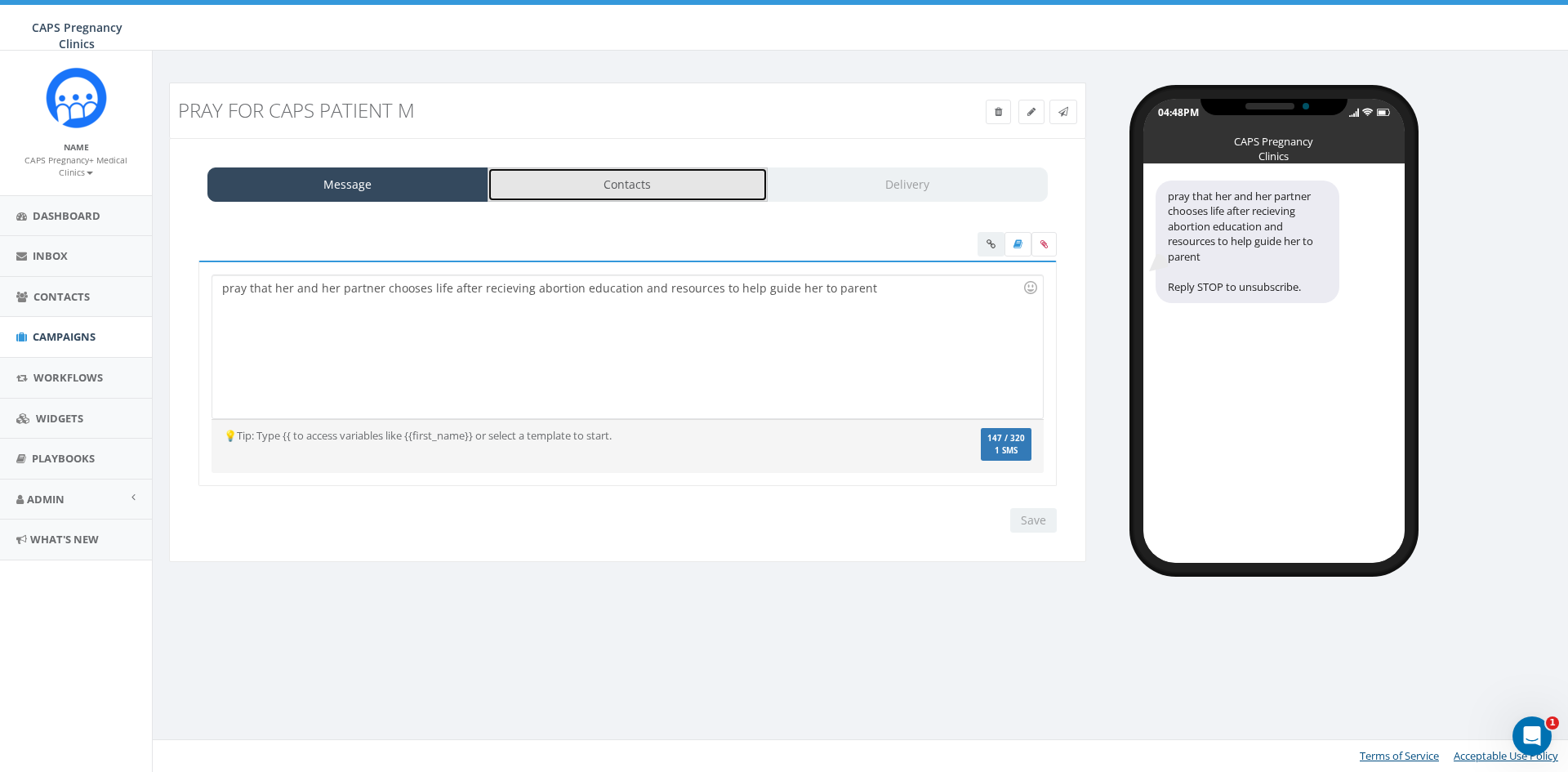
click at [566, 177] on link "Contacts" at bounding box center [628, 185] width 281 height 34
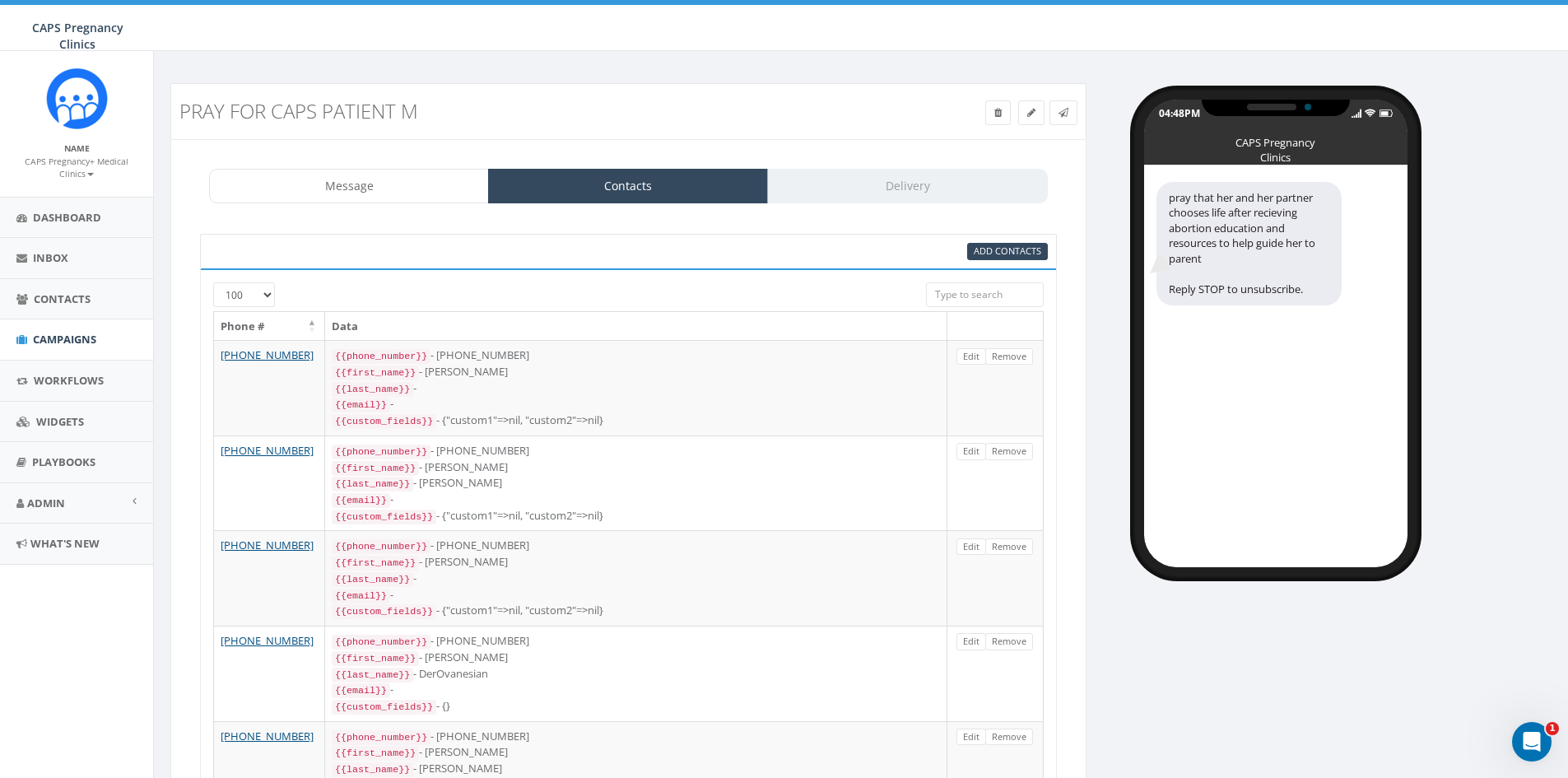
click at [948, 192] on div "Message Contacts Delivery" at bounding box center [629, 186] width 839 height 34
click at [1059, 112] on icon at bounding box center [1064, 113] width 10 height 10
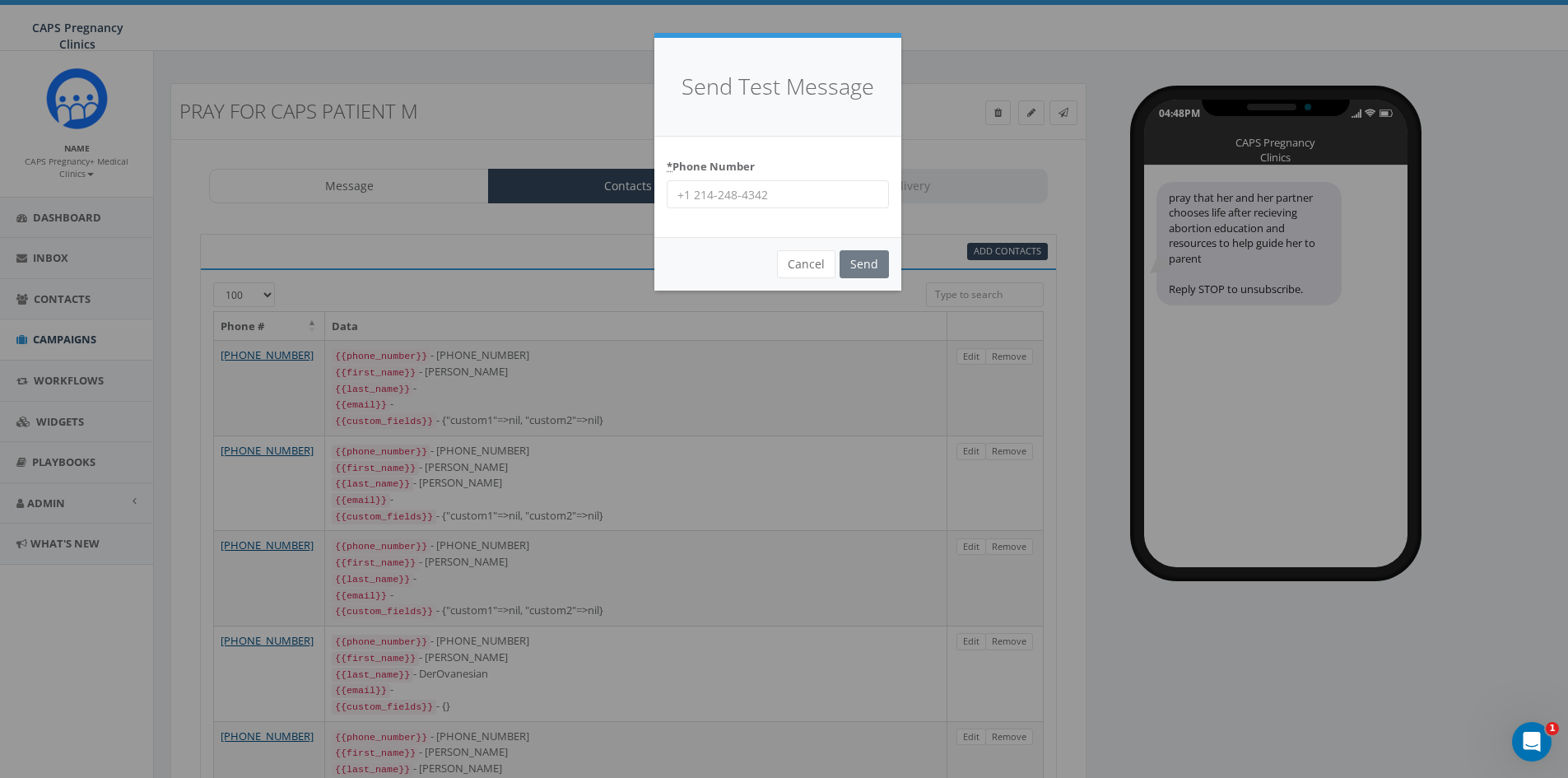
click at [720, 205] on input "* Phone Number" at bounding box center [778, 194] width 222 height 28
type input "6193378080"
click at [816, 270] on button "Cancel" at bounding box center [806, 264] width 58 height 28
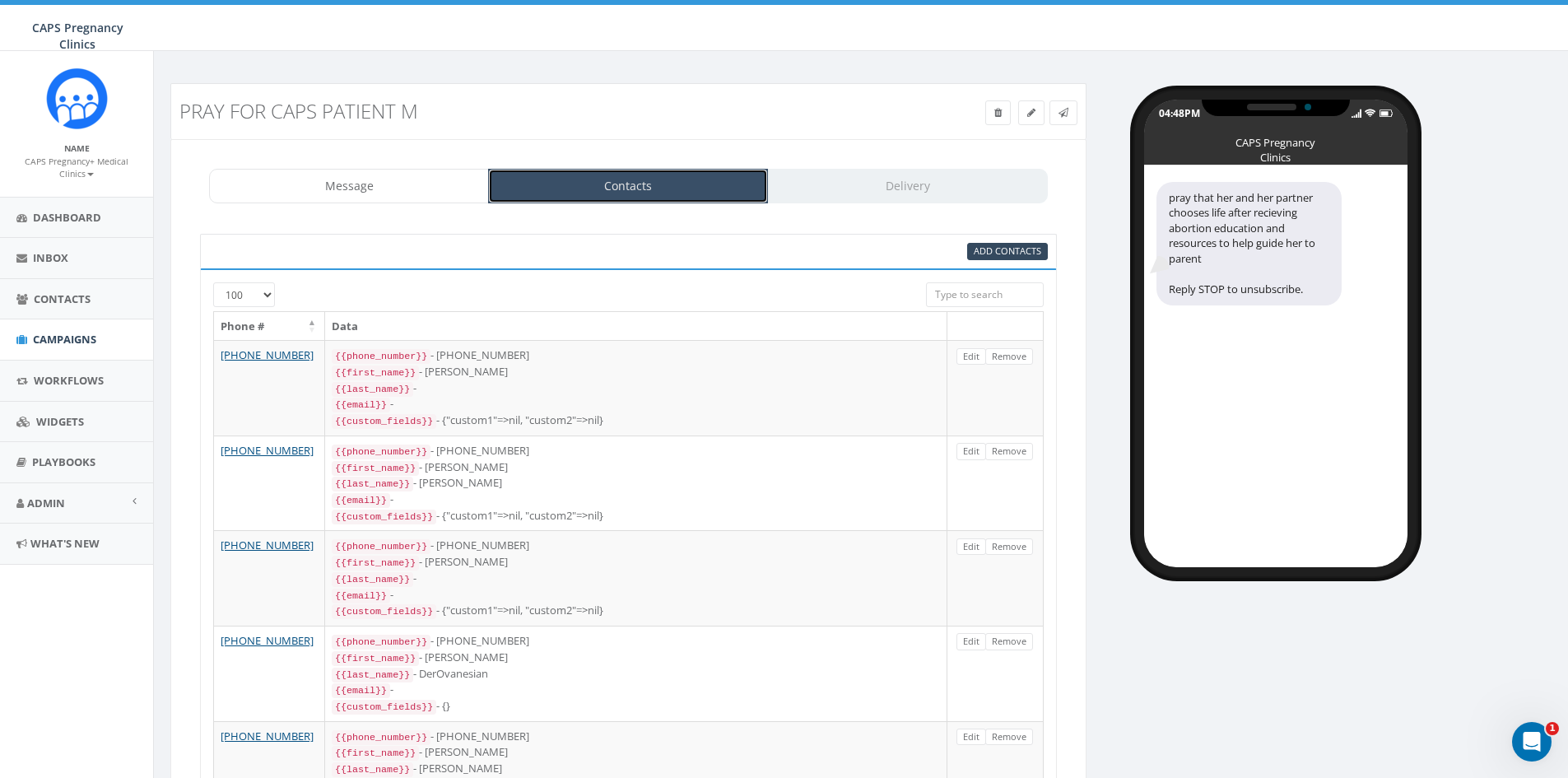
click at [680, 194] on link "Contacts" at bounding box center [629, 186] width 280 height 34
click at [373, 186] on link "Message" at bounding box center [349, 186] width 280 height 34
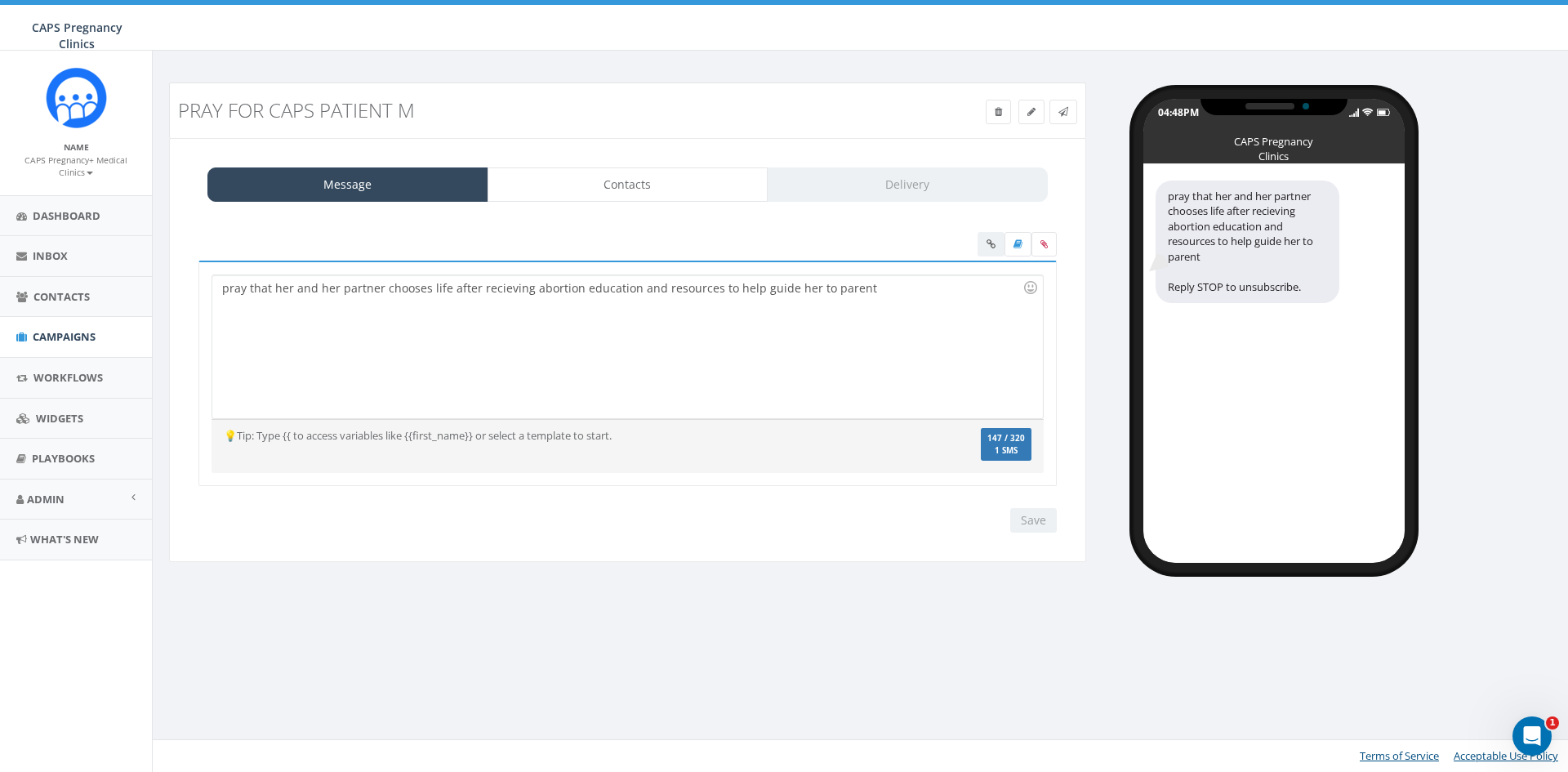
click at [1011, 442] on span "147 / 320" at bounding box center [1006, 438] width 37 height 10
click at [1054, 516] on div "Save Next" at bounding box center [1029, 520] width 55 height 25
click at [1048, 516] on div "Save Next" at bounding box center [1029, 520] width 55 height 25
click at [699, 332] on div "pray that her and her partner chooses life after recieving abortion education a…" at bounding box center [627, 347] width 830 height 143
click at [900, 293] on div "pray that her and her partner chooses life after recieving abortion education a…" at bounding box center [627, 347] width 830 height 143
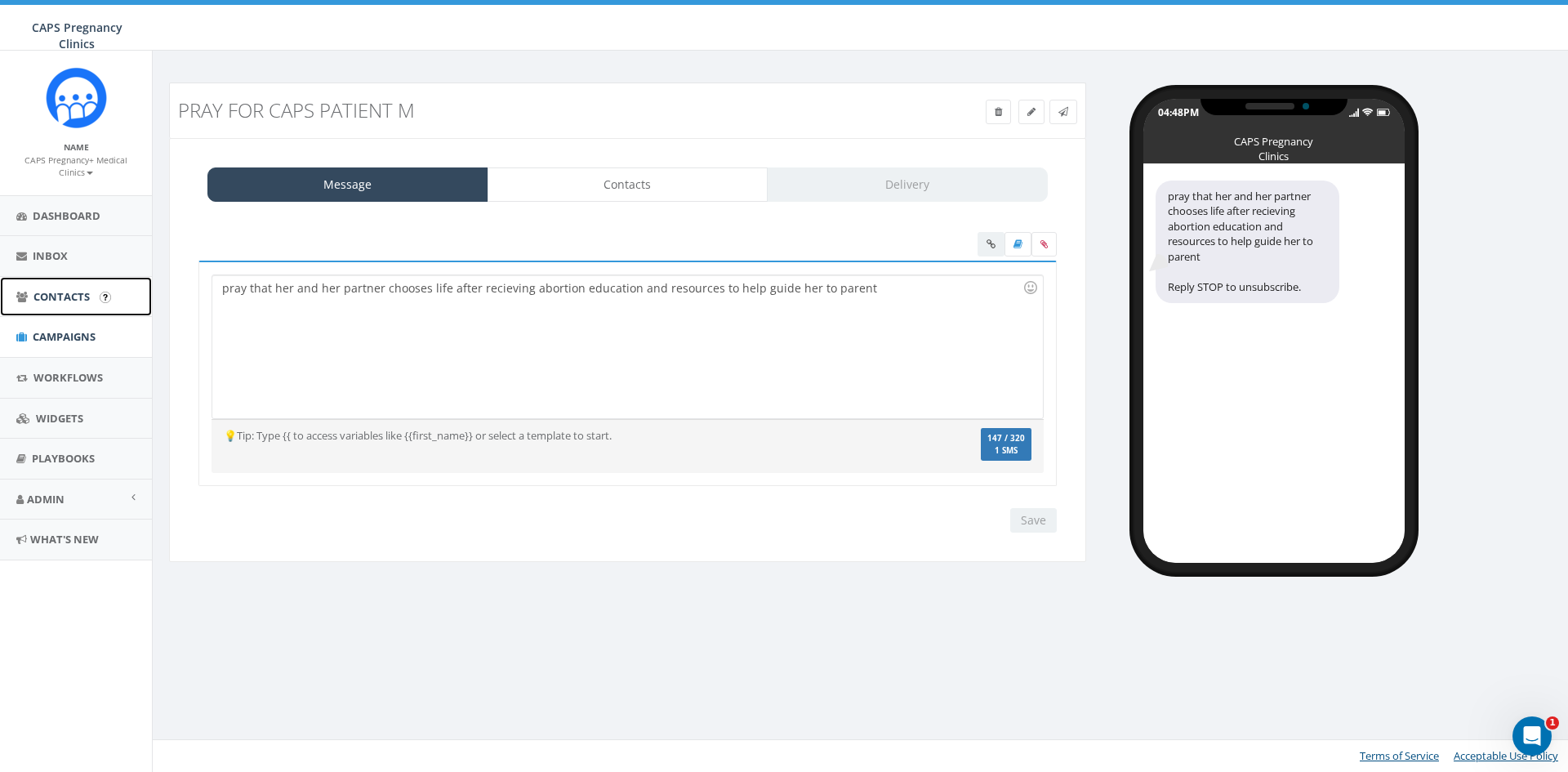
click at [73, 299] on span "Contacts" at bounding box center [61, 296] width 56 height 14
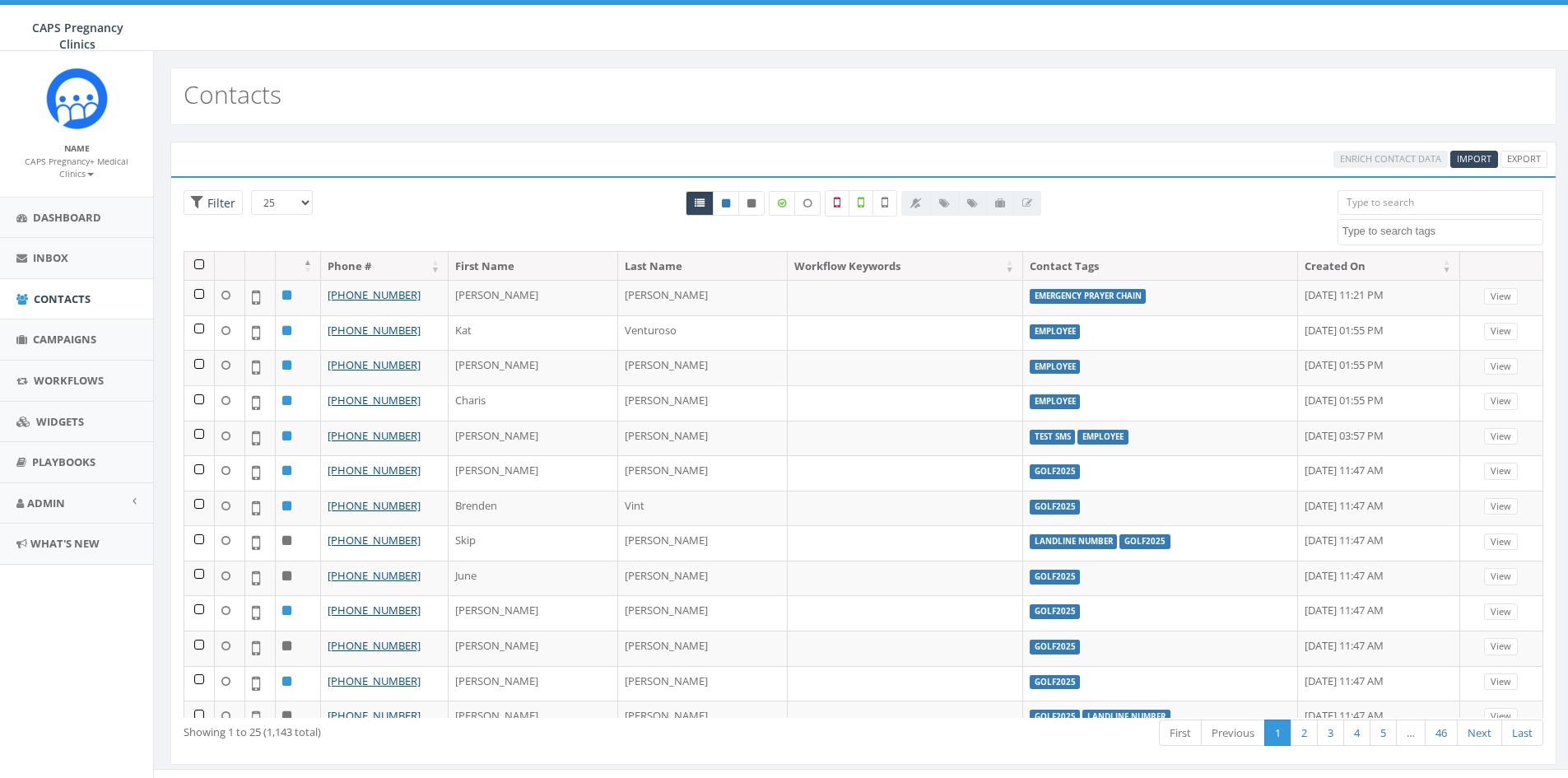
select select
click at [73, 334] on span "Campaigns" at bounding box center [64, 338] width 64 height 15
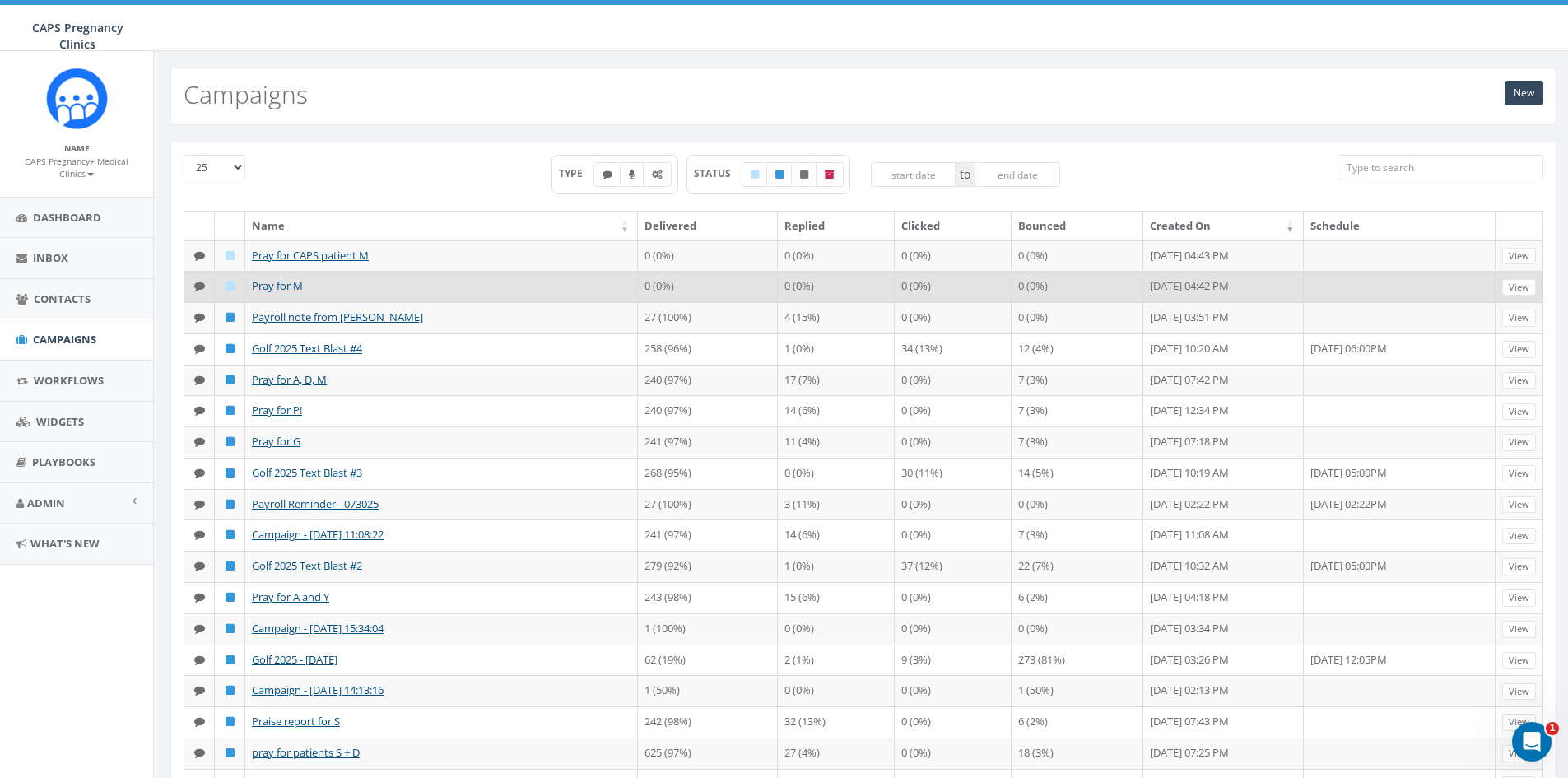
click at [227, 284] on icon at bounding box center [230, 286] width 9 height 10
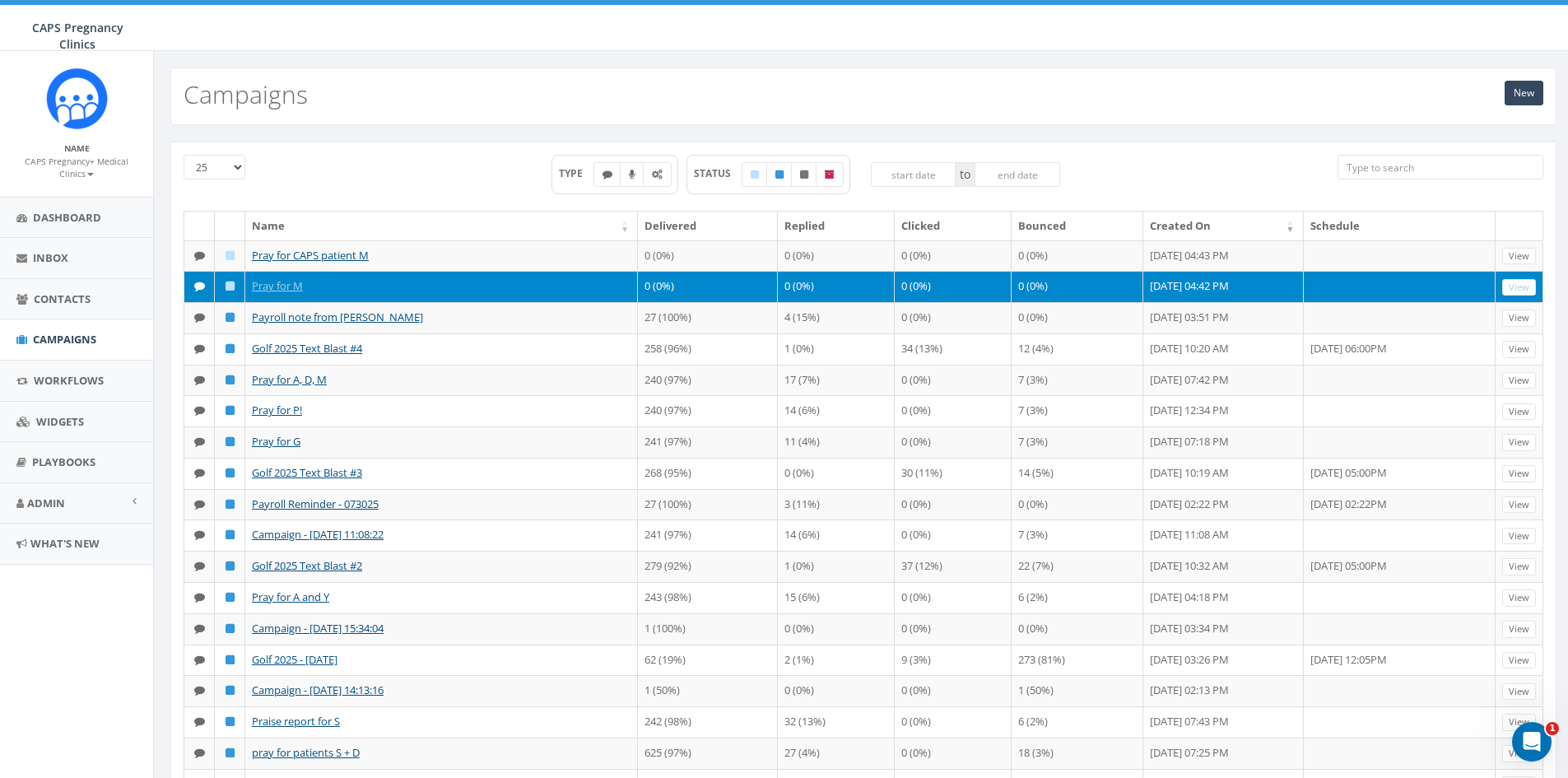
click at [230, 285] on icon at bounding box center [230, 286] width 9 height 10
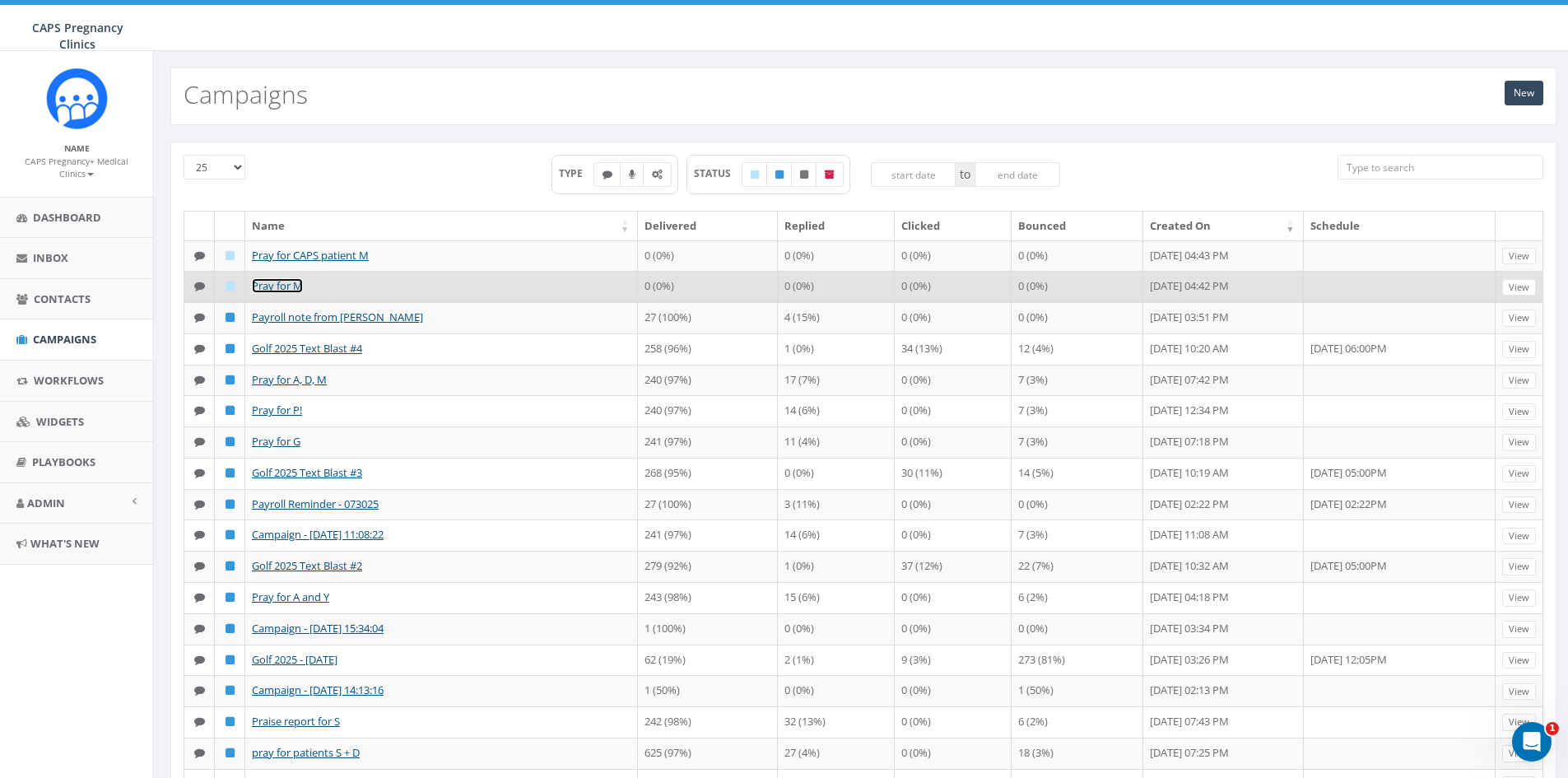
click at [270, 288] on link "Pray for M" at bounding box center [277, 285] width 51 height 15
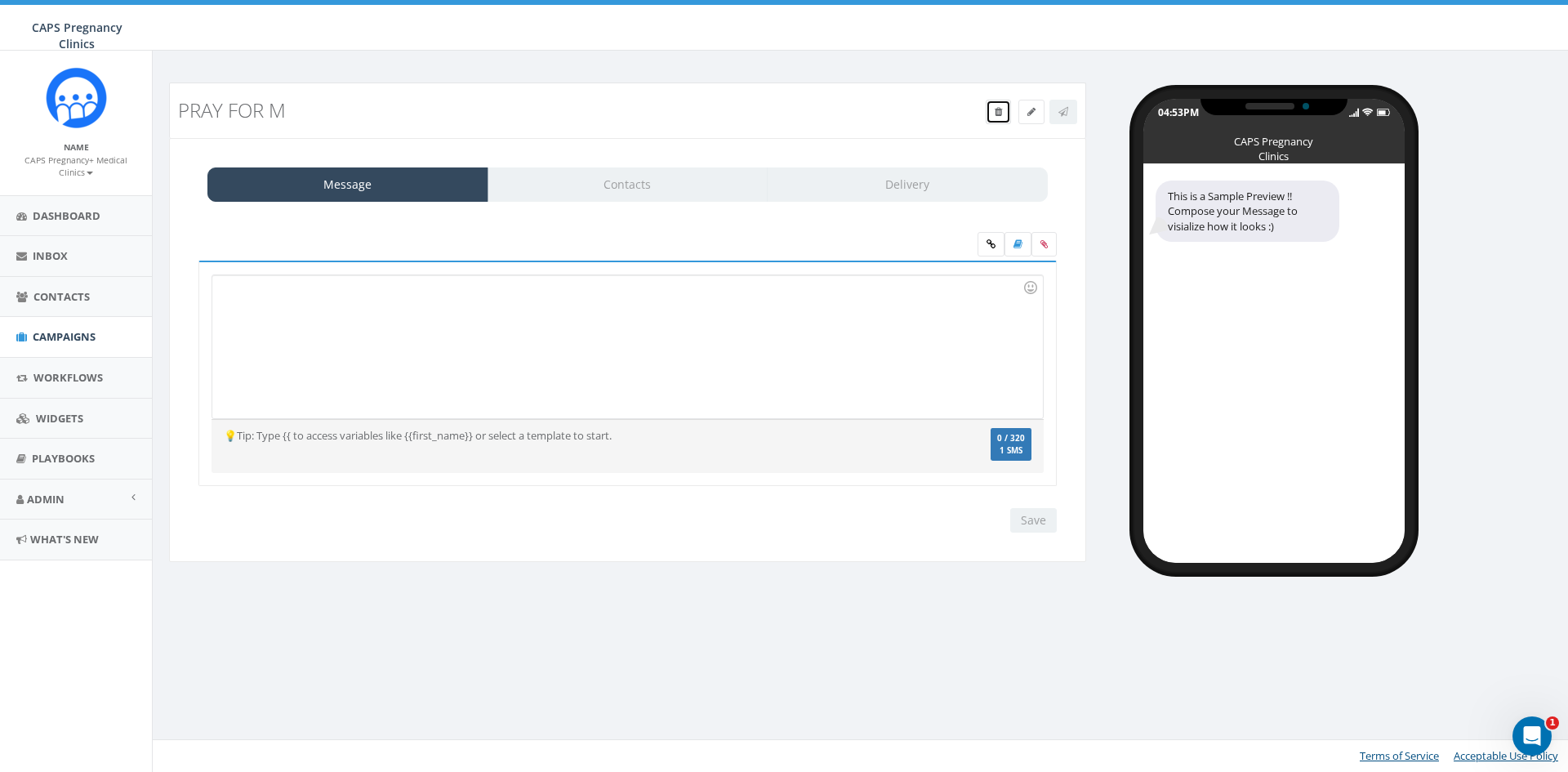
click at [997, 114] on icon at bounding box center [998, 112] width 8 height 10
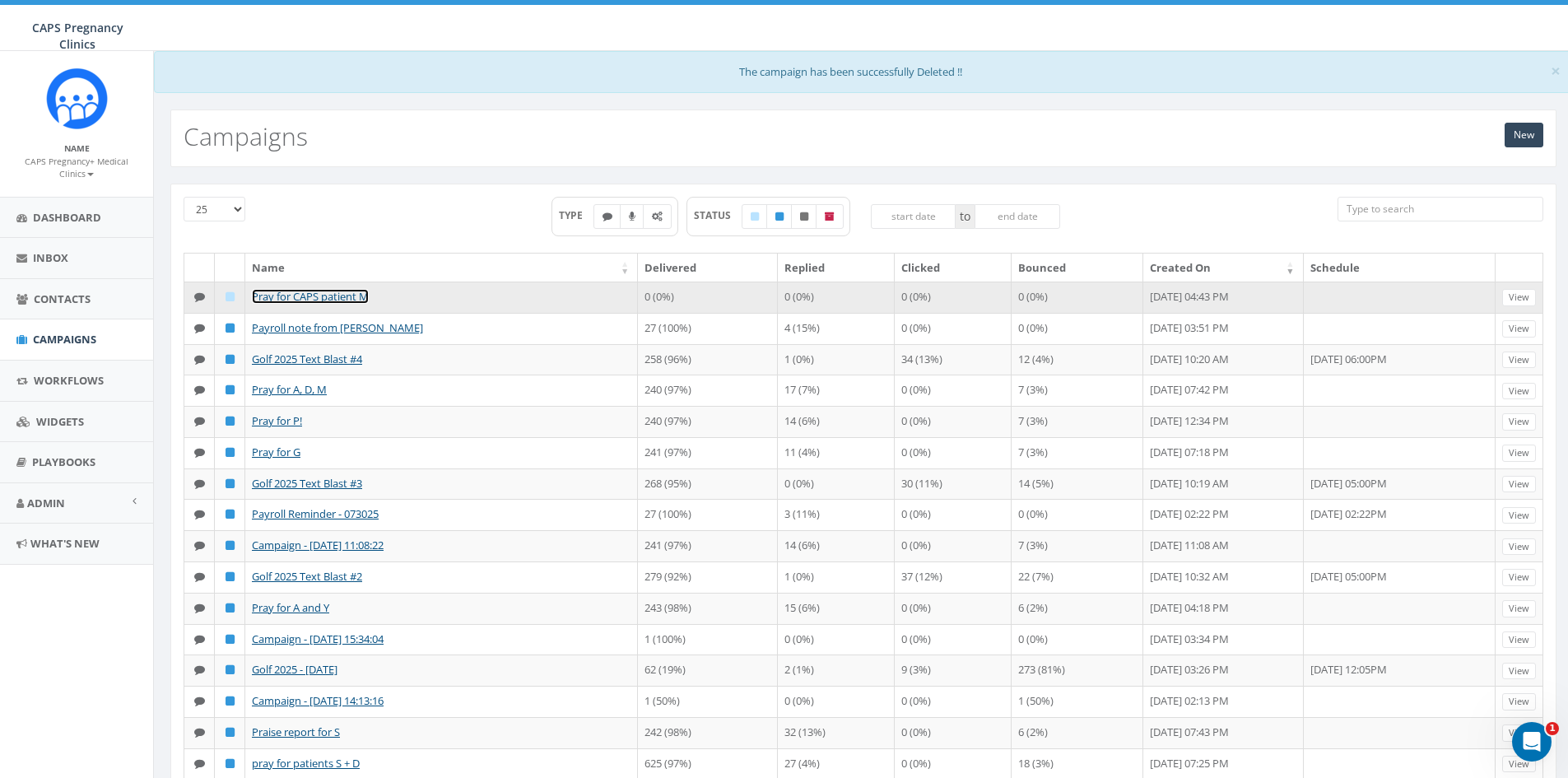
click at [360, 299] on link "Pray for CAPS patient M" at bounding box center [310, 296] width 117 height 15
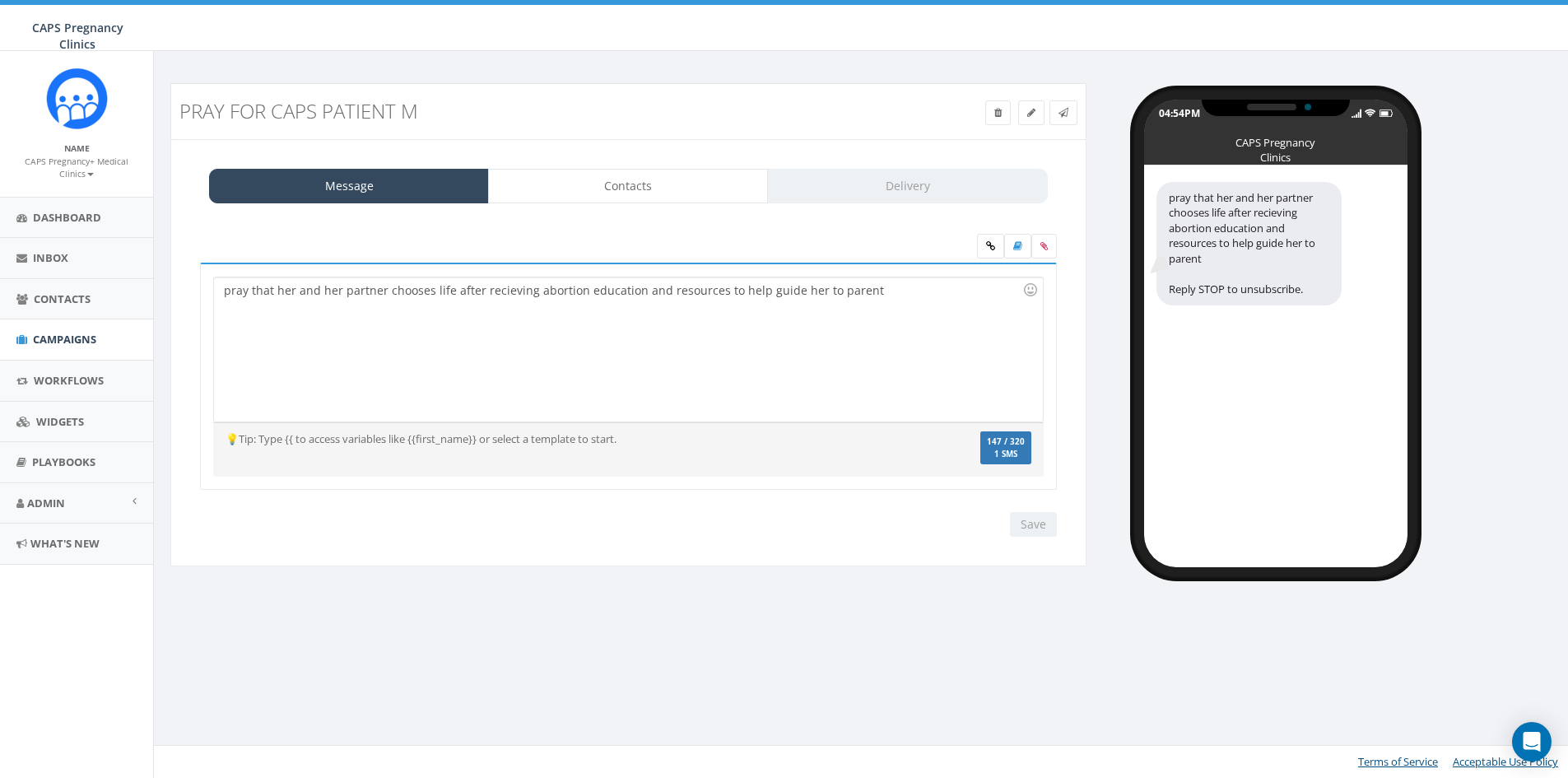
select select
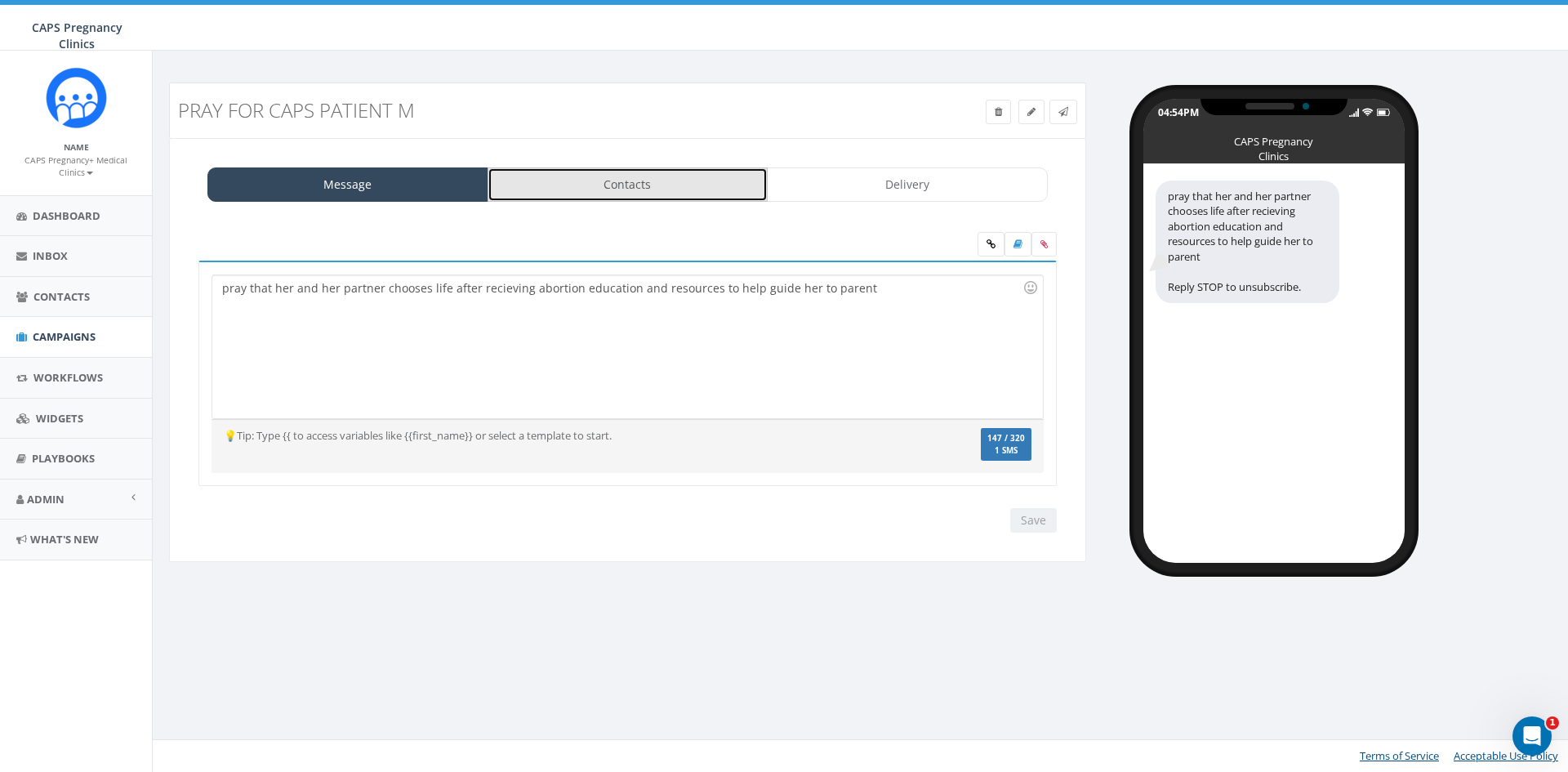
click at [669, 180] on link "Contacts" at bounding box center [628, 185] width 281 height 34
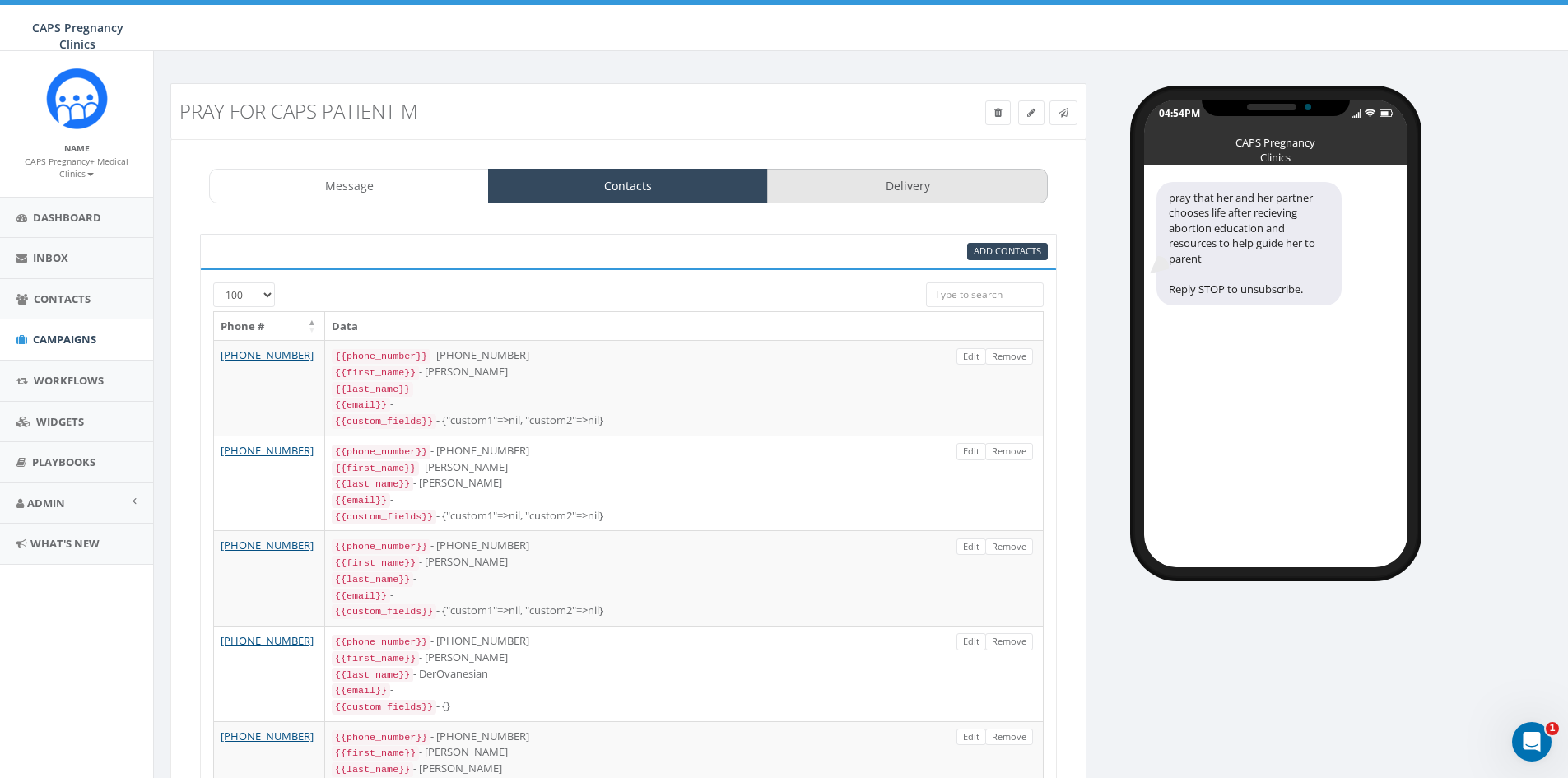
drag, startPoint x: 876, startPoint y: 215, endPoint x: 879, endPoint y: 201, distance: 14.3
click at [881, 194] on link "Delivery" at bounding box center [908, 186] width 280 height 34
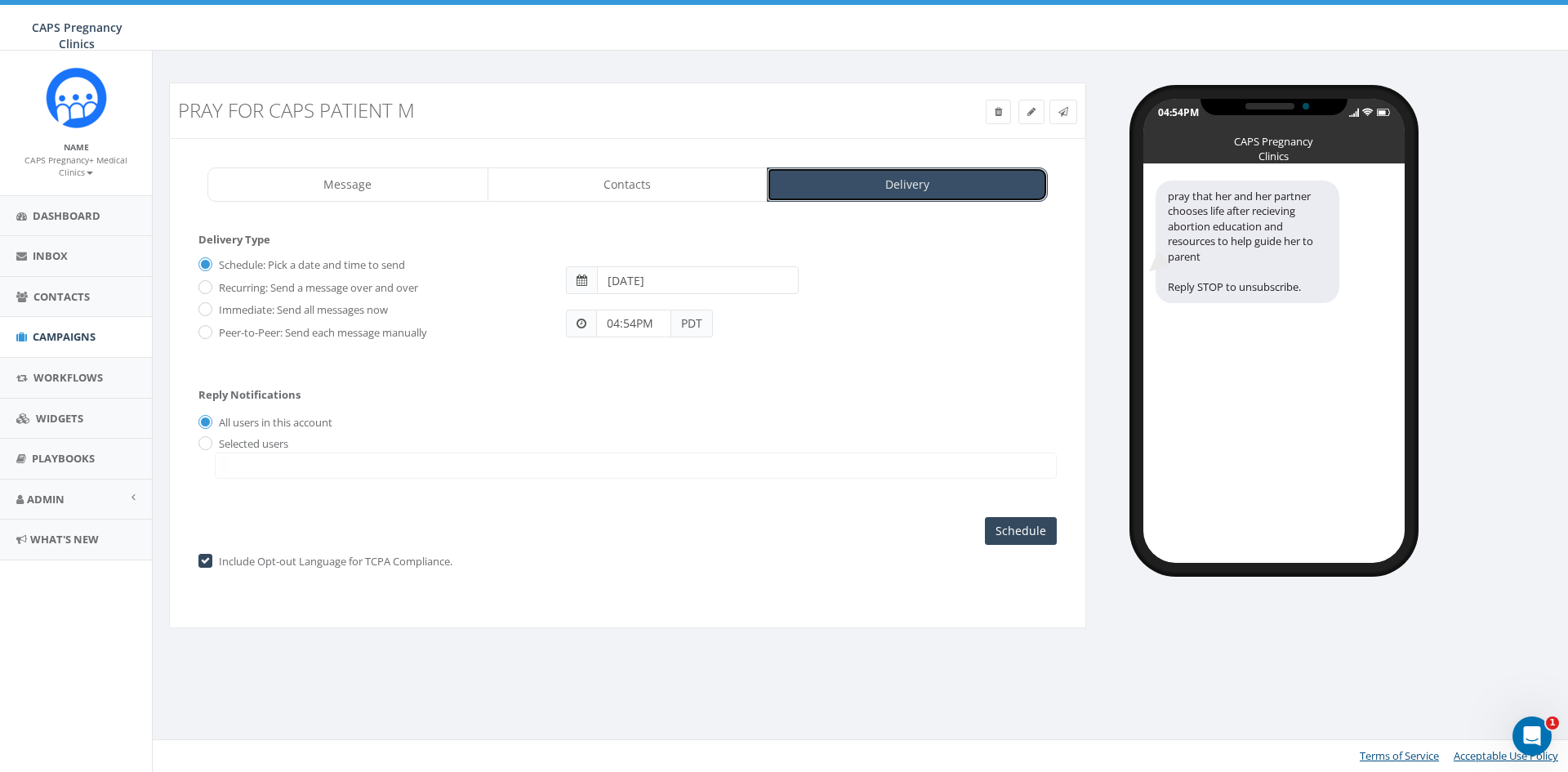
click at [875, 191] on link "Delivery" at bounding box center [907, 185] width 281 height 34
click at [1019, 536] on input "Schedule" at bounding box center [1020, 531] width 72 height 28
click at [689, 285] on input "2025-08-15" at bounding box center [698, 280] width 202 height 28
click at [699, 283] on input "2025-08-15" at bounding box center [698, 280] width 202 height 28
click at [1140, 385] on div "04:54PM CAPS Pregnancy Clinics pray that her and her partner chooses life after…" at bounding box center [1334, 323] width 470 height 481
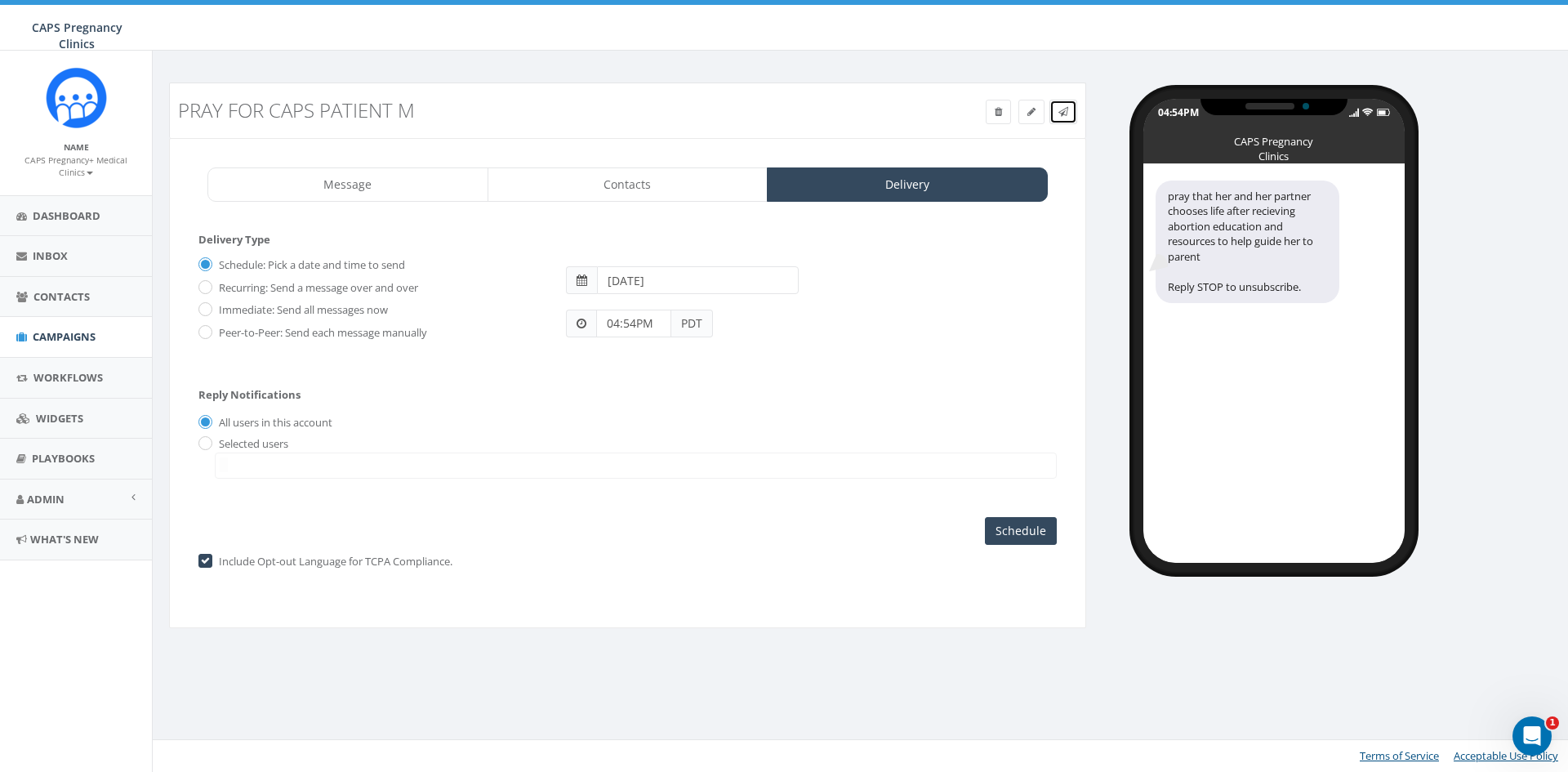
click at [1068, 118] on link at bounding box center [1063, 112] width 28 height 25
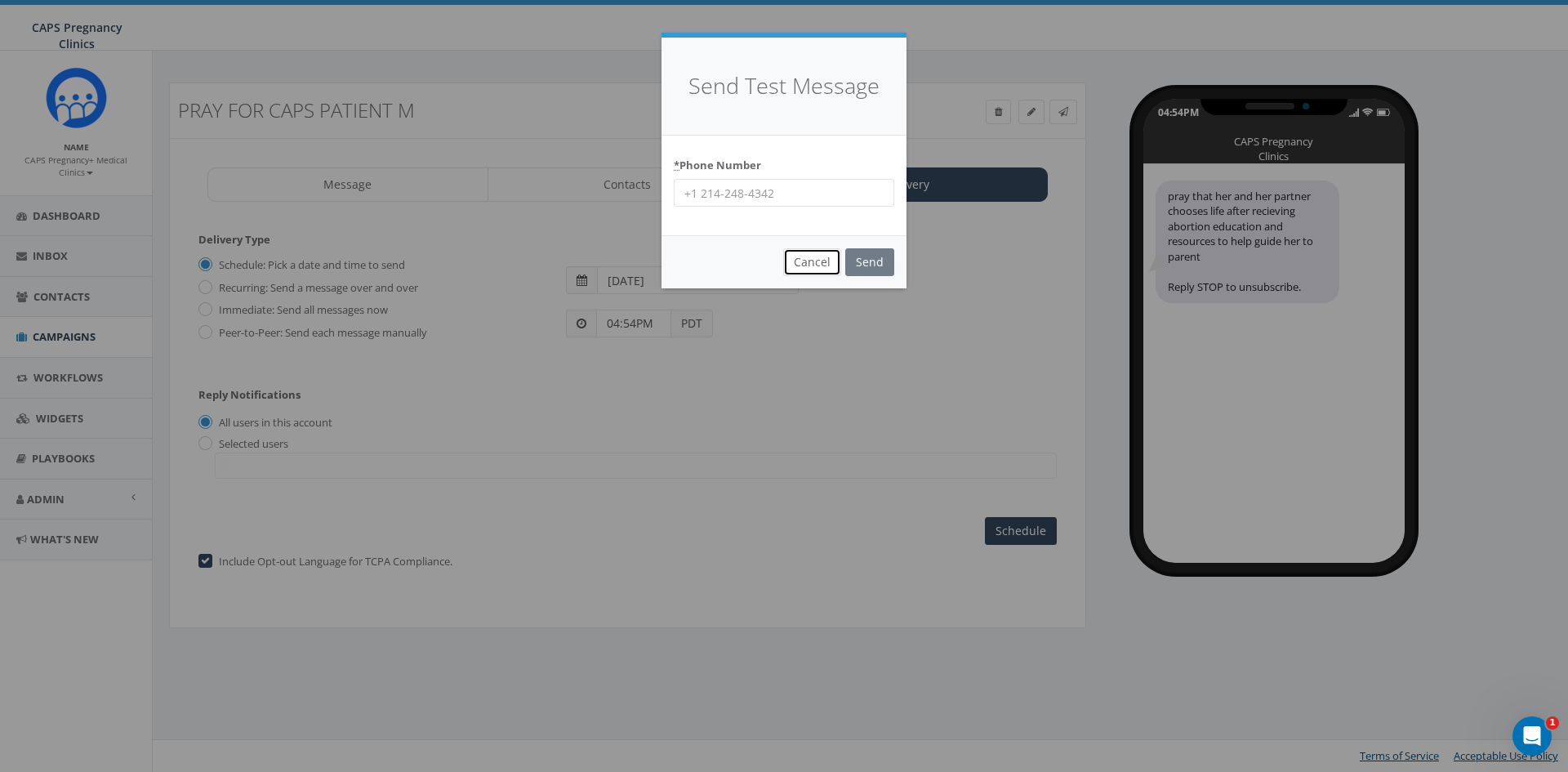
click at [811, 267] on button "Cancel" at bounding box center [812, 262] width 58 height 28
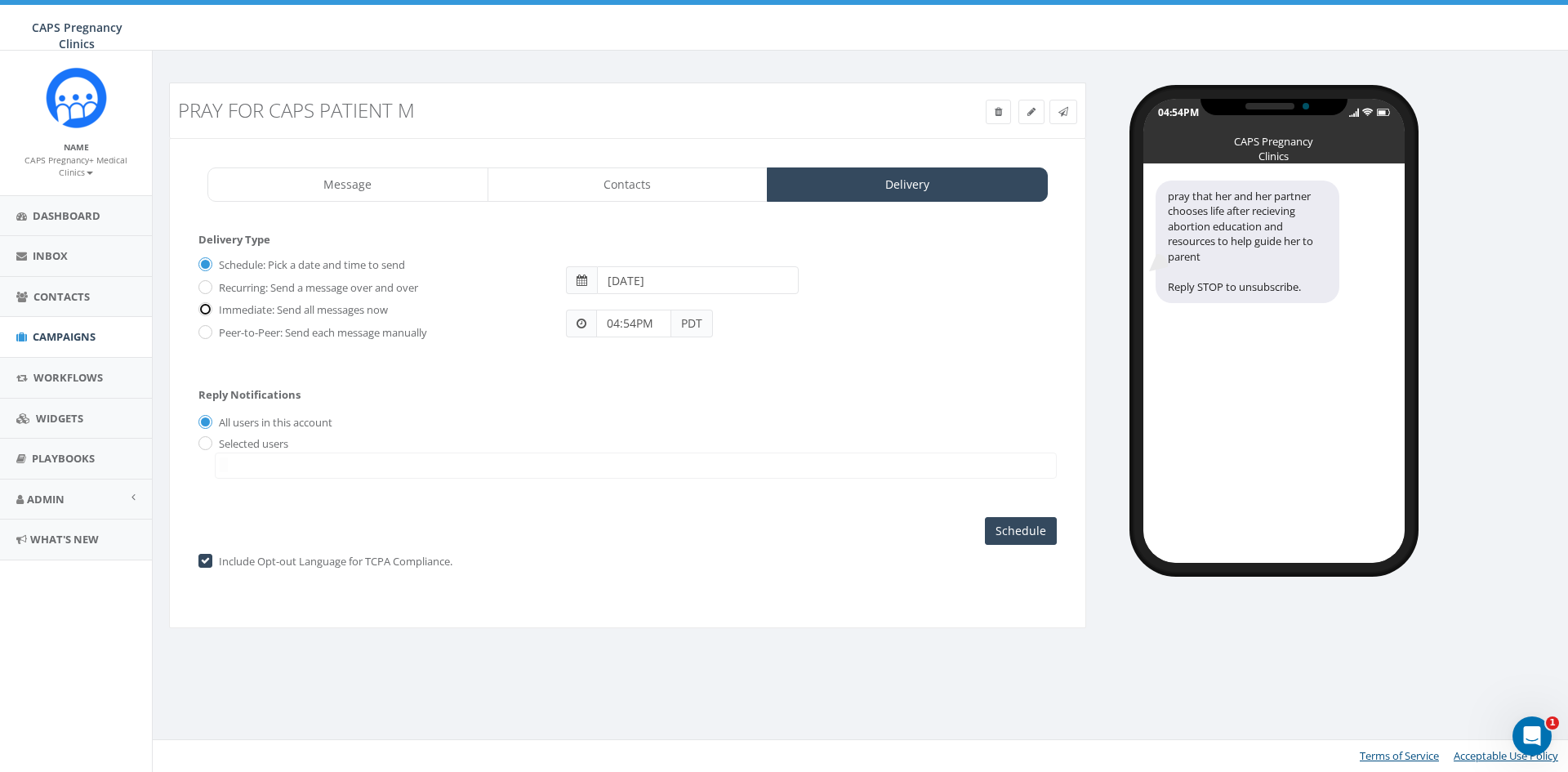
click at [209, 307] on div "Immediate: Send all messages now" at bounding box center [370, 308] width 343 height 23
click at [205, 309] on input "Immediate: Send all messages now" at bounding box center [204, 311] width 10 height 10
radio input "true"
click at [1016, 531] on input "Send Now" at bounding box center [1019, 531] width 77 height 28
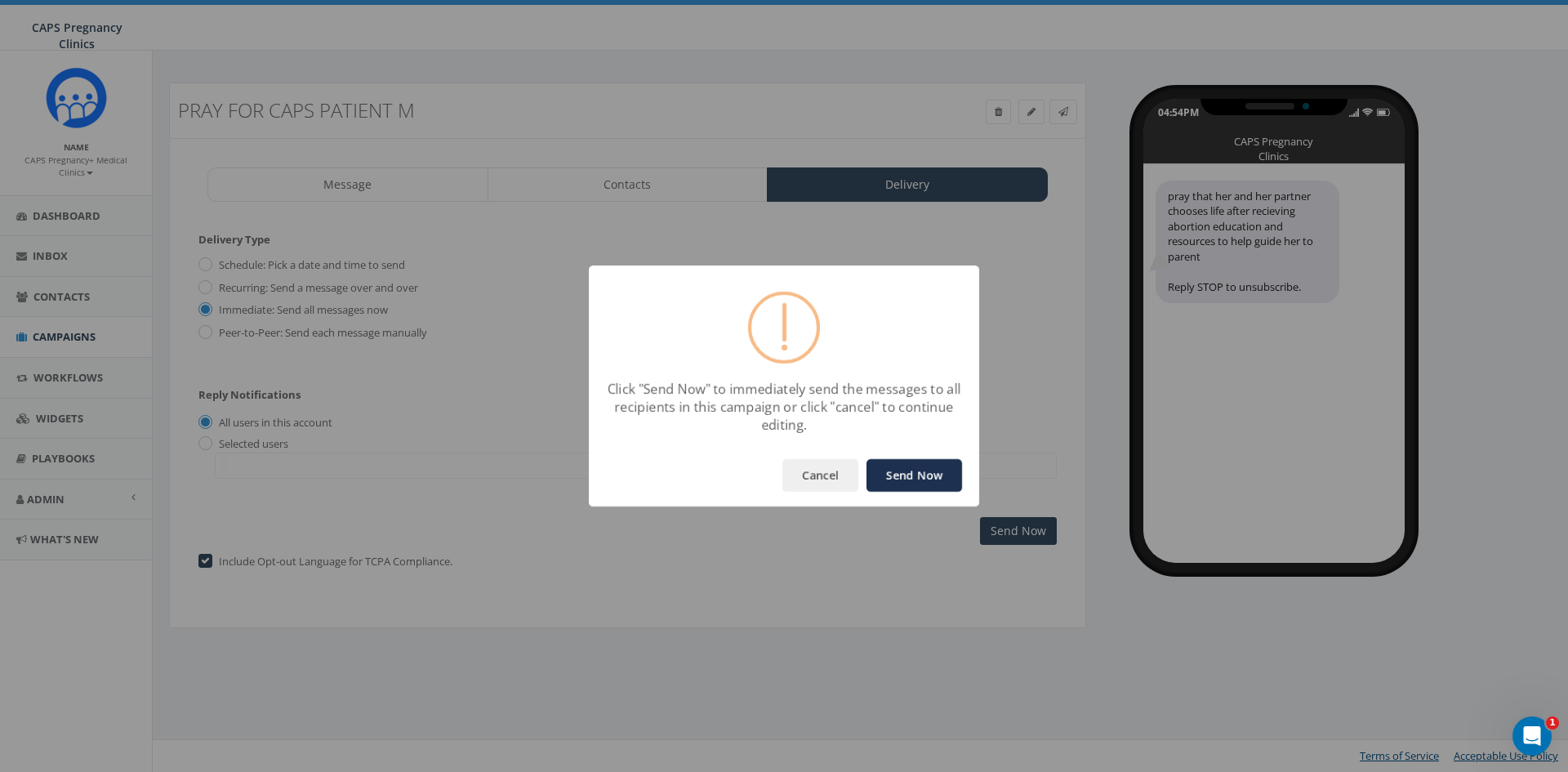
click at [936, 470] on button "Send Now" at bounding box center [914, 475] width 95 height 32
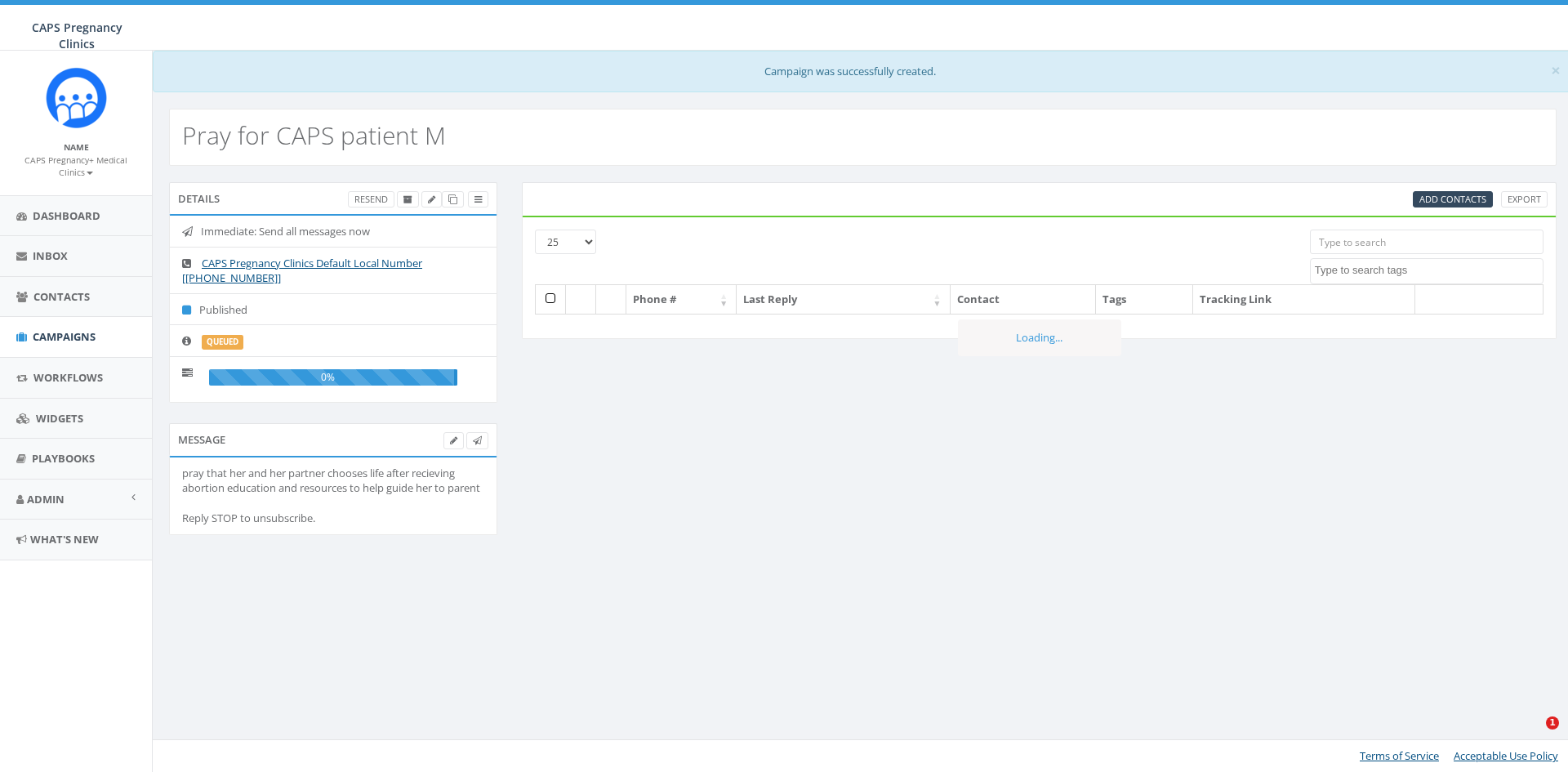
select select
